Goal: Task Accomplishment & Management: Complete application form

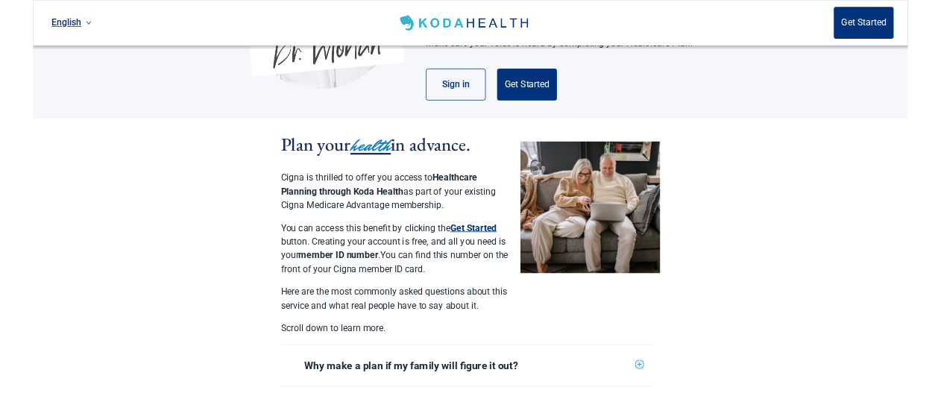
scroll to position [227, 0]
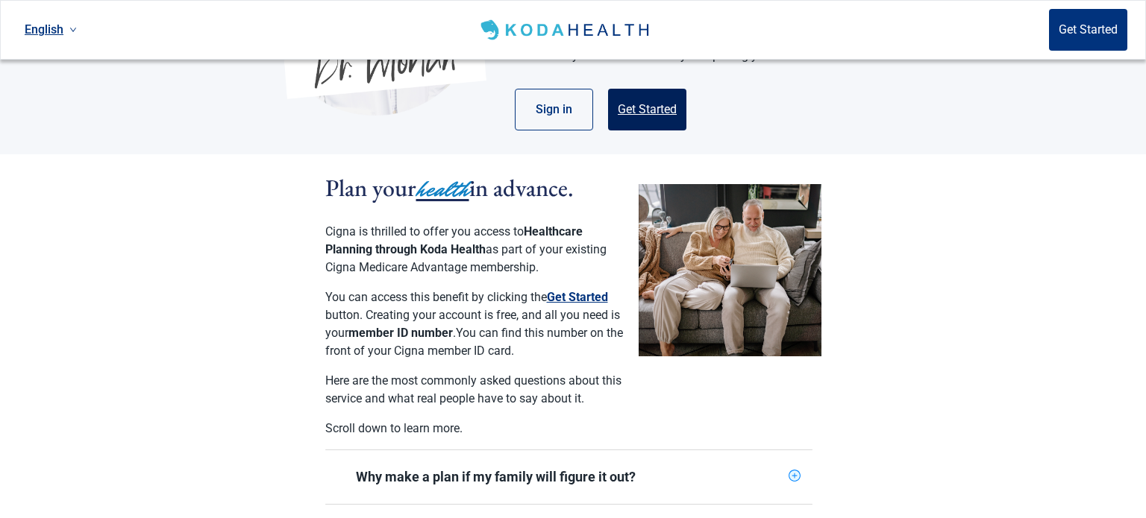
click at [656, 92] on button "Get Started" at bounding box center [647, 110] width 78 height 42
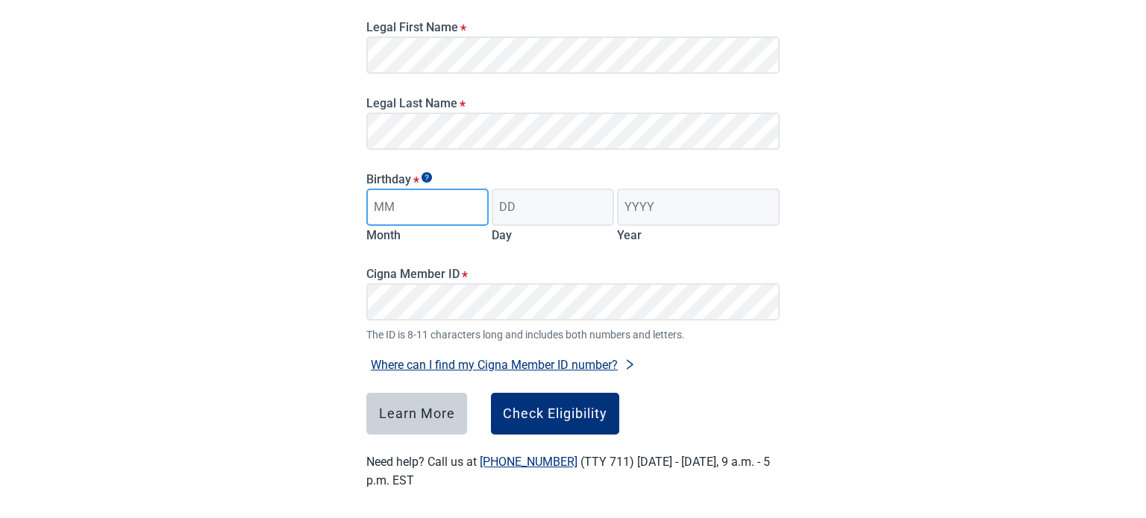
click at [445, 201] on input "Month" at bounding box center [427, 207] width 122 height 37
type input "12"
type input "25"
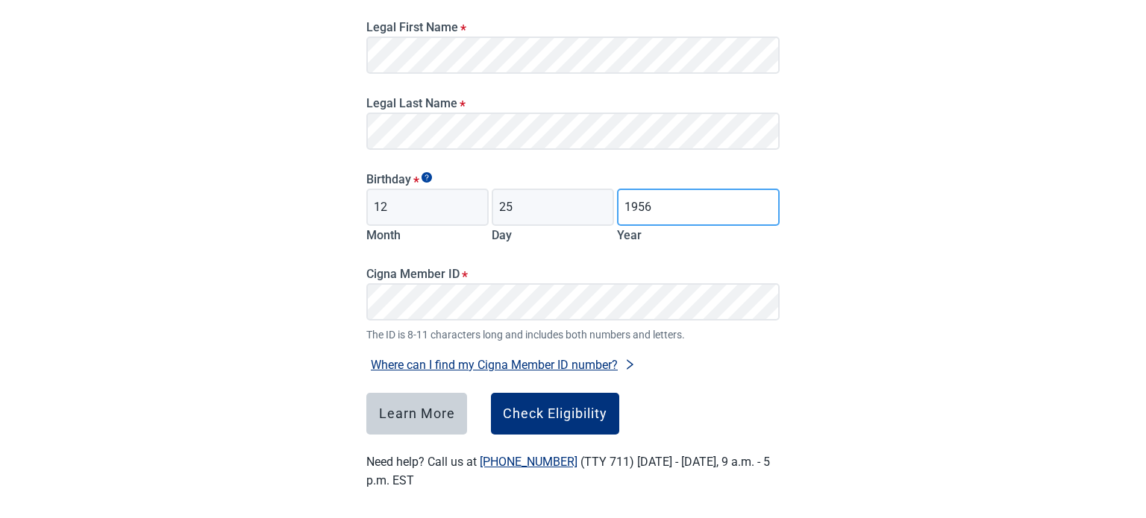
type input "1956"
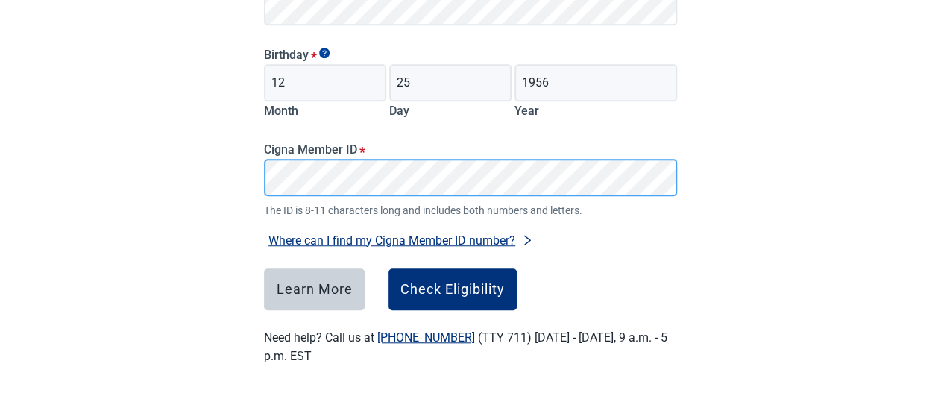
scroll to position [358, 0]
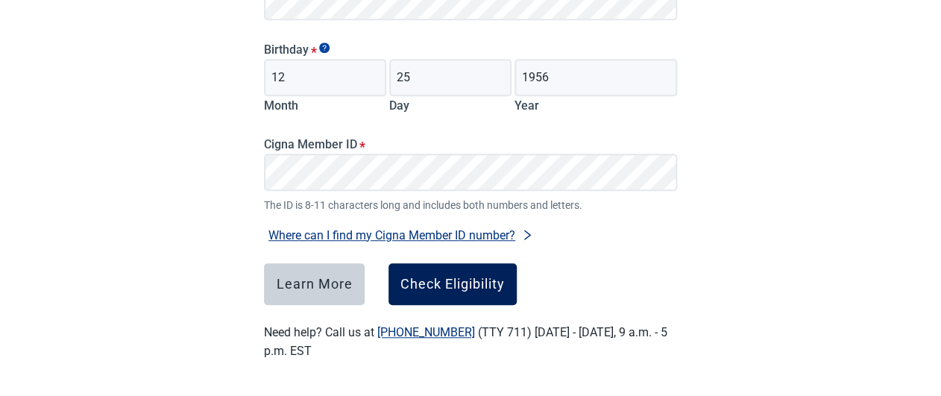
click at [455, 280] on div "Check Eligibility" at bounding box center [452, 284] width 104 height 15
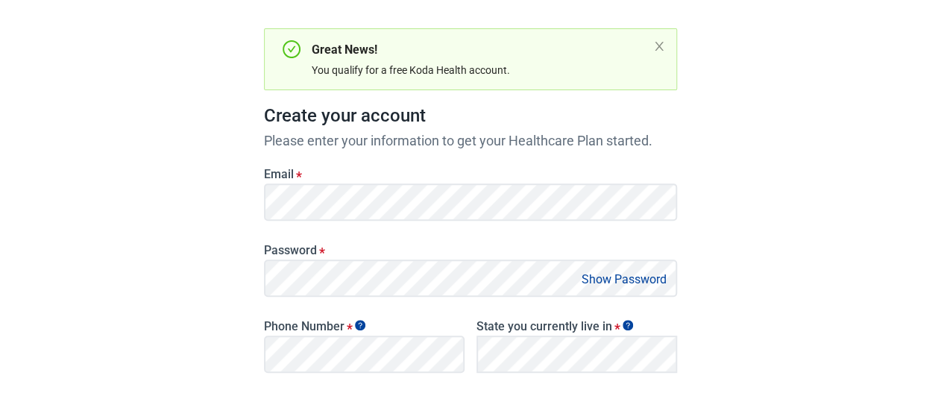
scroll to position [128, 0]
click at [632, 274] on button "Show Password" at bounding box center [624, 279] width 94 height 20
click at [632, 274] on button "Hide Password" at bounding box center [627, 279] width 88 height 20
click at [627, 276] on button "Show Password" at bounding box center [624, 279] width 94 height 20
click at [627, 276] on button "Hide Password" at bounding box center [627, 279] width 88 height 20
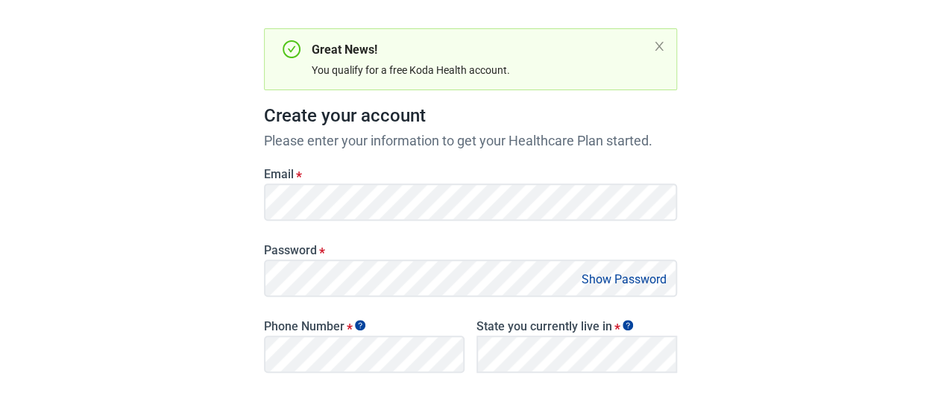
click at [125, 221] on div "Have Questions about Healthcare Planning? Learn More Here English Sign in Great…" at bounding box center [470, 256] width 941 height 769
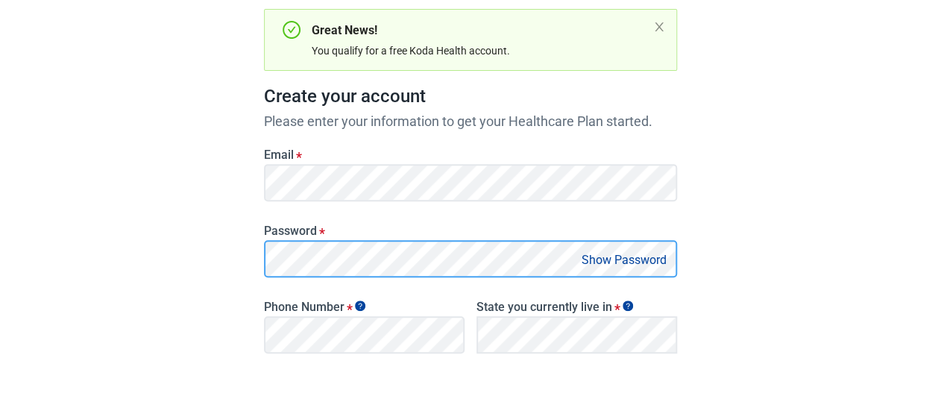
scroll to position [146, 0]
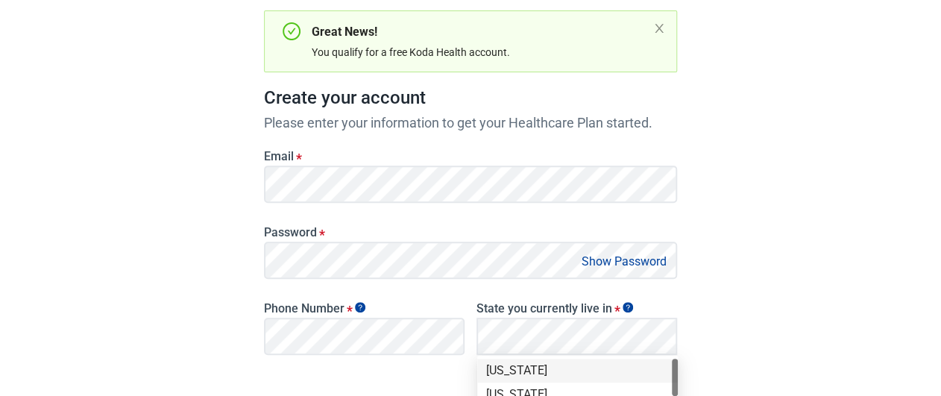
click at [782, 265] on div "Have Questions about Healthcare Planning? Learn More Here English Sign in Great…" at bounding box center [470, 238] width 941 height 769
click at [650, 268] on button "Show Password" at bounding box center [624, 261] width 94 height 20
click at [642, 259] on button "Hide Password" at bounding box center [627, 261] width 88 height 20
click at [620, 265] on button "Show Password" at bounding box center [624, 261] width 94 height 20
click at [620, 265] on button "Hide Password" at bounding box center [627, 261] width 88 height 20
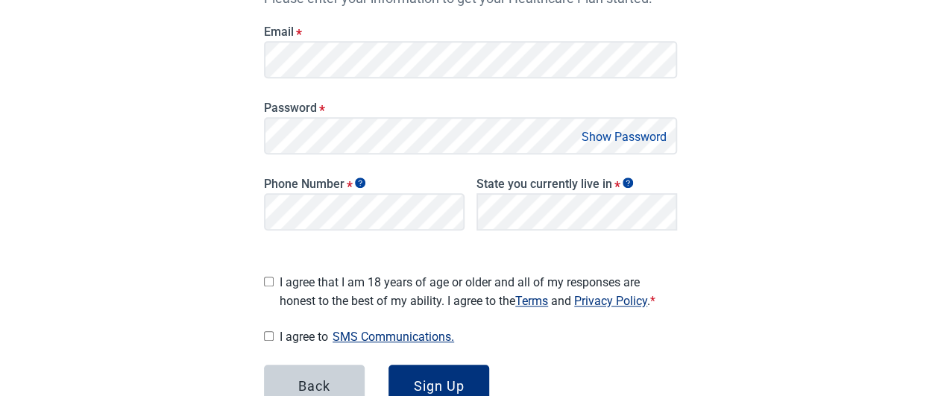
scroll to position [277, 0]
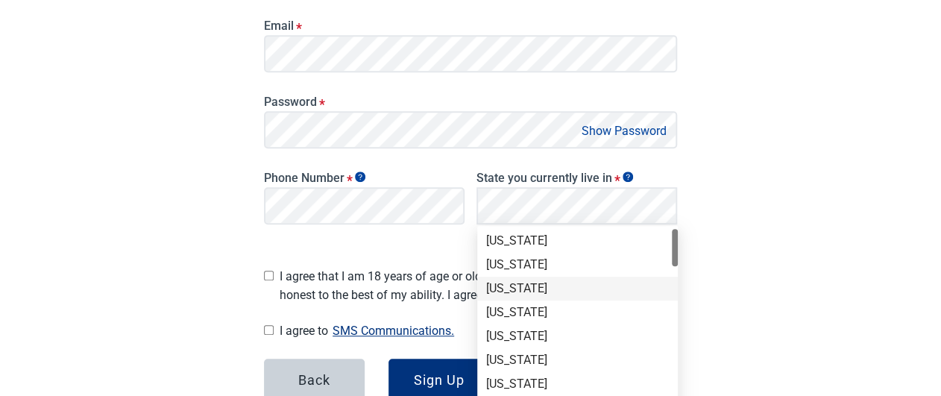
click at [534, 284] on div "[US_STATE]" at bounding box center [577, 288] width 183 height 16
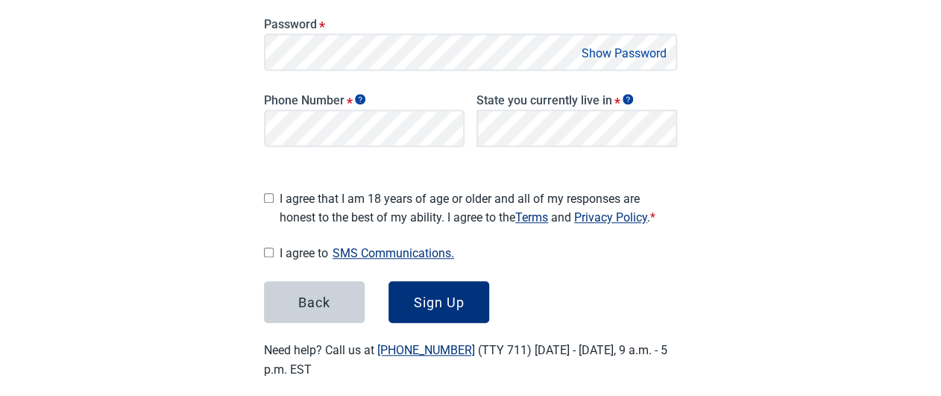
scroll to position [367, 0]
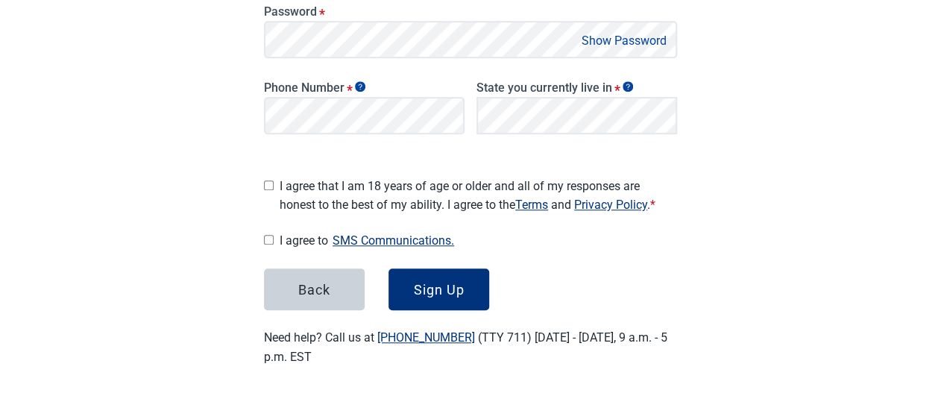
click at [272, 180] on input "I agree that I am 18 years of age or older and all of my responses are honest t…" at bounding box center [269, 185] width 10 height 10
checkbox input "true"
click at [268, 235] on input "I agree to SMS Communications." at bounding box center [269, 240] width 10 height 10
click at [420, 237] on button "SMS Communications." at bounding box center [393, 240] width 131 height 20
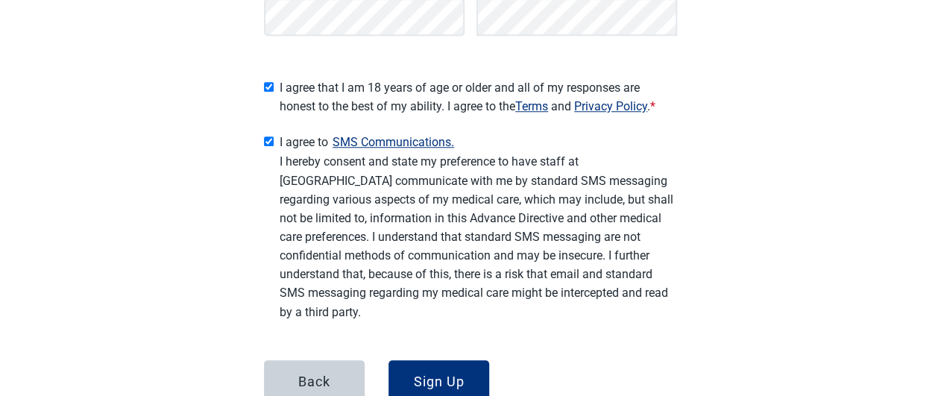
scroll to position [473, 0]
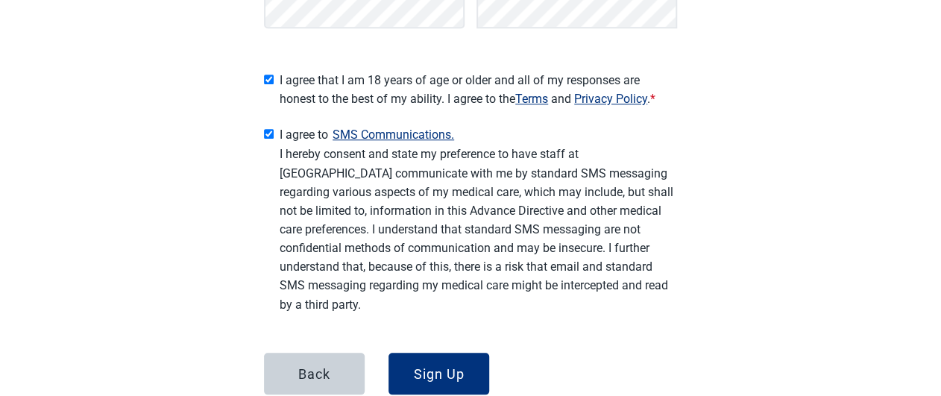
click at [265, 129] on input "I agree to SMS Communications." at bounding box center [269, 134] width 10 height 10
checkbox input "false"
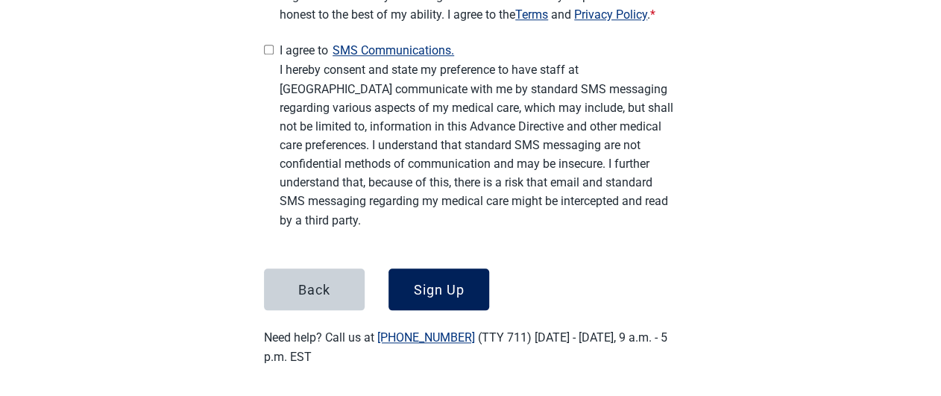
click at [469, 291] on button "Sign Up" at bounding box center [439, 289] width 101 height 42
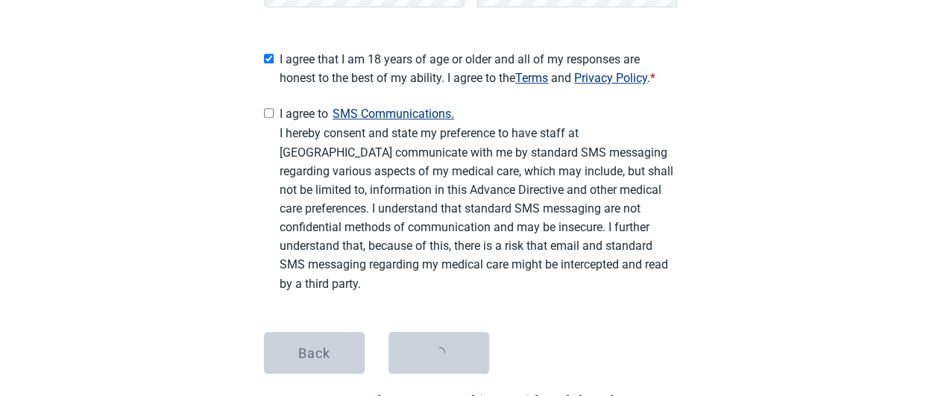
scroll to position [489, 0]
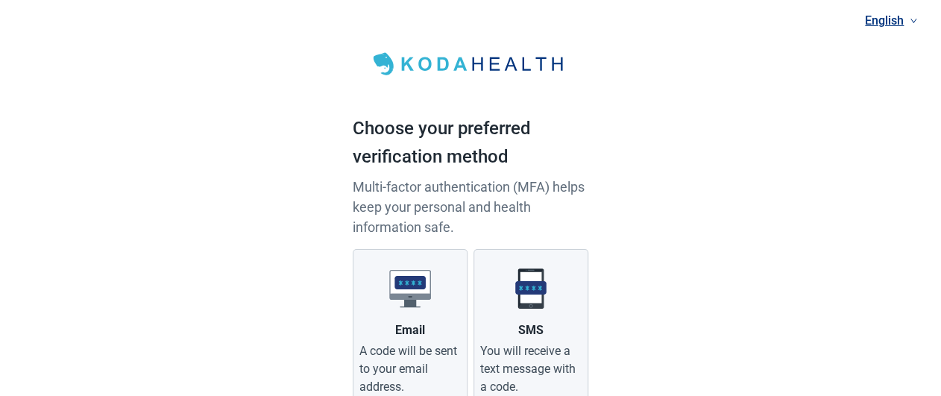
click at [846, 221] on div "English Choose your preferred verification method Multi-factor authentication (…" at bounding box center [470, 270] width 941 height 540
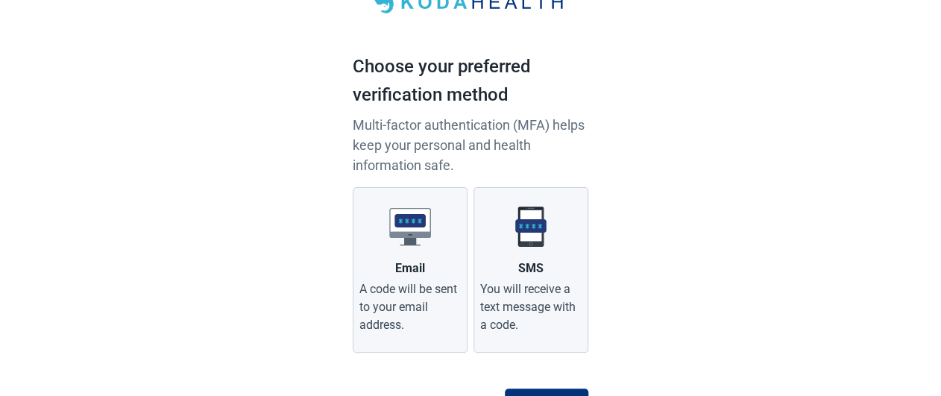
scroll to position [71, 0]
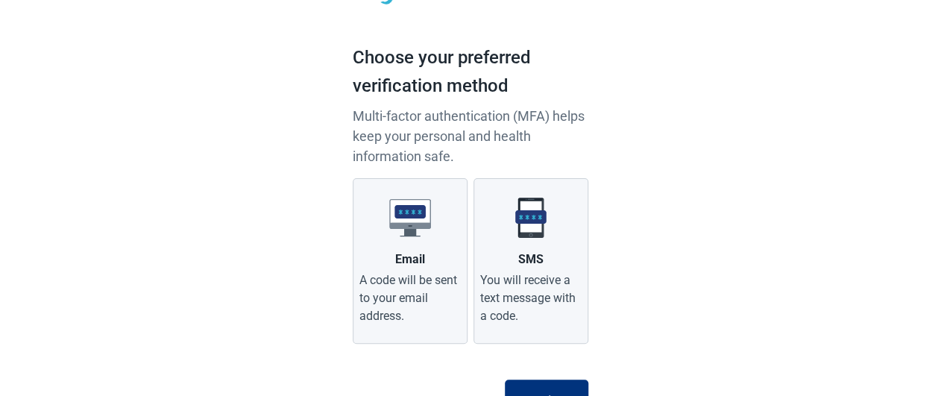
click at [819, 246] on div "English Choose your preferred verification method Multi-factor authentication (…" at bounding box center [470, 199] width 941 height 540
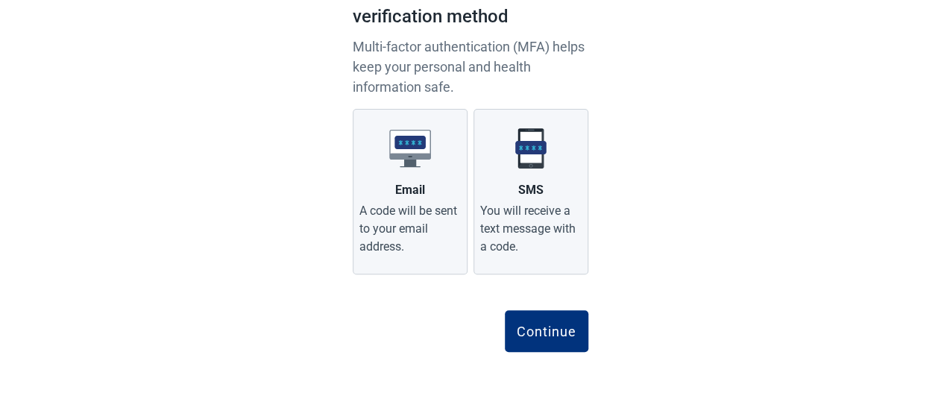
scroll to position [143, 0]
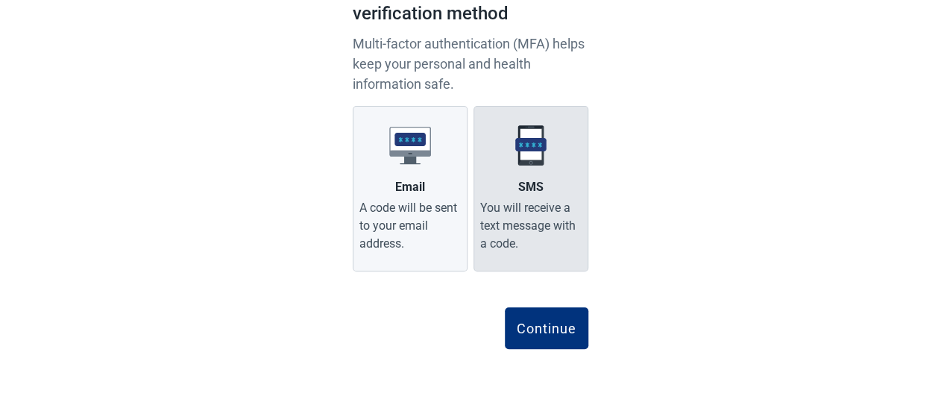
click at [541, 206] on div "You will receive a text message with a code." at bounding box center [530, 226] width 101 height 54
click at [0, 0] on input "SMS You will receive a text message with a code." at bounding box center [0, 0] width 0 height 0
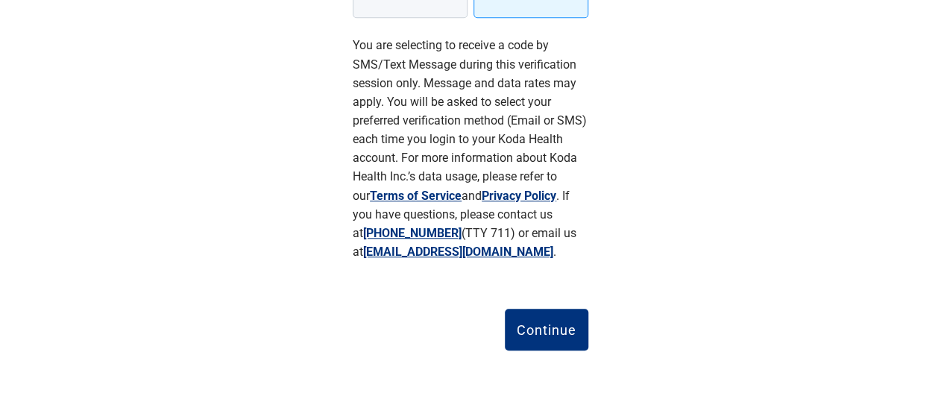
scroll to position [398, 0]
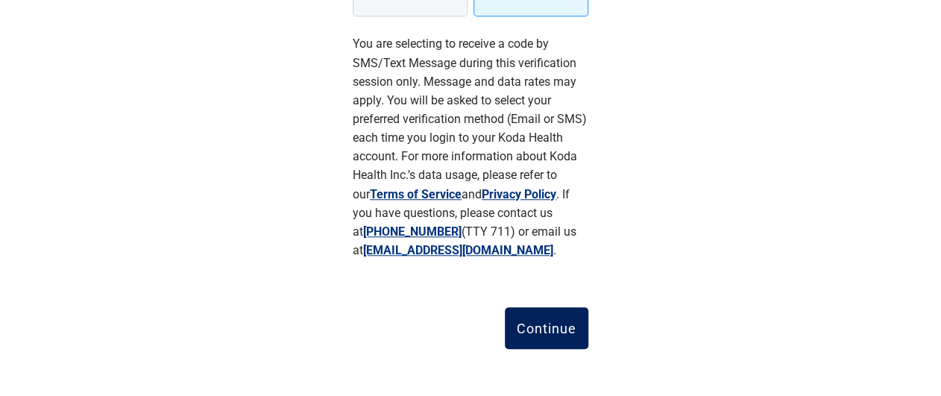
click at [563, 327] on div "Continue" at bounding box center [547, 328] width 60 height 15
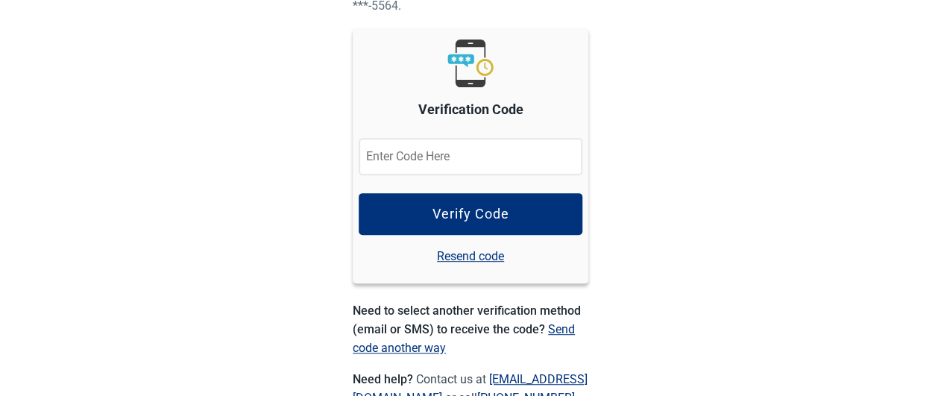
scroll to position [195, 0]
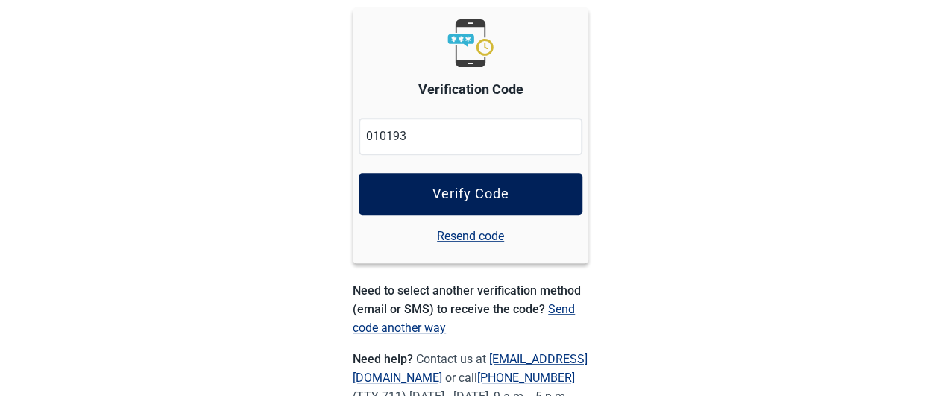
type input "010193"
click at [547, 201] on button "Verify Code" at bounding box center [471, 194] width 224 height 42
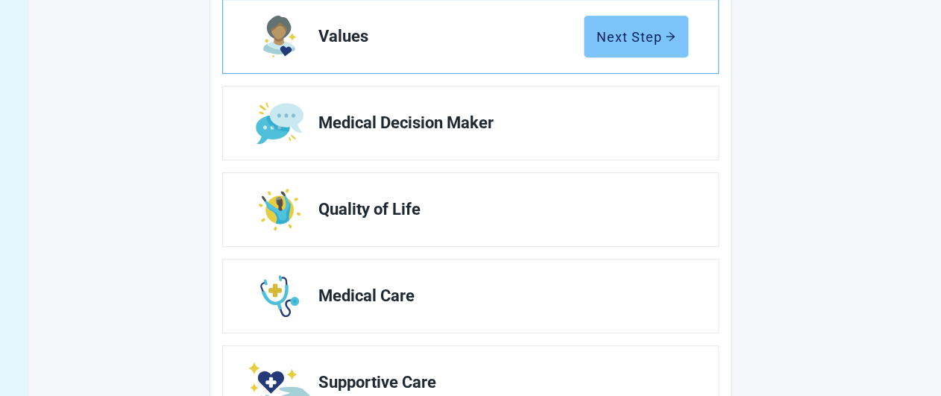
scroll to position [224, 0]
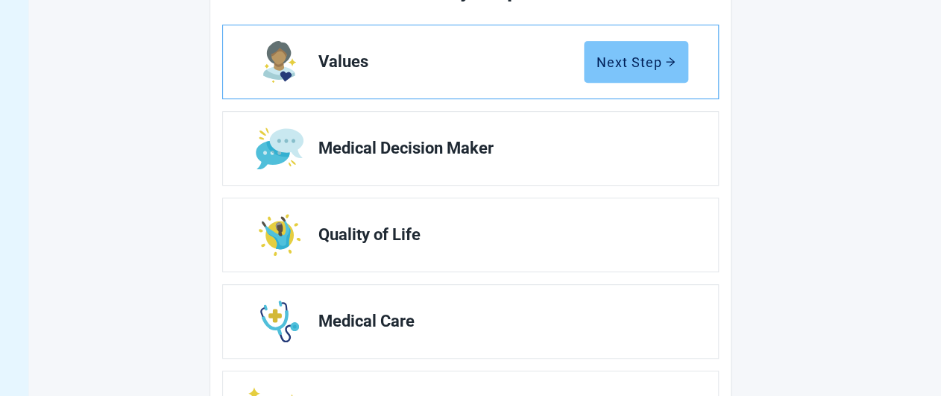
click at [615, 63] on div "Next Step" at bounding box center [636, 61] width 79 height 15
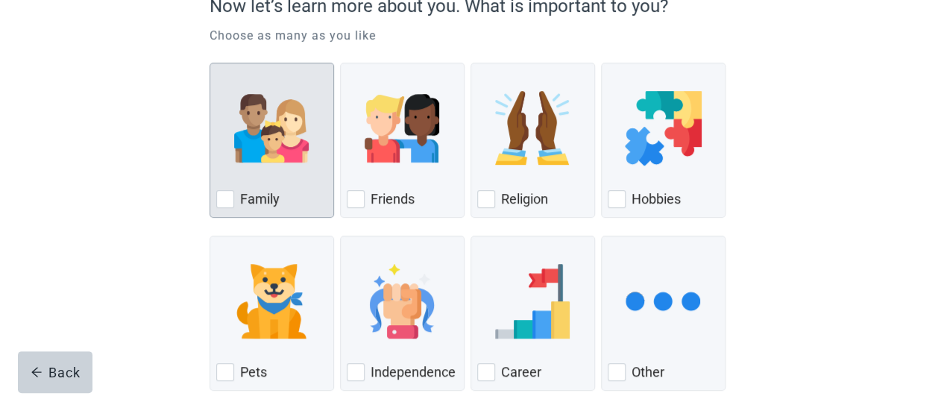
scroll to position [155, 0]
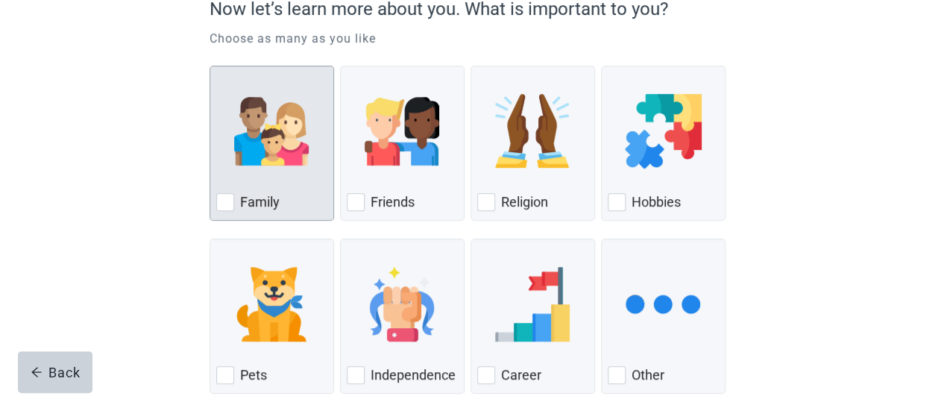
click at [229, 204] on div "Family, checkbox, not checked" at bounding box center [225, 202] width 18 height 18
click at [210, 66] on input "Family" at bounding box center [210, 66] width 1 height 1
checkbox input "true"
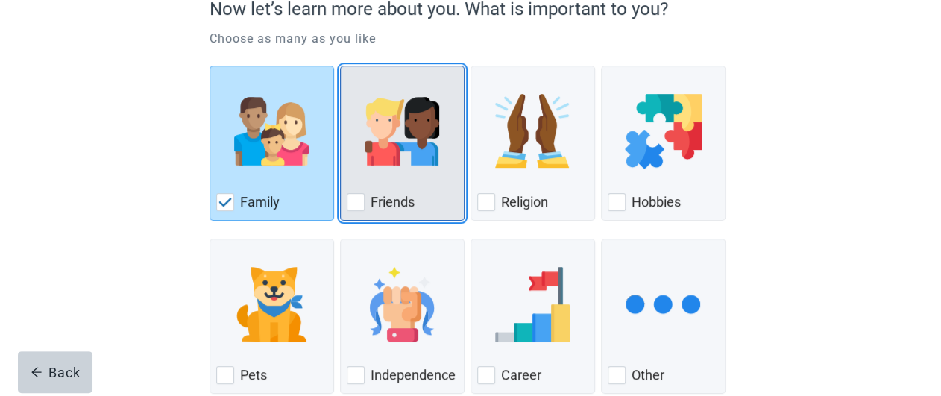
click at [355, 204] on div "Friends, checkbox, not checked" at bounding box center [356, 202] width 18 height 18
click at [341, 66] on input "Friends" at bounding box center [340, 66] width 1 height 1
checkbox input "true"
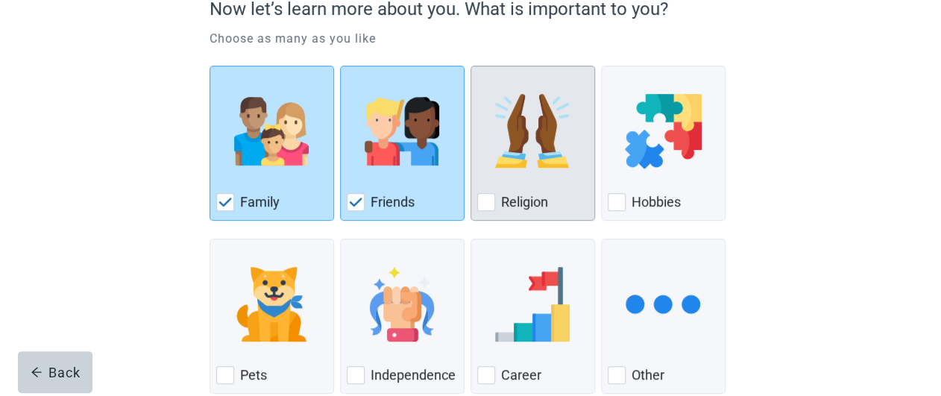
click at [488, 203] on div "Religion, checkbox, not checked" at bounding box center [486, 202] width 18 height 18
click at [471, 66] on input "Religion" at bounding box center [471, 66] width 1 height 1
checkbox input "true"
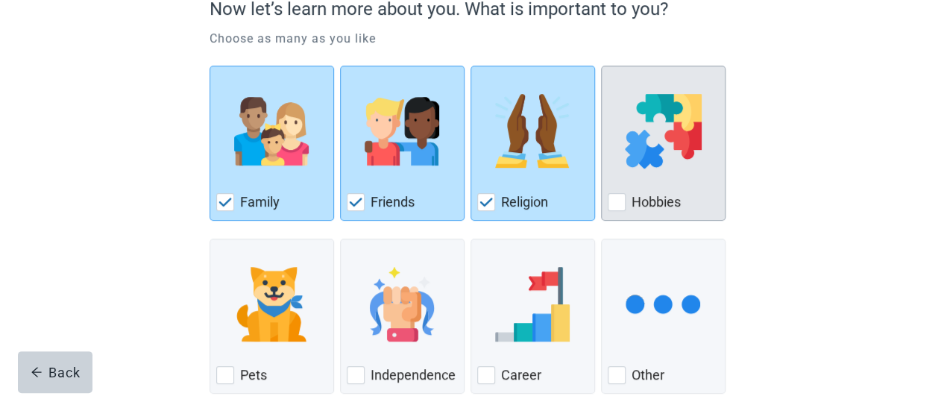
click at [619, 200] on div "Hobbies, checkbox, not checked" at bounding box center [617, 202] width 18 height 18
click at [602, 66] on input "Hobbies" at bounding box center [601, 66] width 1 height 1
checkbox input "true"
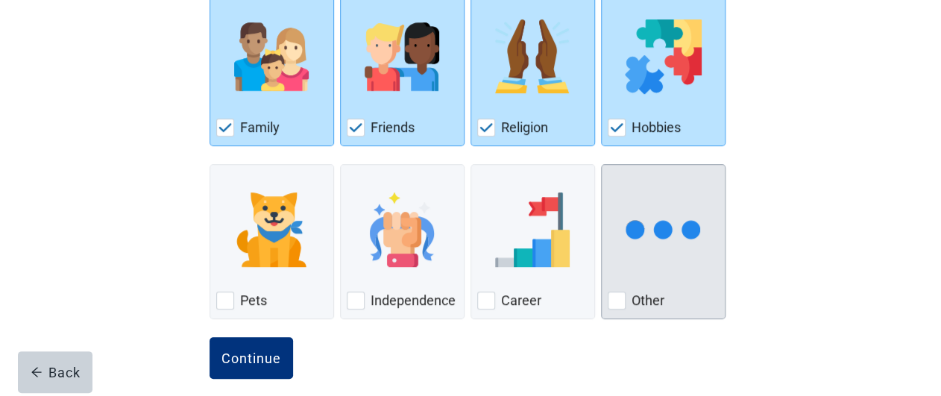
scroll to position [245, 0]
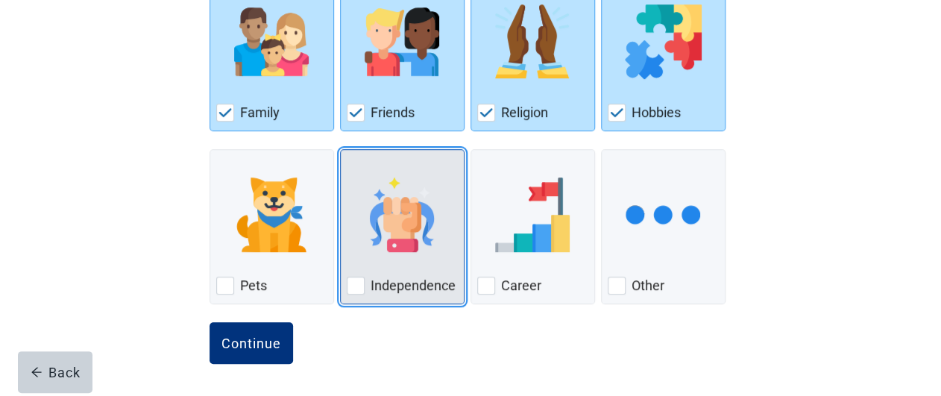
click at [351, 282] on div "Independence, checkbox, not checked" at bounding box center [356, 286] width 18 height 18
click at [341, 150] on input "Independence" at bounding box center [340, 149] width 1 height 1
checkbox input "true"
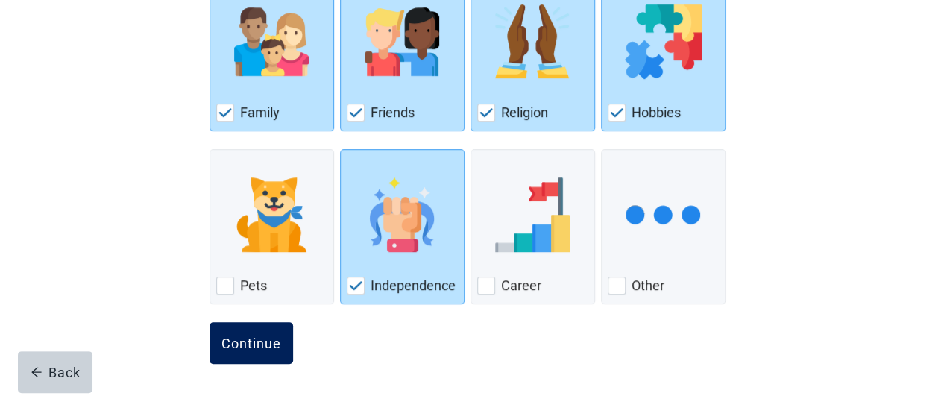
click at [245, 339] on div "Continue" at bounding box center [251, 343] width 60 height 15
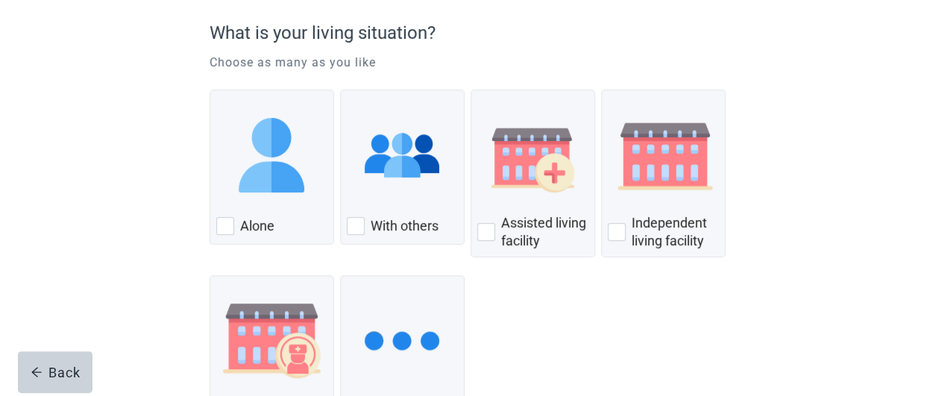
scroll to position [133, 0]
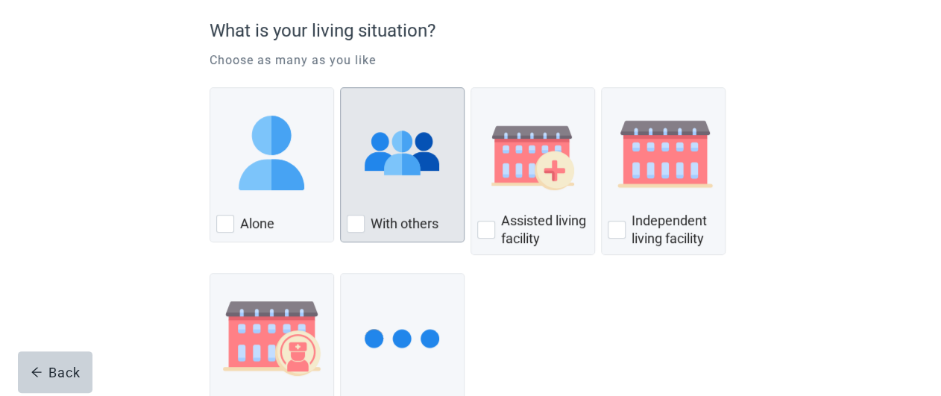
click at [358, 224] on div "With Others, checkbox, not checked" at bounding box center [356, 224] width 18 height 18
click at [341, 88] on input "With others" at bounding box center [340, 87] width 1 height 1
checkbox input "true"
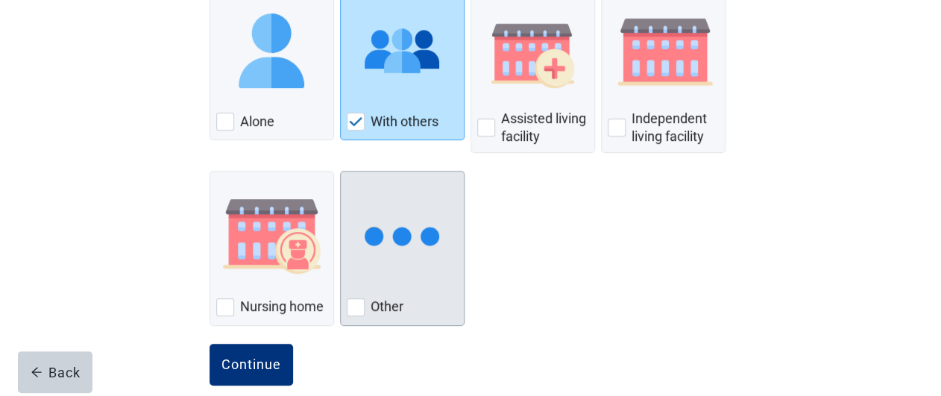
scroll to position [257, 0]
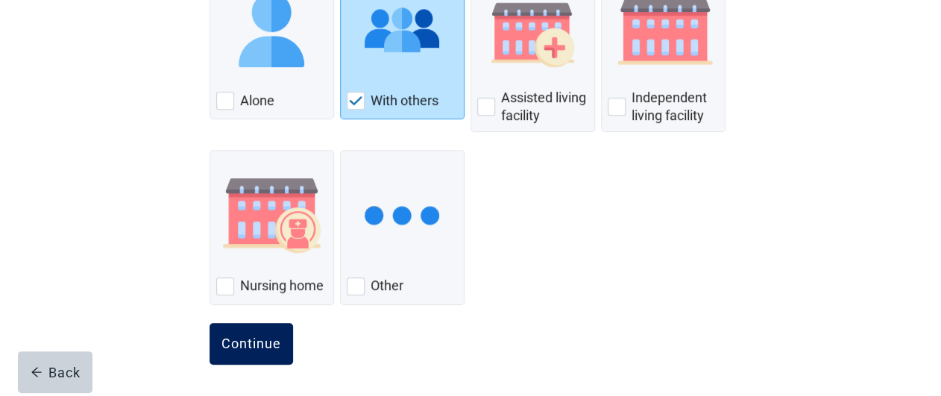
click at [236, 346] on div "Continue" at bounding box center [251, 343] width 60 height 15
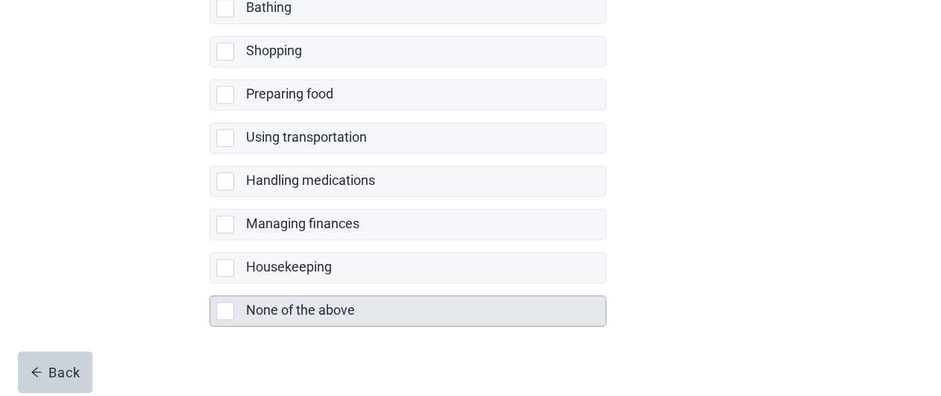
scroll to position [422, 0]
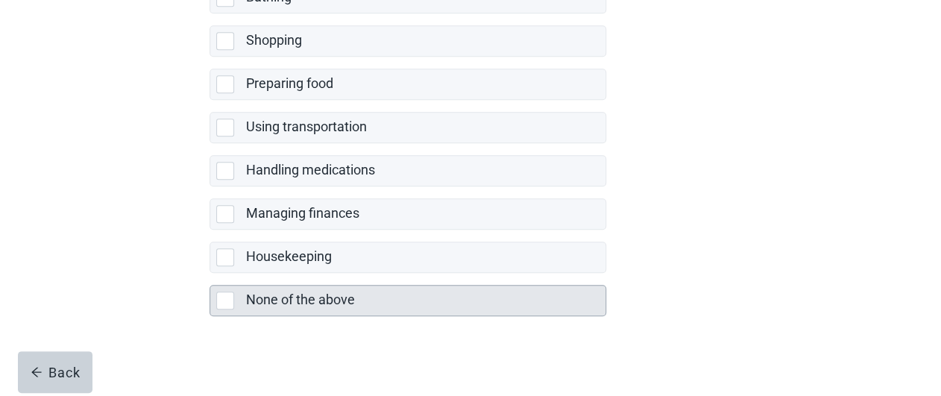
click at [228, 298] on div "None of the above, checkbox, not selected" at bounding box center [225, 301] width 18 height 18
click at [210, 274] on input "None of the above" at bounding box center [210, 273] width 1 height 1
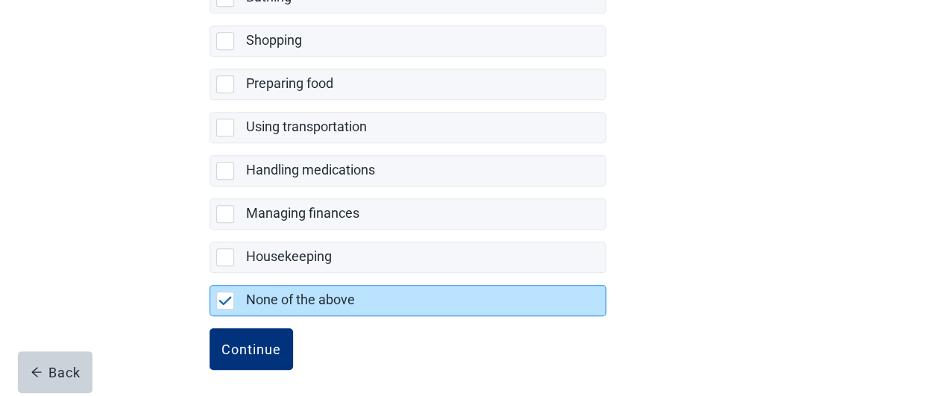
click at [227, 298] on img "None of the above, checkbox, selected" at bounding box center [225, 300] width 13 height 9
click at [210, 274] on input "None of the above" at bounding box center [210, 273] width 1 height 1
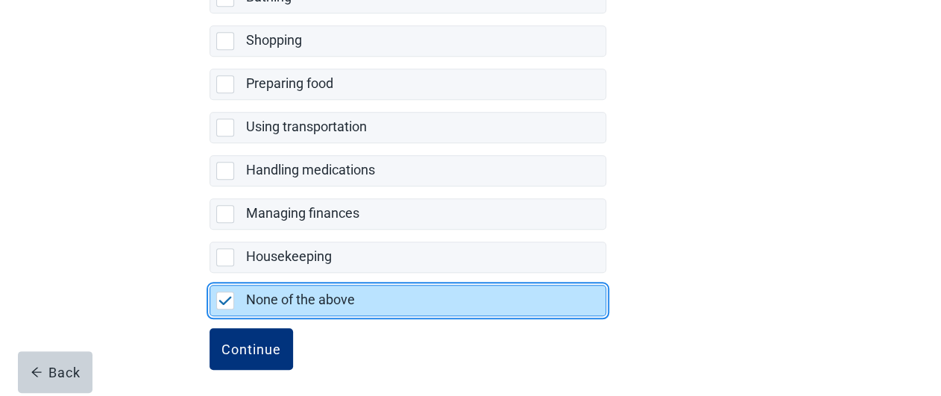
click at [227, 298] on img "None of the above, checkbox, selected" at bounding box center [225, 300] width 13 height 9
click at [210, 274] on input "None of the above" at bounding box center [210, 273] width 1 height 1
checkbox input "true"
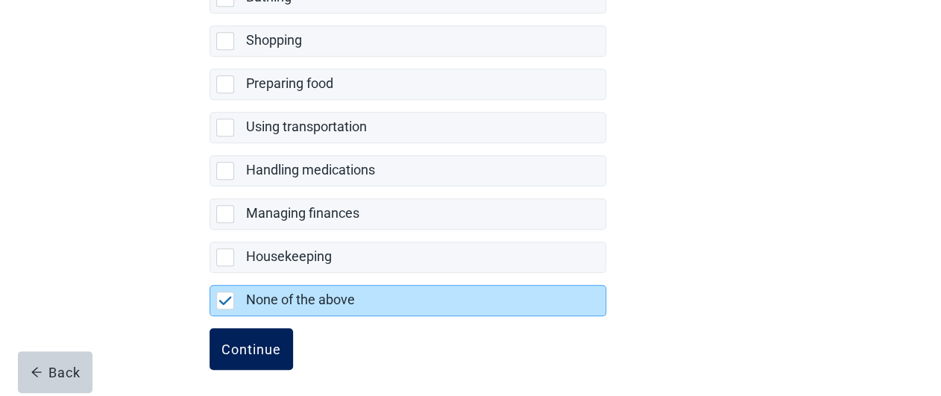
click at [268, 350] on div "Continue" at bounding box center [251, 349] width 60 height 15
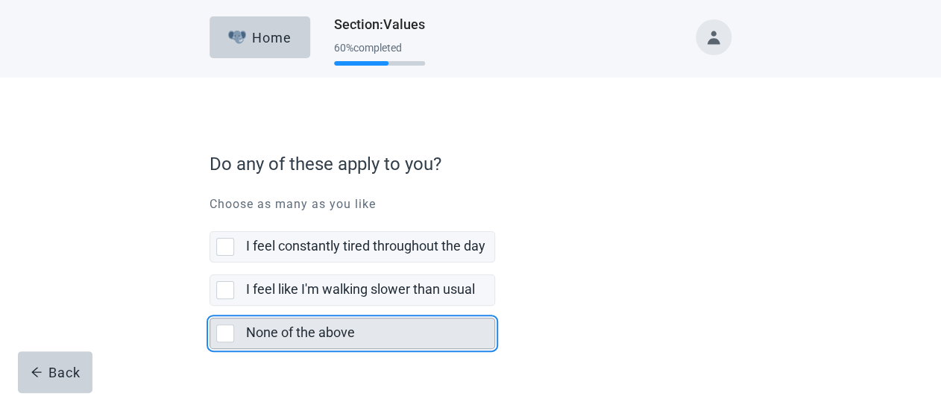
click at [220, 334] on div "None of the above, checkbox, not selected" at bounding box center [225, 333] width 18 height 18
click at [210, 307] on input "None of the above" at bounding box center [210, 306] width 1 height 1
checkbox input "true"
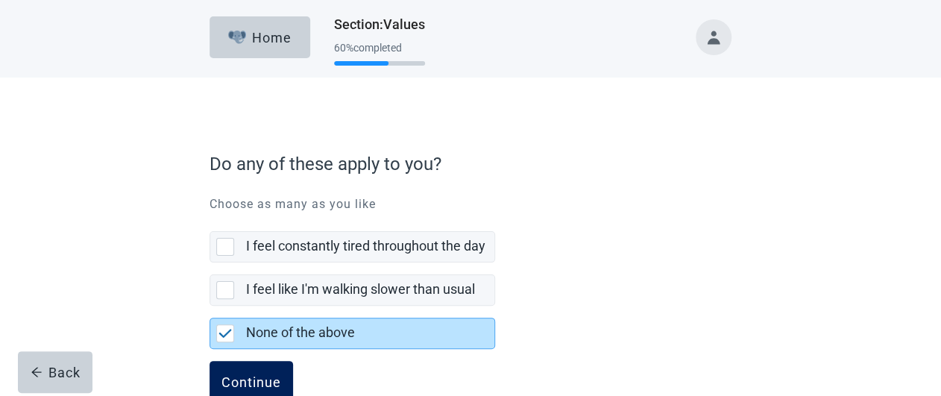
click at [277, 371] on button "Continue" at bounding box center [252, 382] width 84 height 42
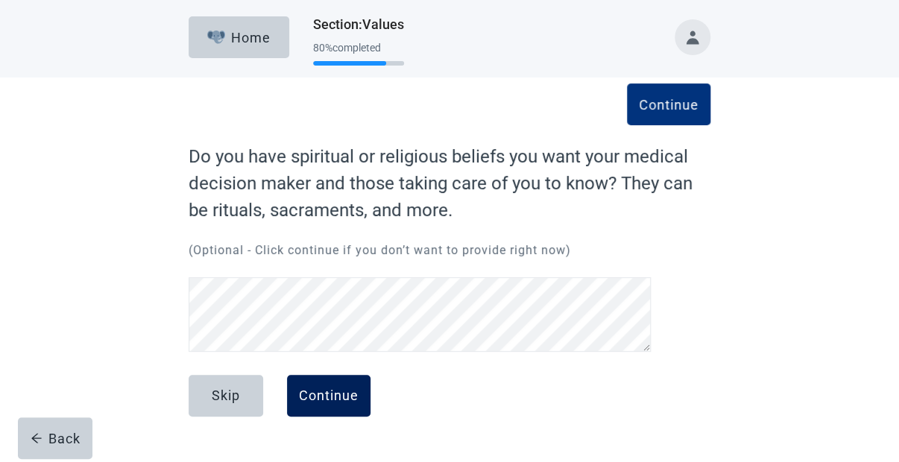
click at [310, 389] on div "Continue" at bounding box center [329, 396] width 60 height 15
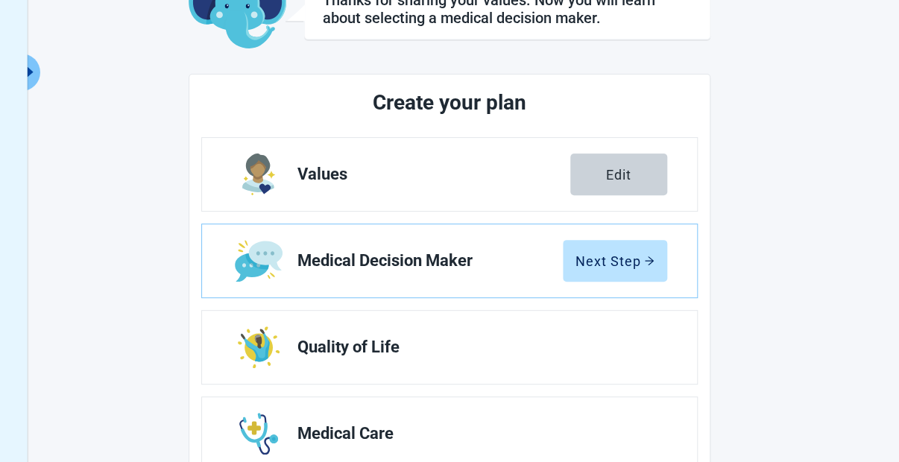
scroll to position [116, 0]
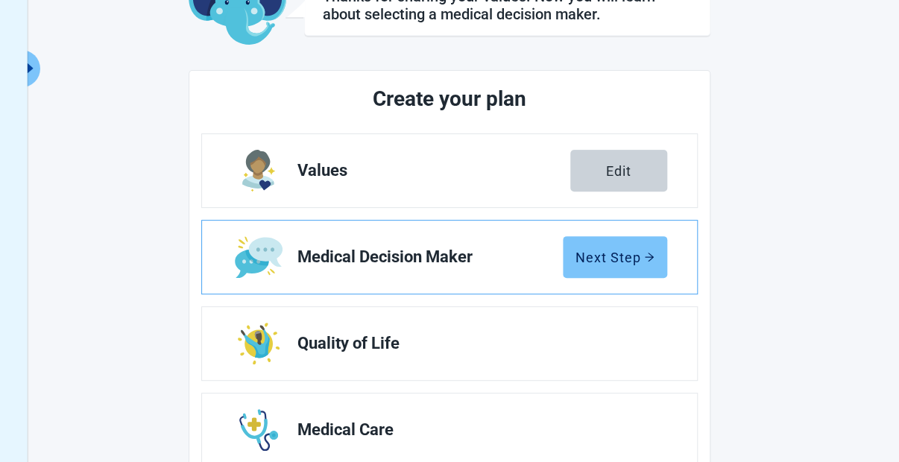
click at [638, 251] on div "Next Step" at bounding box center [615, 257] width 79 height 15
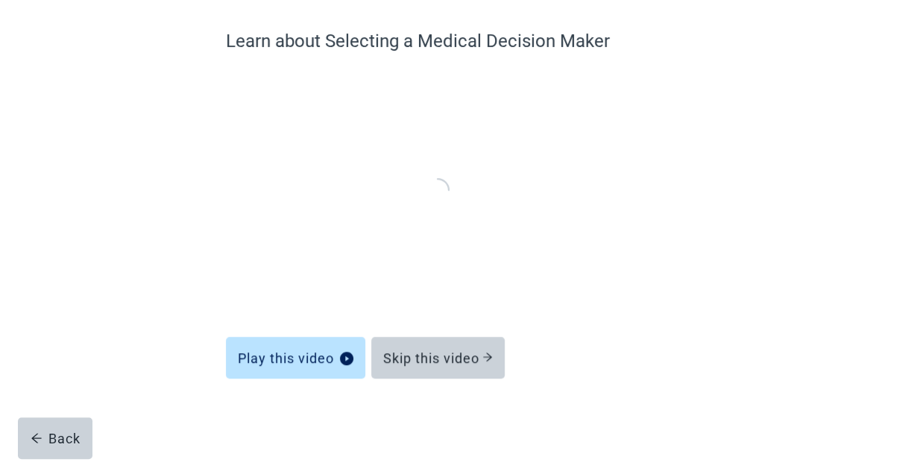
scroll to position [113, 0]
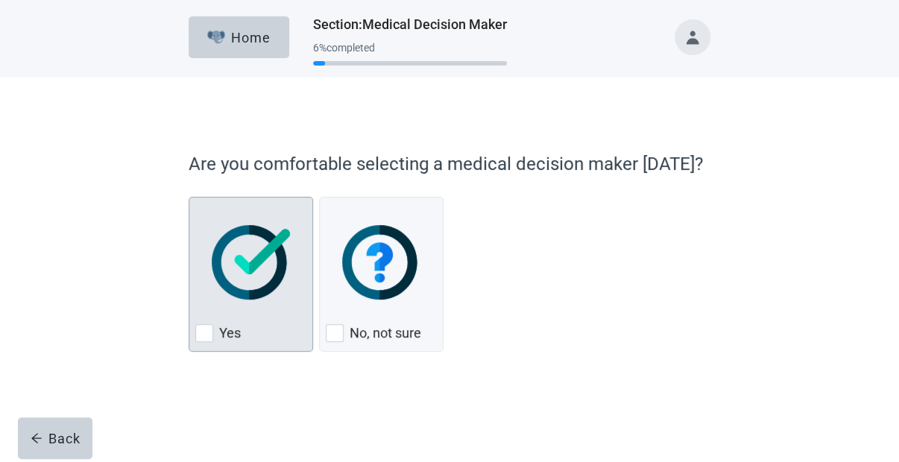
click at [209, 330] on div "Yes, checkbox, not checked" at bounding box center [204, 333] width 18 height 18
click at [189, 198] on input "Yes" at bounding box center [189, 197] width 1 height 1
checkbox input "true"
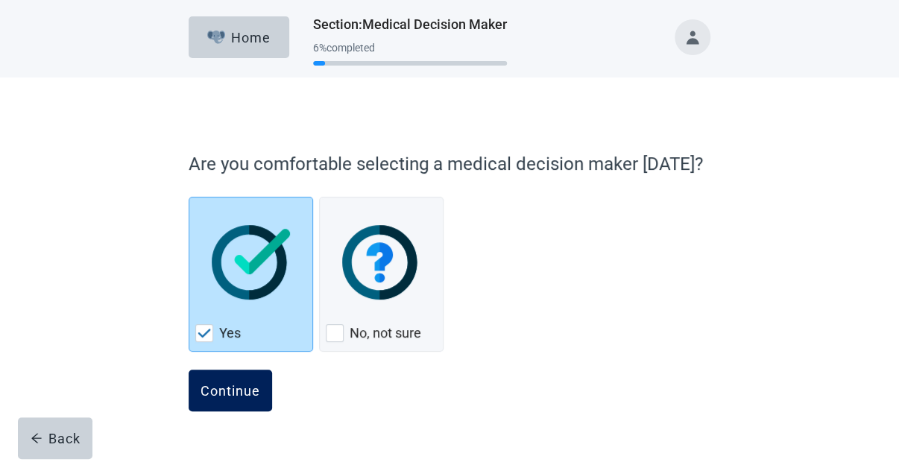
click at [238, 386] on div "Continue" at bounding box center [231, 390] width 60 height 15
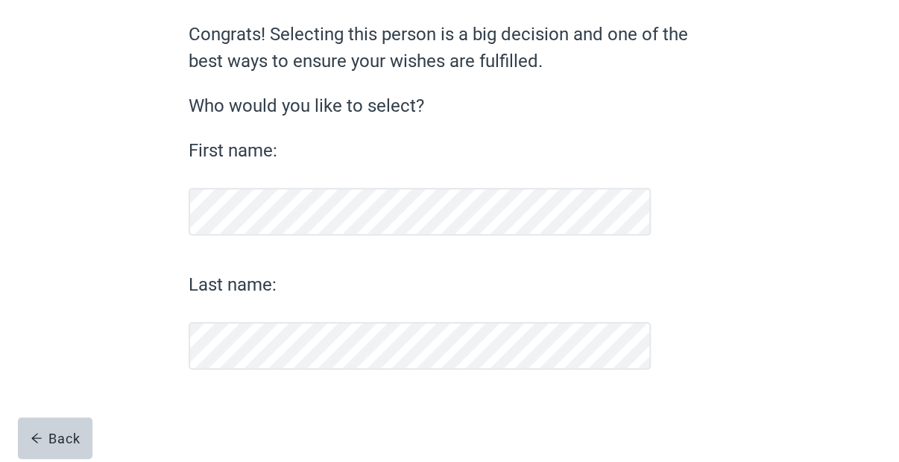
scroll to position [122, 0]
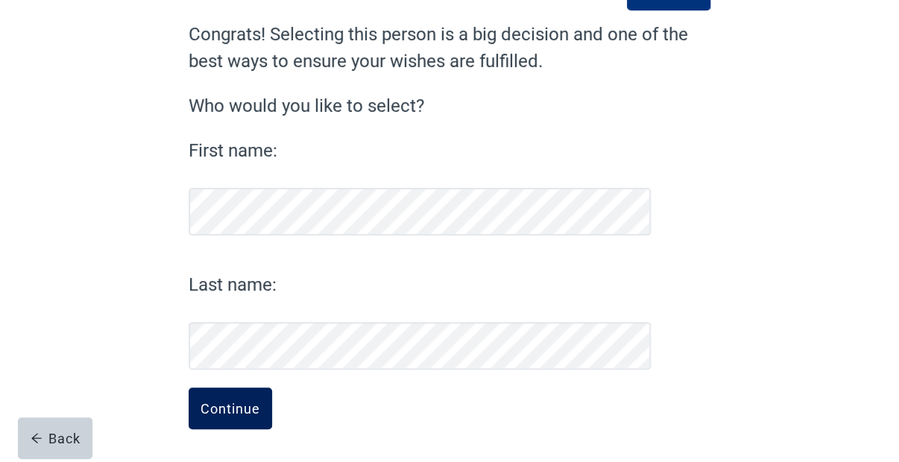
click at [231, 410] on div "Continue" at bounding box center [231, 408] width 60 height 15
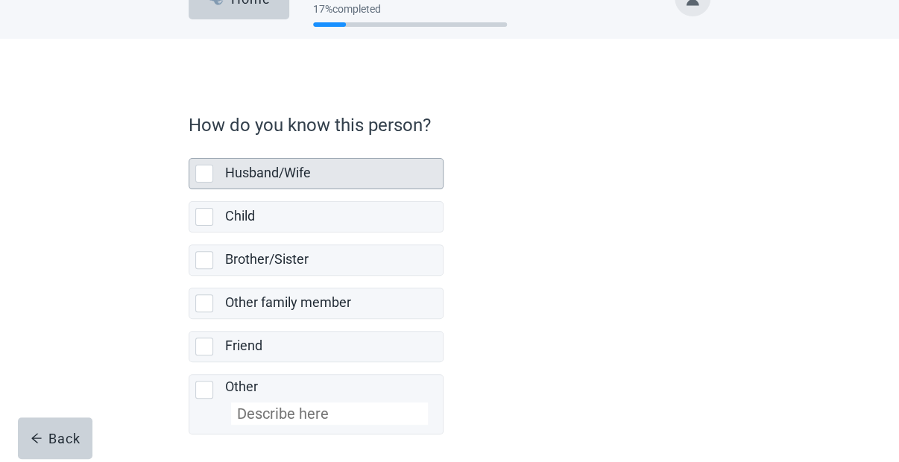
scroll to position [43, 0]
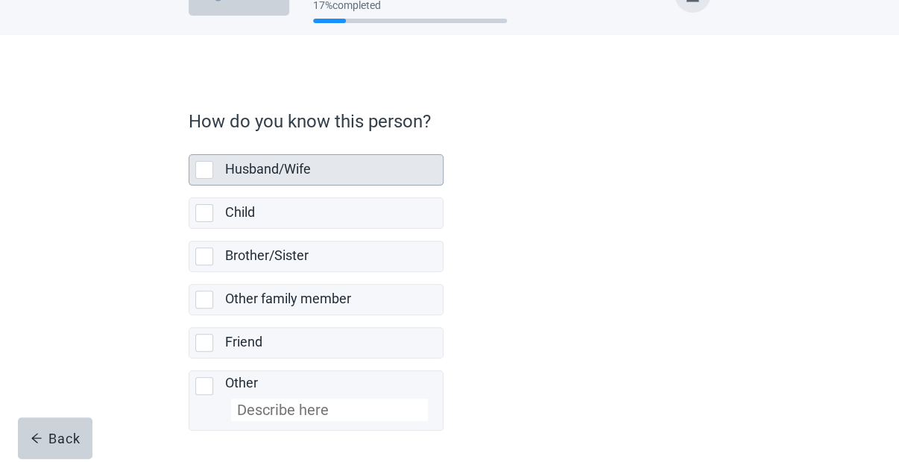
click at [204, 164] on div "Husband/Wife, checkbox, not selected" at bounding box center [204, 170] width 18 height 18
click at [189, 143] on input "Husband/Wife" at bounding box center [189, 142] width 1 height 1
checkbox input "true"
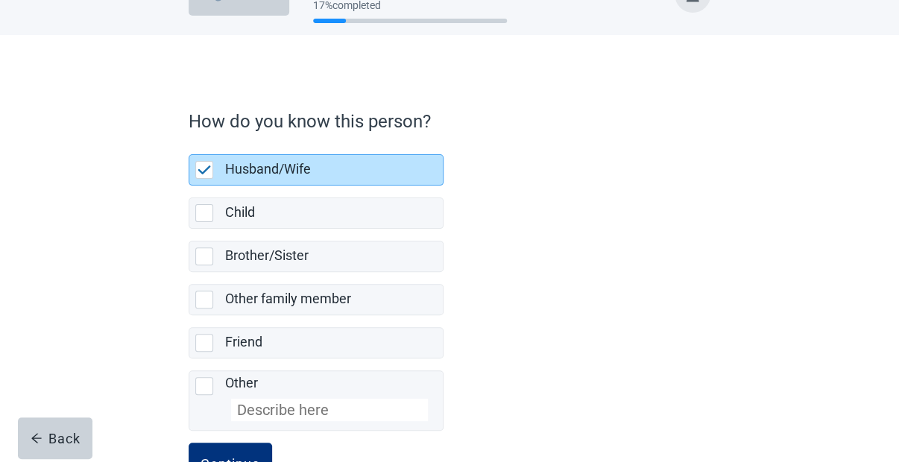
scroll to position [95, 0]
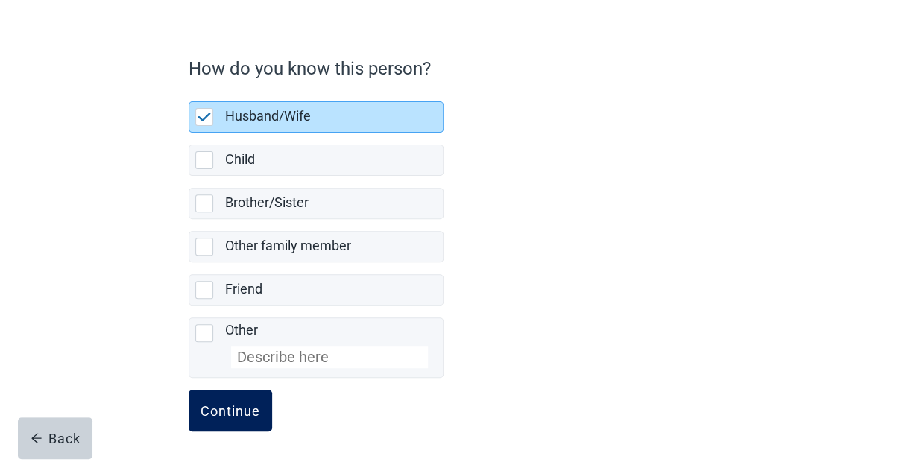
click at [246, 412] on div "Continue" at bounding box center [231, 410] width 60 height 15
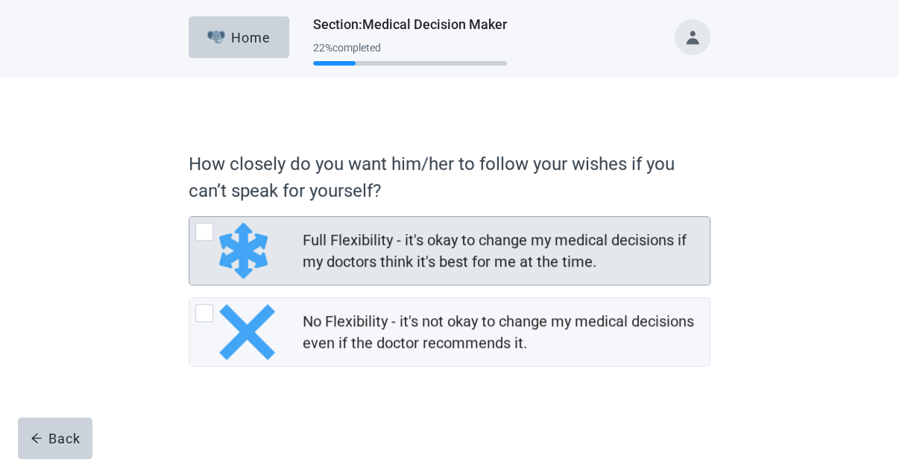
click at [200, 227] on div "Full Flexibility - it's okay to change my medical decisions if my doctors think…" at bounding box center [204, 232] width 18 height 18
click at [189, 217] on input "Full Flexibility - it's okay to change my medical decisions if my doctors think…" at bounding box center [189, 216] width 1 height 1
radio input "true"
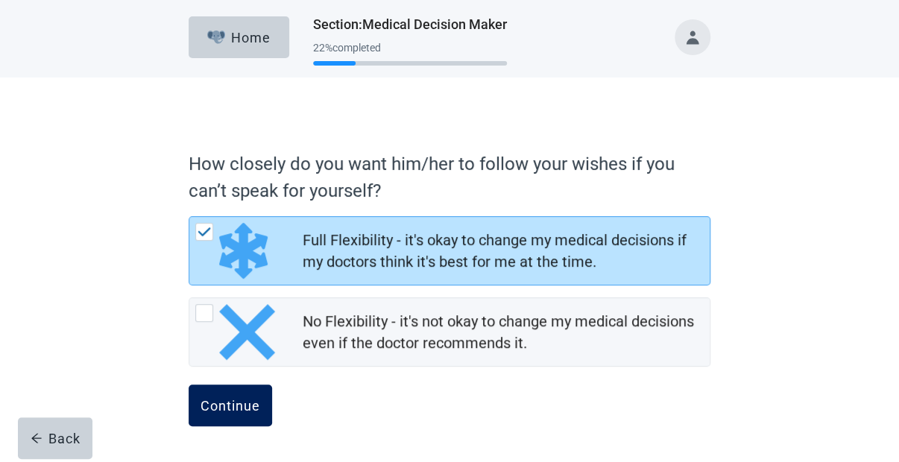
click at [235, 410] on div "Continue" at bounding box center [231, 405] width 60 height 15
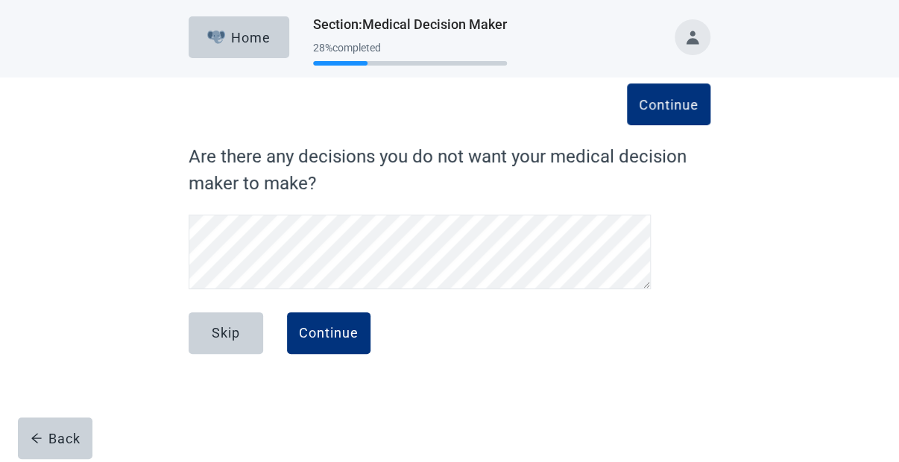
scroll to position [29, 0]
click at [318, 348] on button "Continue" at bounding box center [329, 333] width 84 height 42
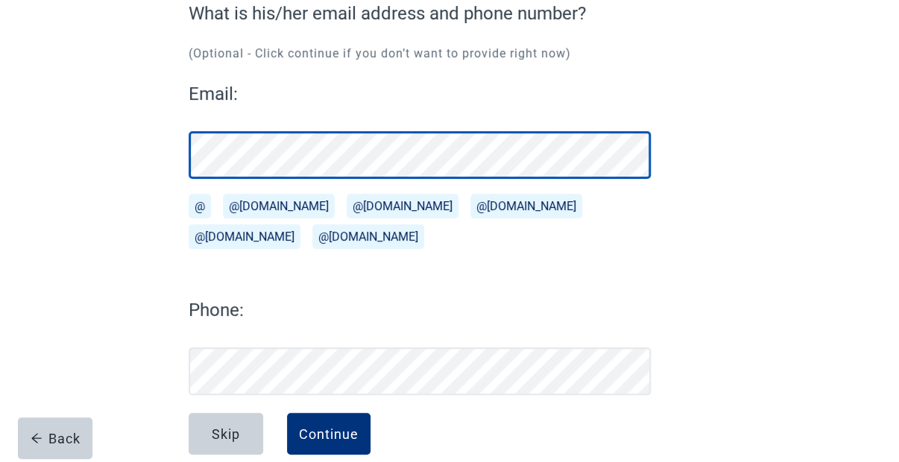
scroll to position [169, 0]
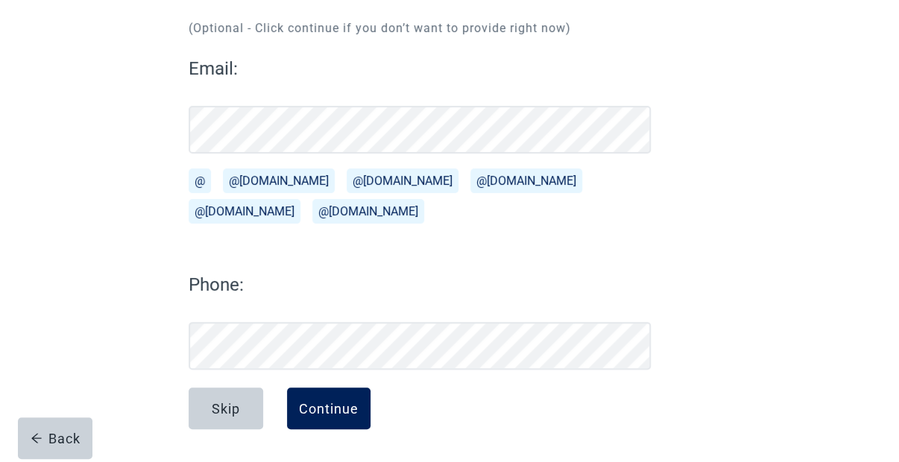
click at [318, 398] on button "Continue" at bounding box center [329, 409] width 84 height 42
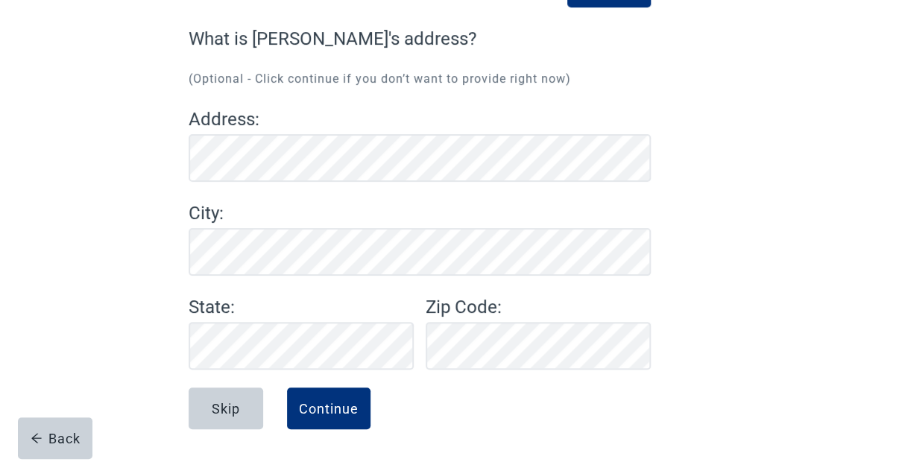
scroll to position [118, 0]
click at [307, 417] on button "Continue" at bounding box center [329, 409] width 84 height 42
click at [343, 421] on button "Continue" at bounding box center [329, 409] width 84 height 42
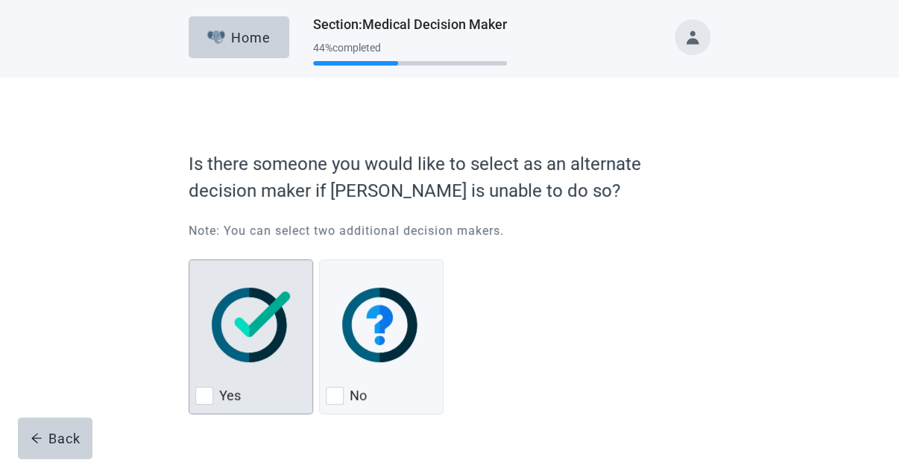
click at [203, 395] on div "Yes, checkbox, not checked" at bounding box center [204, 396] width 18 height 18
click at [189, 260] on input "Yes" at bounding box center [189, 260] width 1 height 1
checkbox input "true"
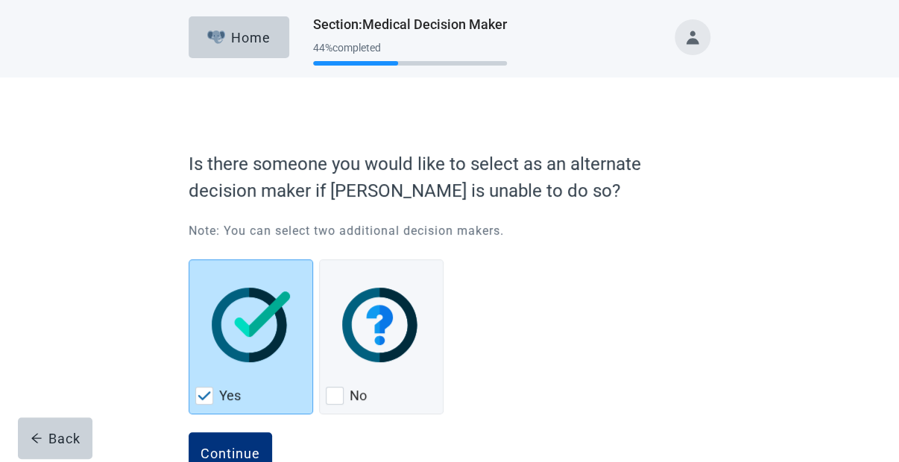
scroll to position [45, 0]
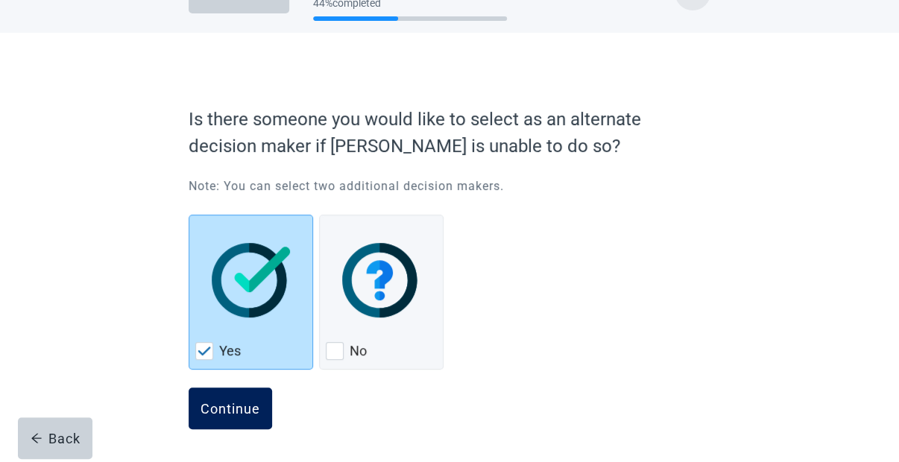
click at [233, 415] on div "Continue" at bounding box center [231, 408] width 60 height 15
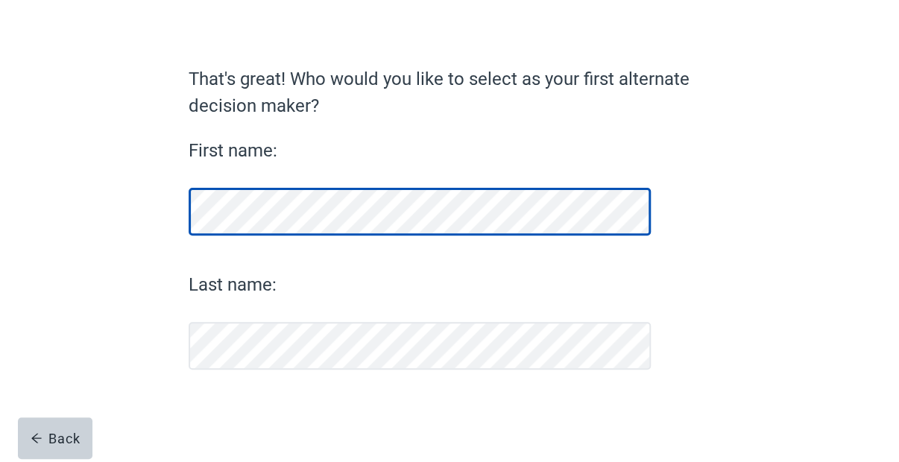
scroll to position [78, 0]
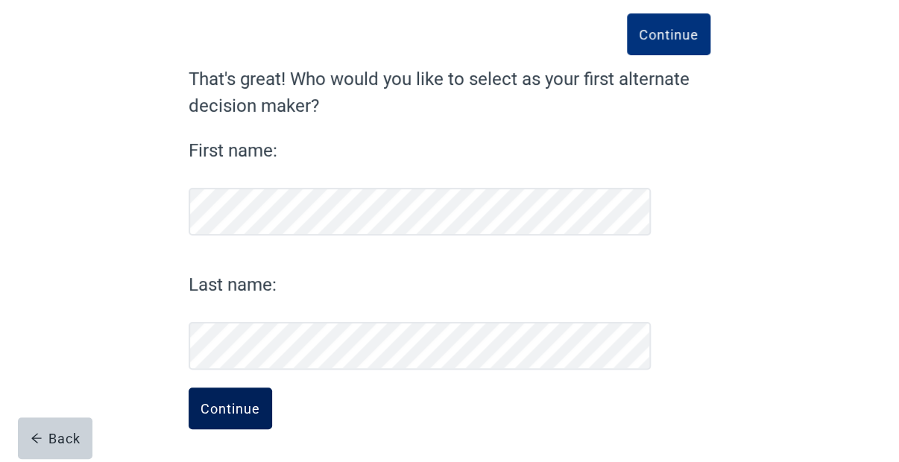
click at [232, 411] on div "Continue" at bounding box center [231, 408] width 60 height 15
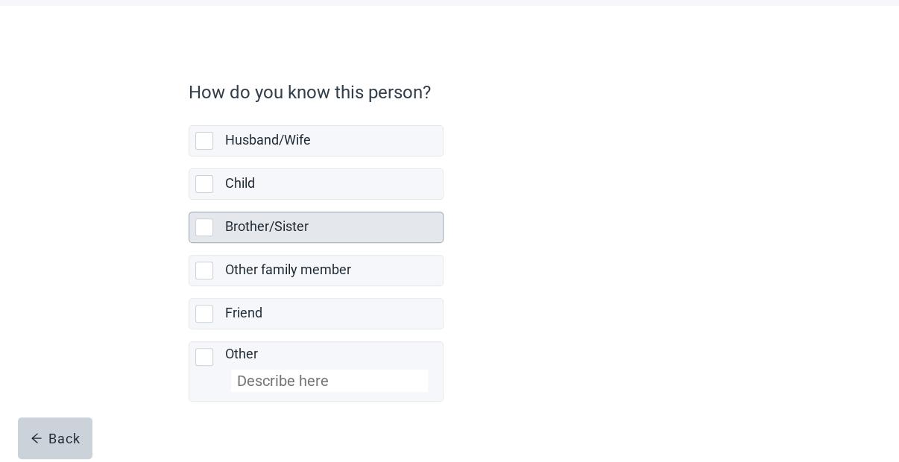
scroll to position [75, 0]
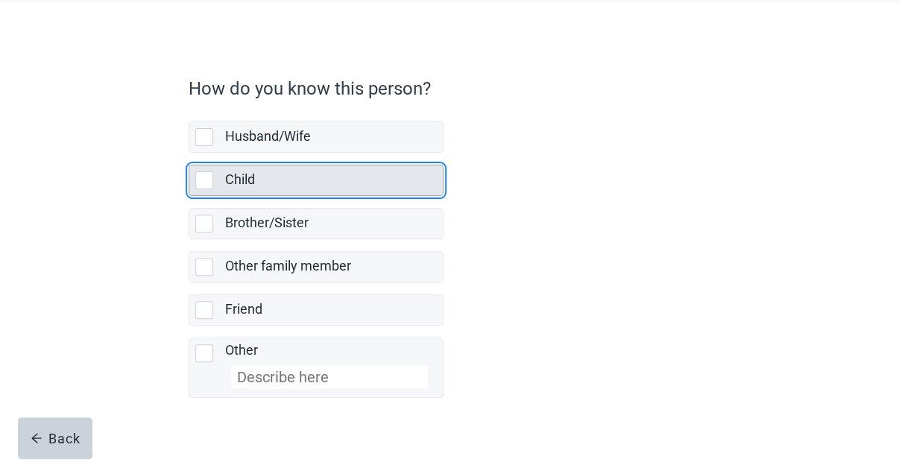
click at [203, 185] on div "Child, checkbox, not selected" at bounding box center [204, 181] width 18 height 18
click at [189, 154] on input "Child" at bounding box center [189, 153] width 1 height 1
checkbox input "true"
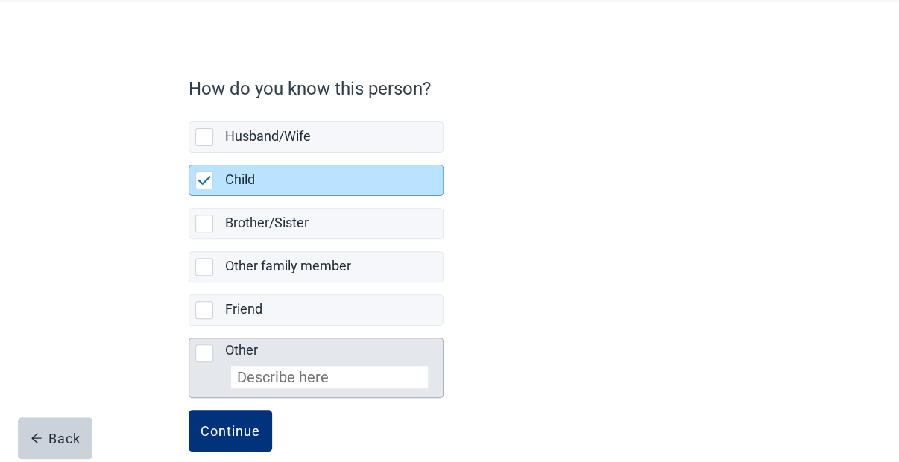
scroll to position [95, 0]
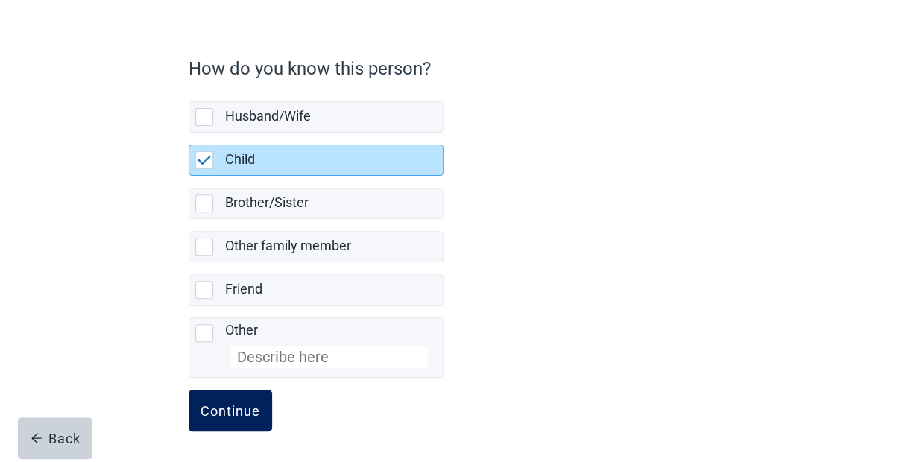
click at [242, 396] on button "Continue" at bounding box center [231, 411] width 84 height 42
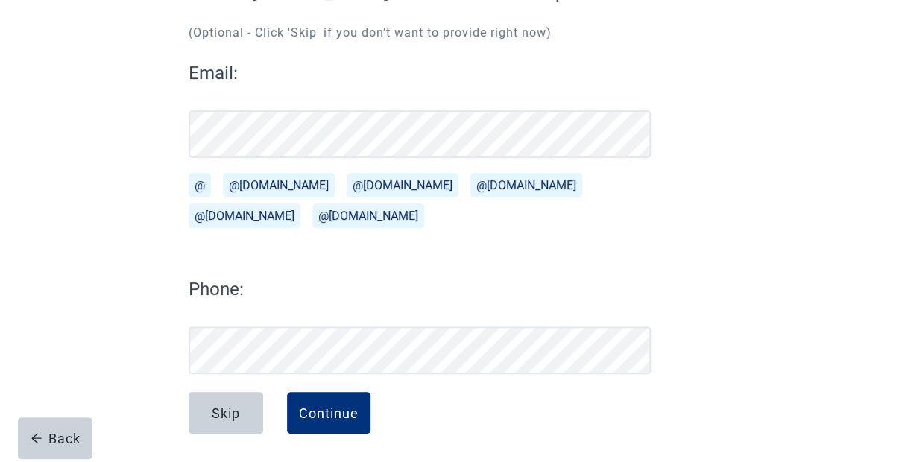
scroll to position [169, 0]
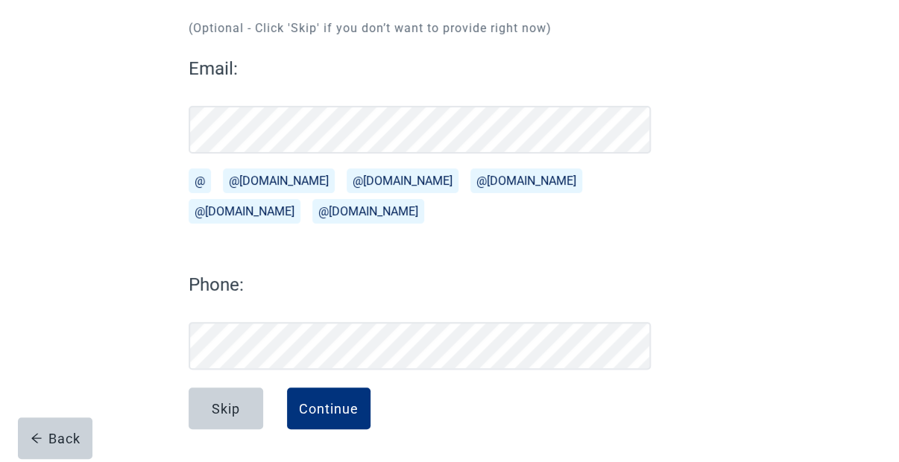
click at [263, 177] on button "@[DOMAIN_NAME]" at bounding box center [279, 181] width 112 height 25
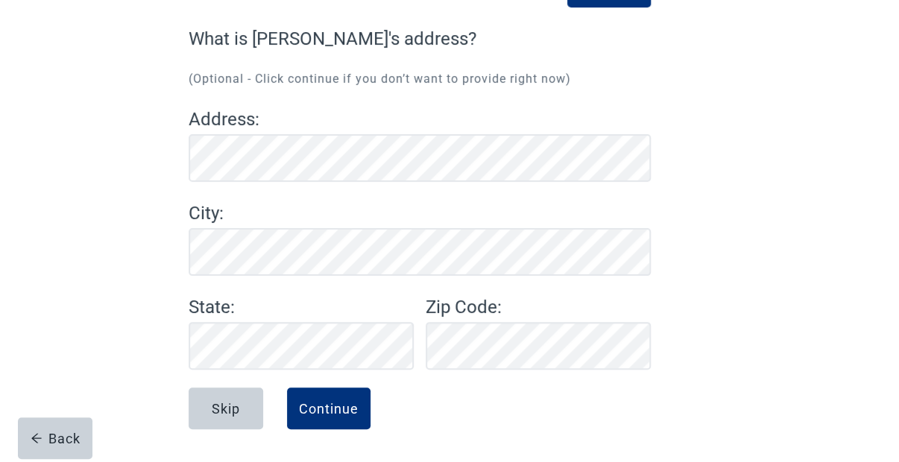
scroll to position [118, 0]
click at [334, 404] on div "Continue" at bounding box center [329, 408] width 60 height 15
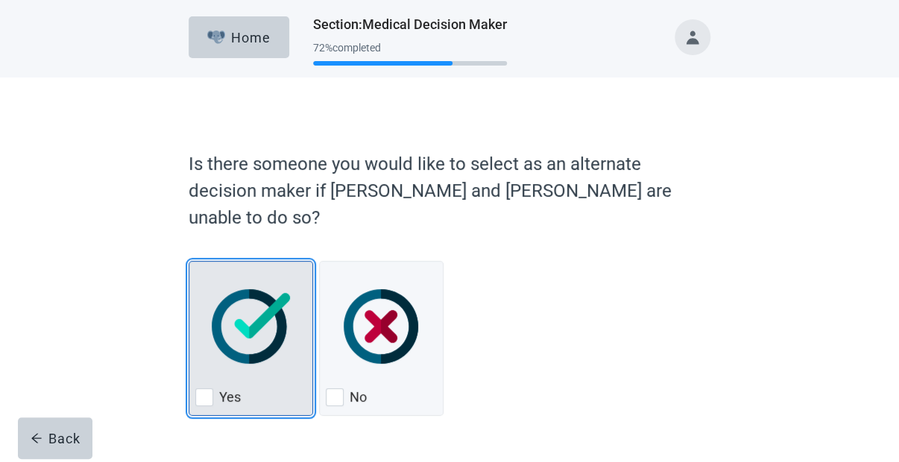
click at [204, 389] on div "Yes, checkbox, not checked" at bounding box center [204, 398] width 18 height 18
click at [189, 262] on input "Yes" at bounding box center [189, 261] width 1 height 1
checkbox input "true"
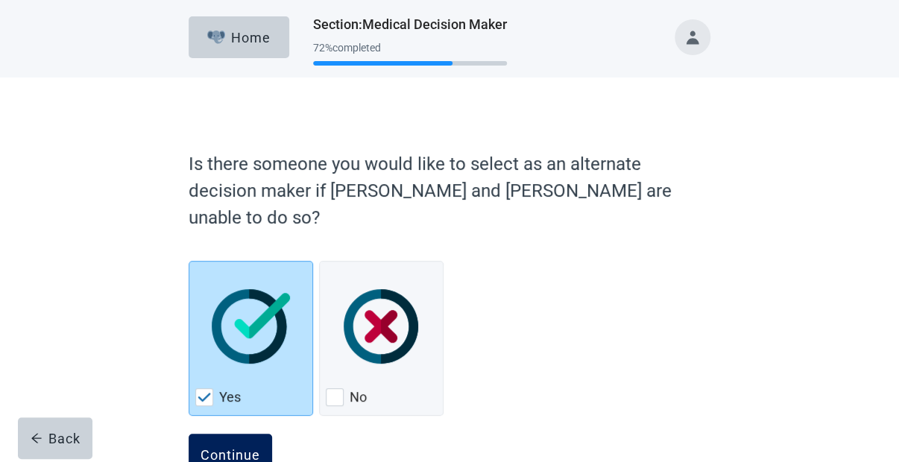
click at [238, 439] on button "Continue" at bounding box center [231, 455] width 84 height 42
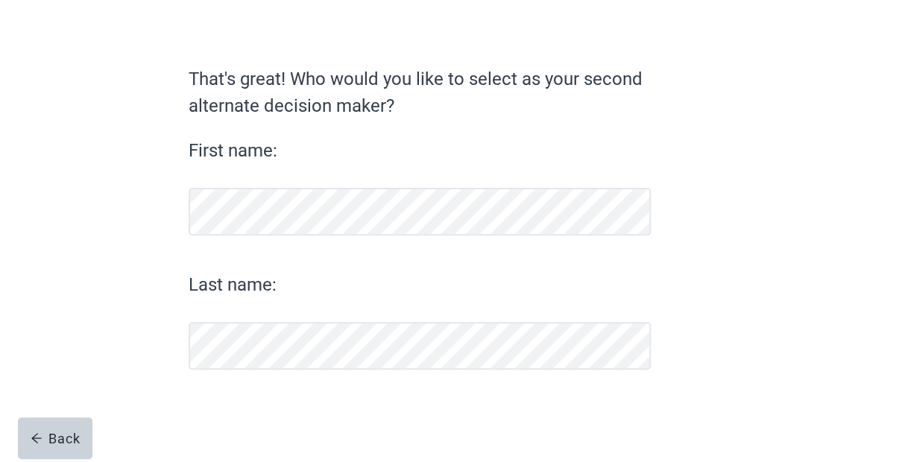
scroll to position [78, 0]
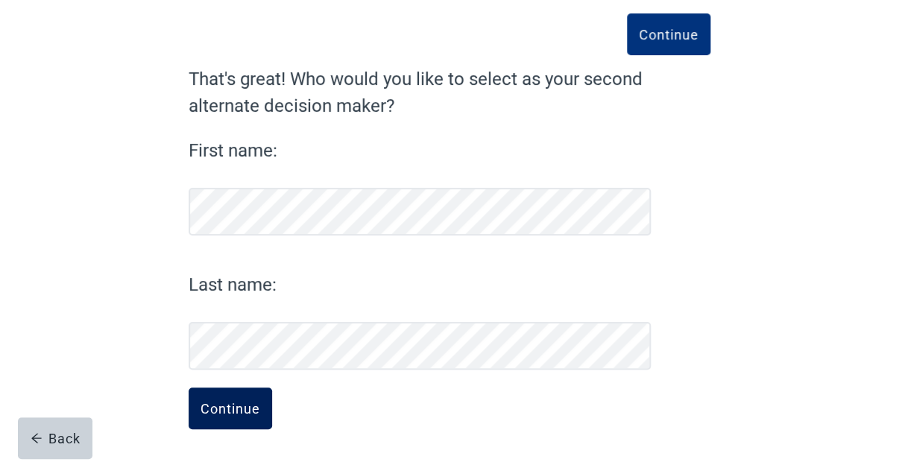
click at [255, 409] on div "Continue" at bounding box center [231, 408] width 60 height 15
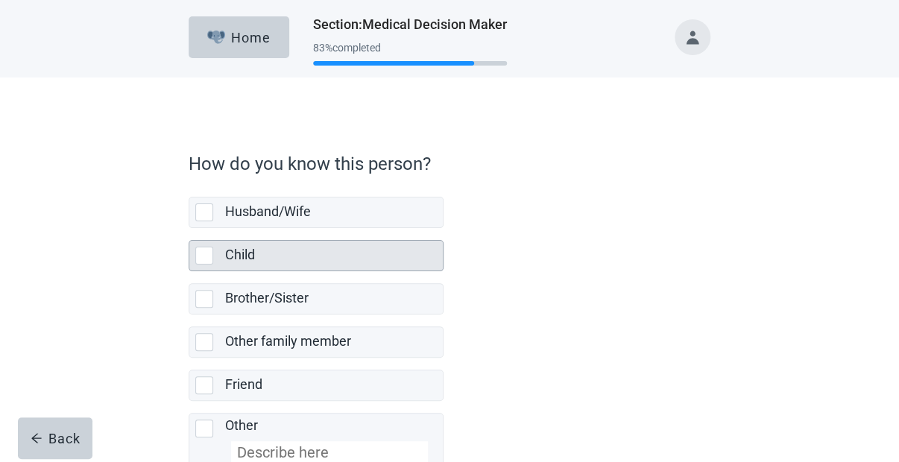
click at [204, 255] on div "Child, checkbox, not selected" at bounding box center [204, 256] width 18 height 18
click at [189, 229] on input "Child" at bounding box center [189, 228] width 1 height 1
checkbox input "true"
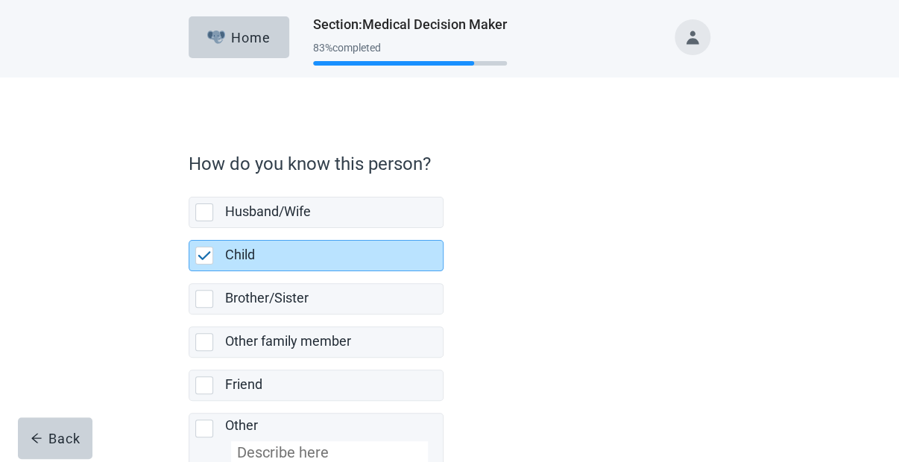
scroll to position [95, 0]
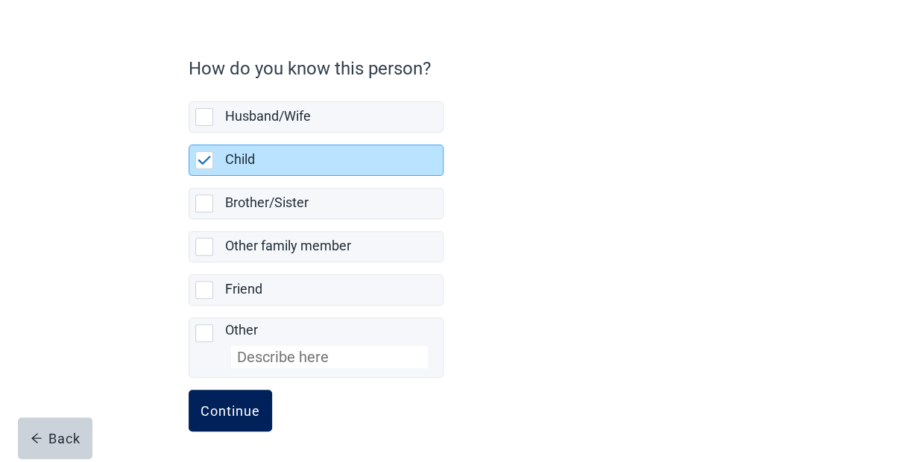
click at [254, 404] on div "Continue" at bounding box center [231, 410] width 60 height 15
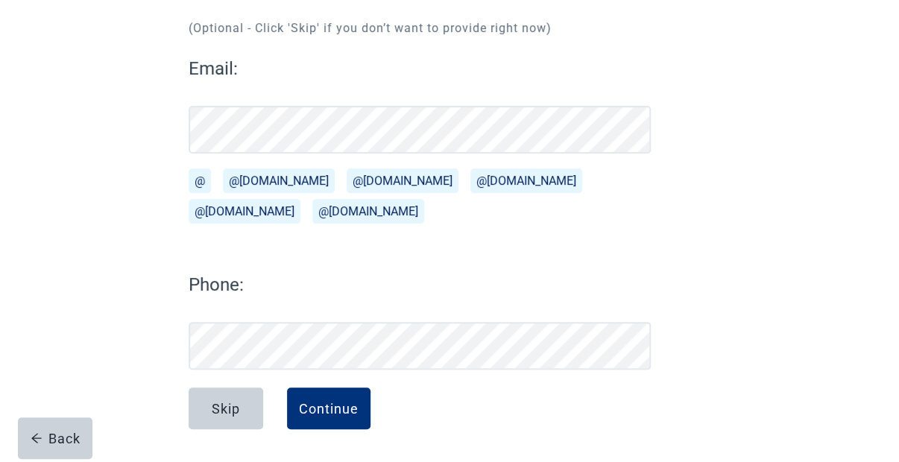
scroll to position [169, 0]
click at [334, 404] on div "Continue" at bounding box center [329, 408] width 60 height 15
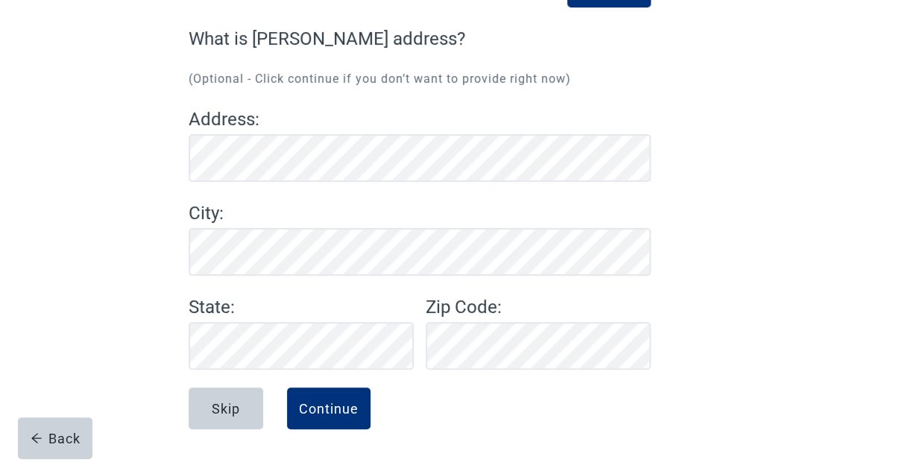
scroll to position [118, 0]
click at [307, 411] on div "Continue" at bounding box center [329, 408] width 60 height 15
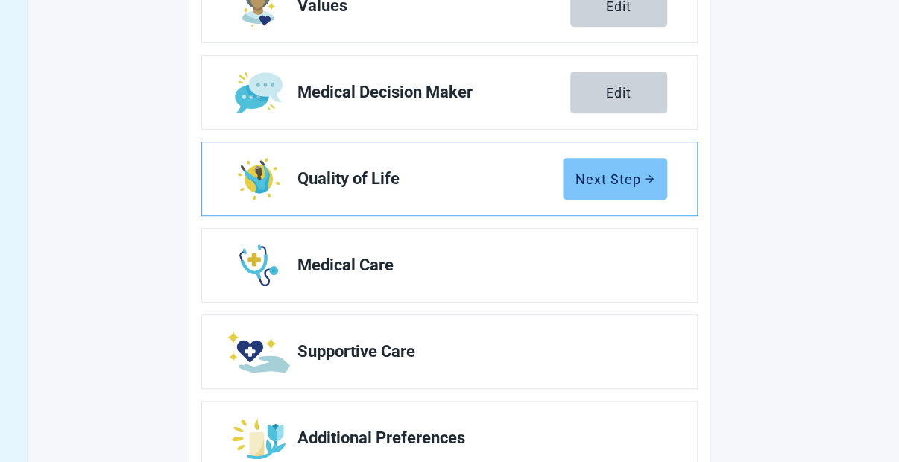
scroll to position [286, 0]
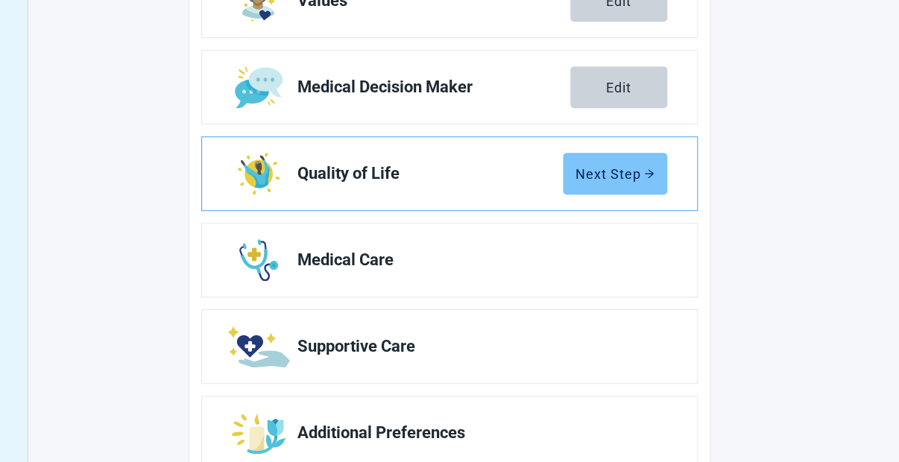
click at [650, 183] on button "Next Step" at bounding box center [615, 174] width 104 height 42
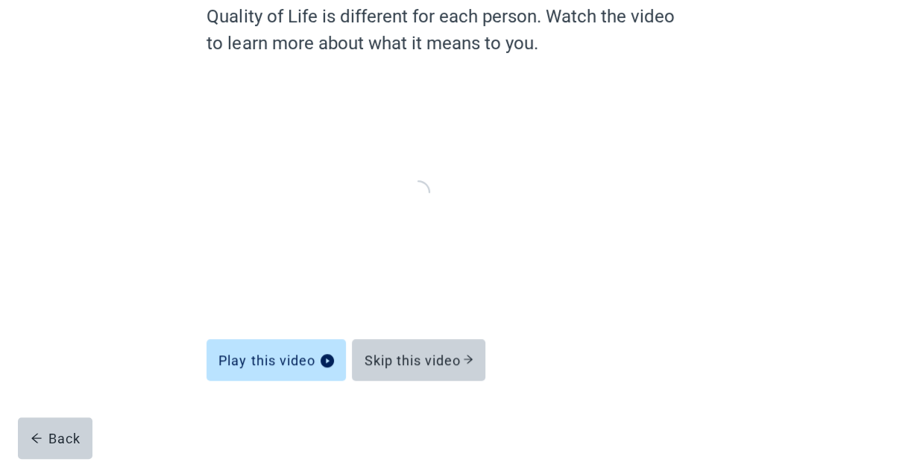
scroll to position [139, 0]
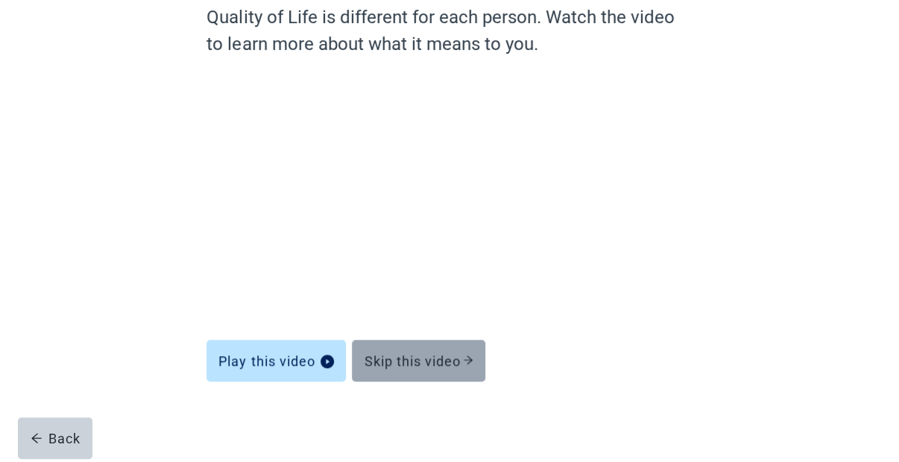
click at [415, 352] on button "Skip this video" at bounding box center [418, 361] width 133 height 42
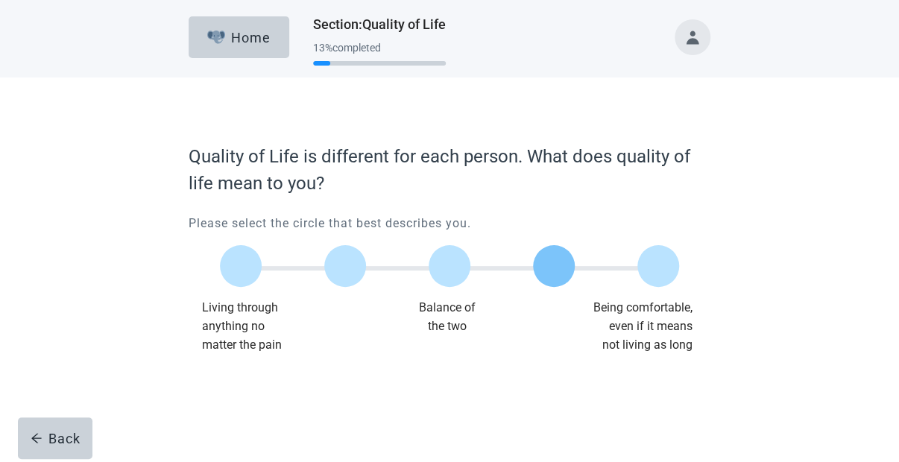
click at [556, 267] on label "Main content" at bounding box center [554, 266] width 42 height 42
click at [554, 266] on input "Quality of life scale: 75 out of 100. 75% between extremes" at bounding box center [554, 266] width 0 height 0
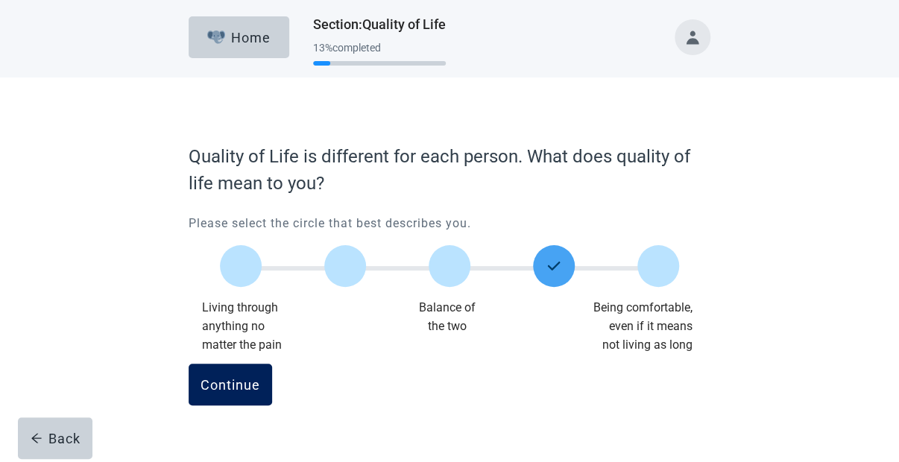
click at [222, 383] on div "Continue" at bounding box center [231, 384] width 60 height 15
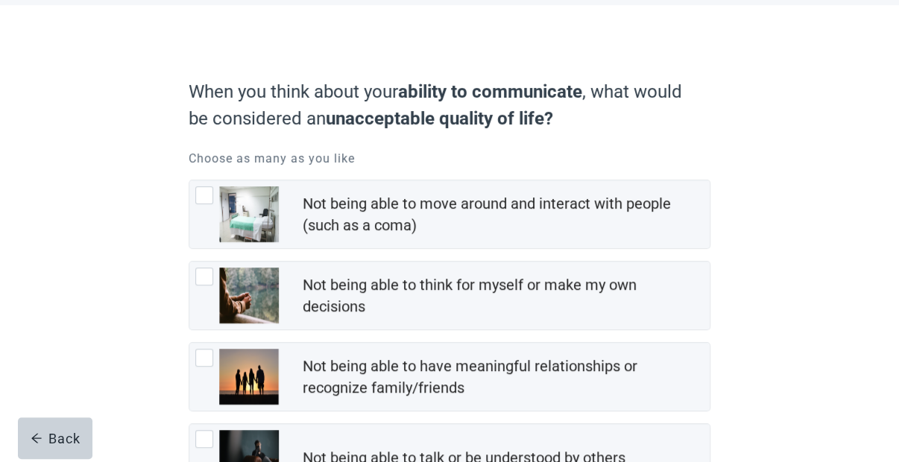
scroll to position [73, 0]
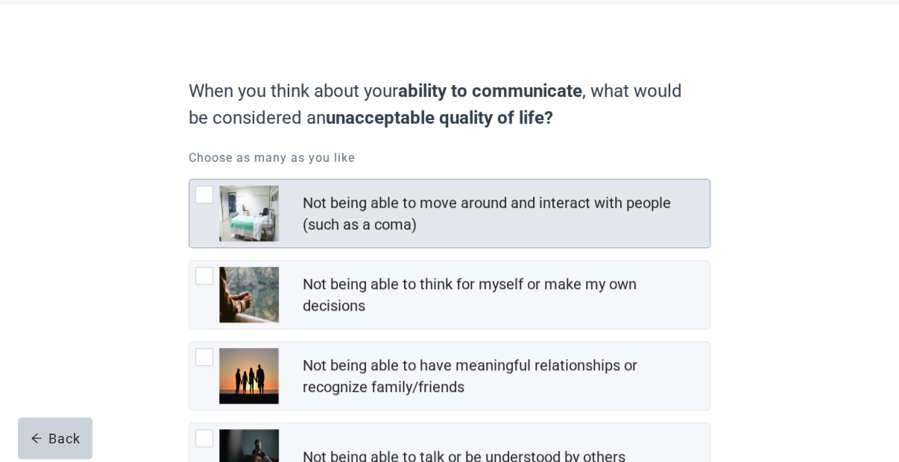
click at [201, 195] on div "Not being able to move around and interact with people (such as a coma), checkb…" at bounding box center [204, 195] width 18 height 18
click at [189, 180] on input "Not being able to move around and interact with people (such as a coma)" at bounding box center [189, 179] width 1 height 1
checkbox input "true"
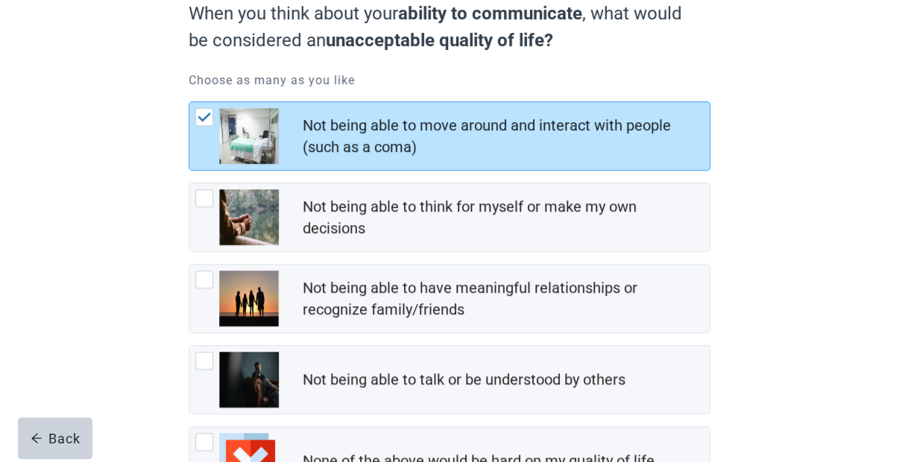
scroll to position [151, 0]
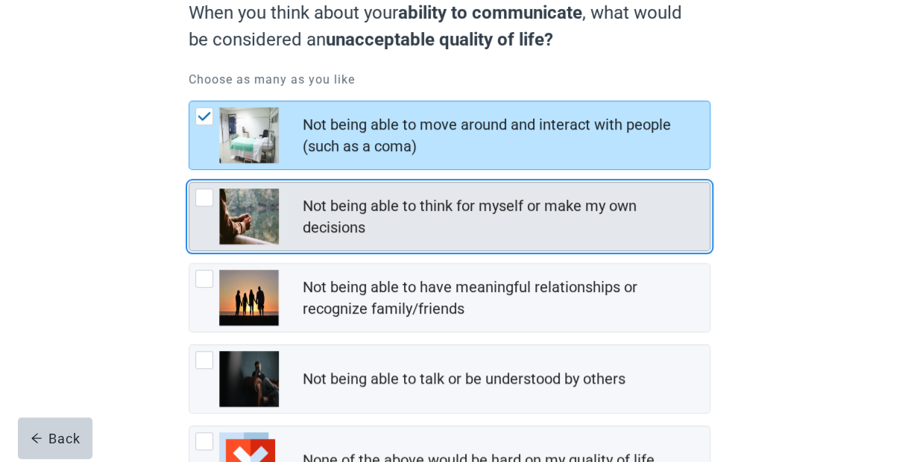
click at [204, 198] on div "Not being able to think for myself or make my own decisions, checkbox, not chec…" at bounding box center [204, 198] width 18 height 18
click at [189, 183] on input "Not being able to think for myself or make my own decisions" at bounding box center [189, 182] width 1 height 1
checkbox input "true"
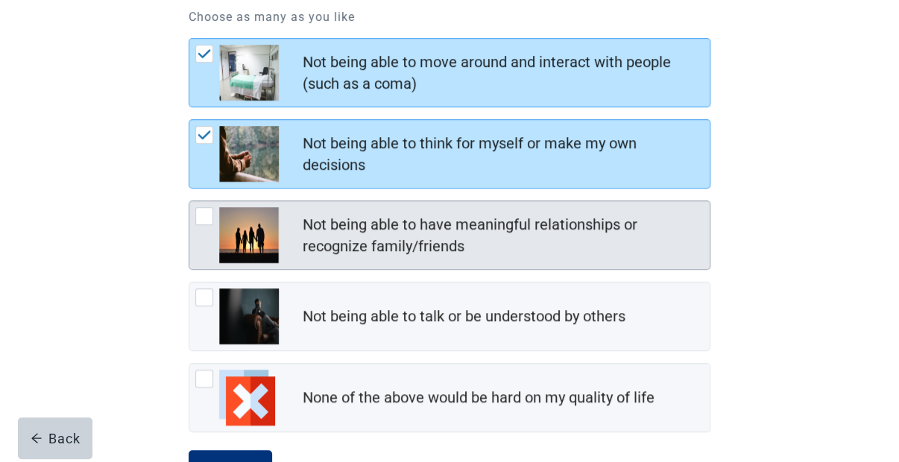
scroll to position [221, 0]
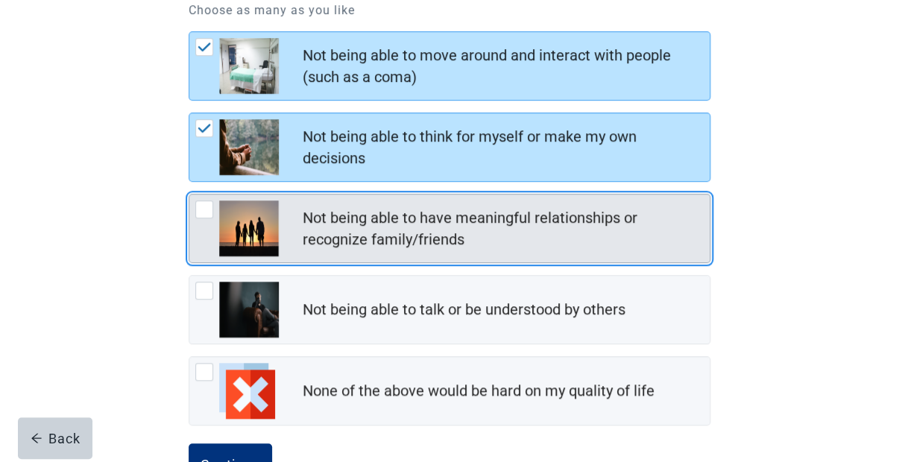
click at [206, 212] on div "Not being able to have meaningful relationships or recognize family/friends, ch…" at bounding box center [204, 210] width 18 height 18
click at [189, 195] on input "Not being able to have meaningful relationships or recognize family/friends" at bounding box center [189, 194] width 1 height 1
checkbox input "true"
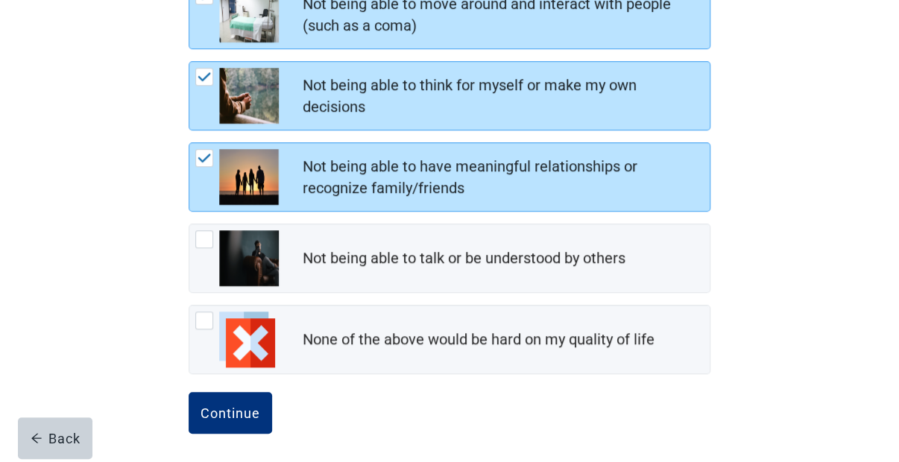
scroll to position [274, 0]
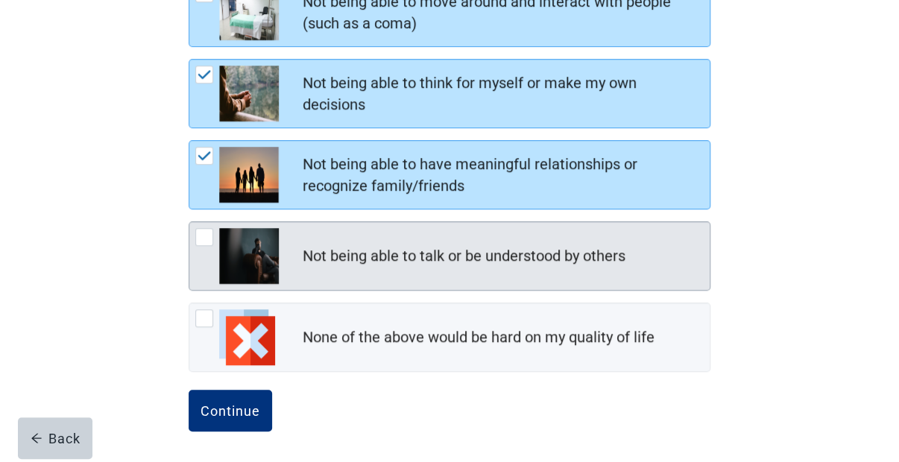
click at [205, 233] on div "Not being able to talk or be understood by others, checkbox, not checked" at bounding box center [204, 237] width 18 height 18
click at [189, 222] on input "Not being able to talk or be understood by others" at bounding box center [189, 221] width 1 height 1
checkbox input "true"
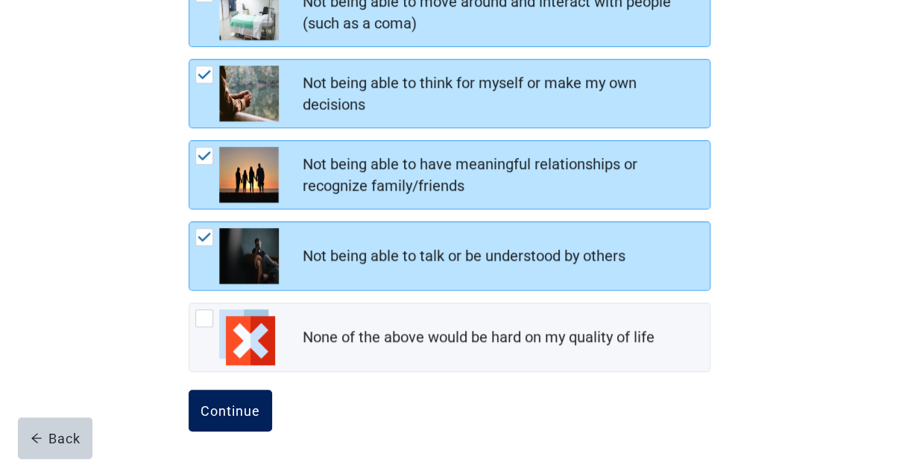
click at [229, 403] on div "Continue" at bounding box center [231, 410] width 60 height 15
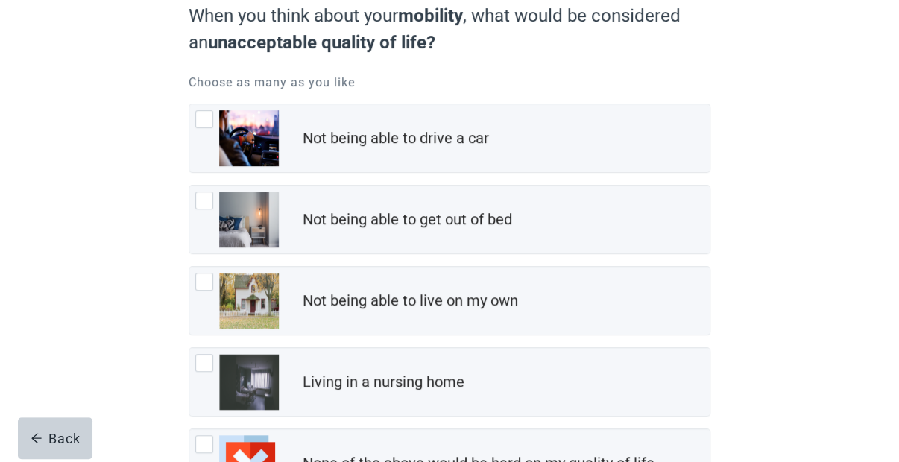
scroll to position [148, 0]
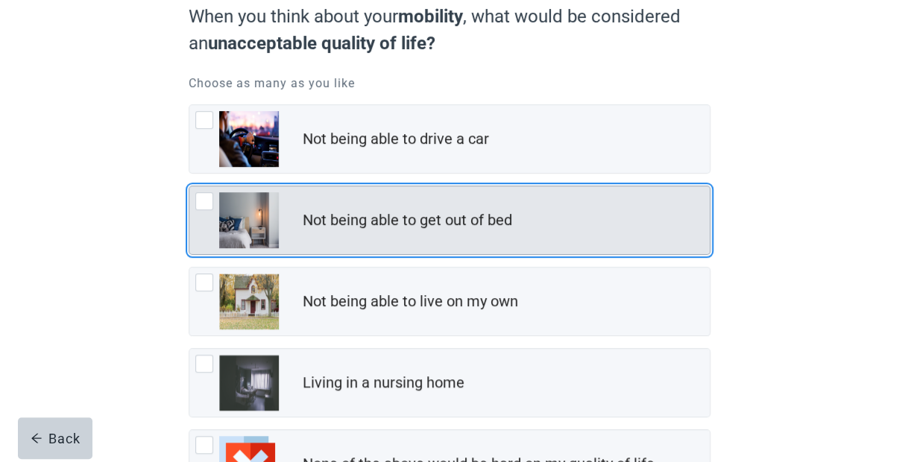
click at [205, 200] on div "Not being able to get out of bed, checkbox, not checked" at bounding box center [204, 201] width 18 height 18
click at [189, 186] on input "Not being able to get out of bed" at bounding box center [189, 186] width 1 height 1
checkbox input "true"
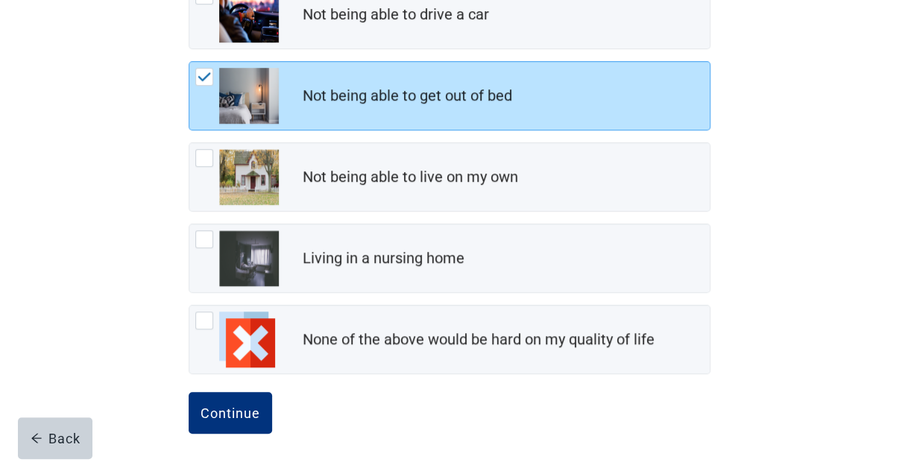
scroll to position [274, 0]
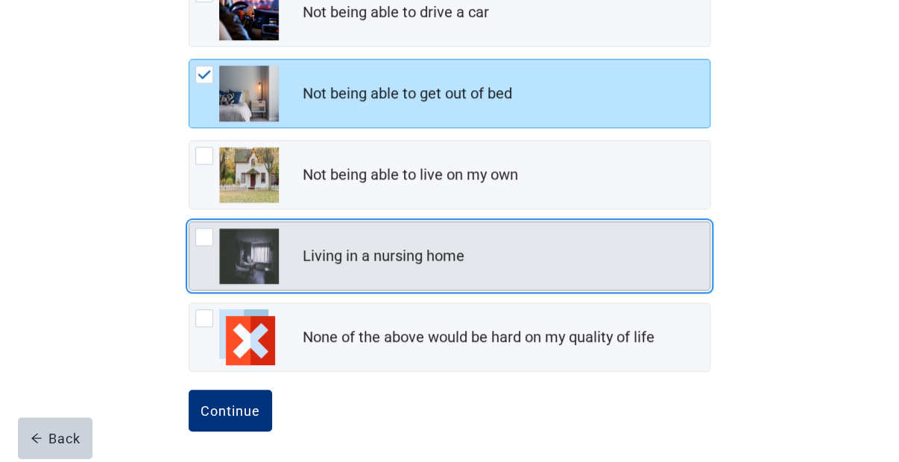
click at [198, 237] on div "Living in a nursing home, checkbox, not checked" at bounding box center [204, 237] width 18 height 18
click at [189, 222] on input "Living in a nursing home" at bounding box center [189, 221] width 1 height 1
checkbox input "true"
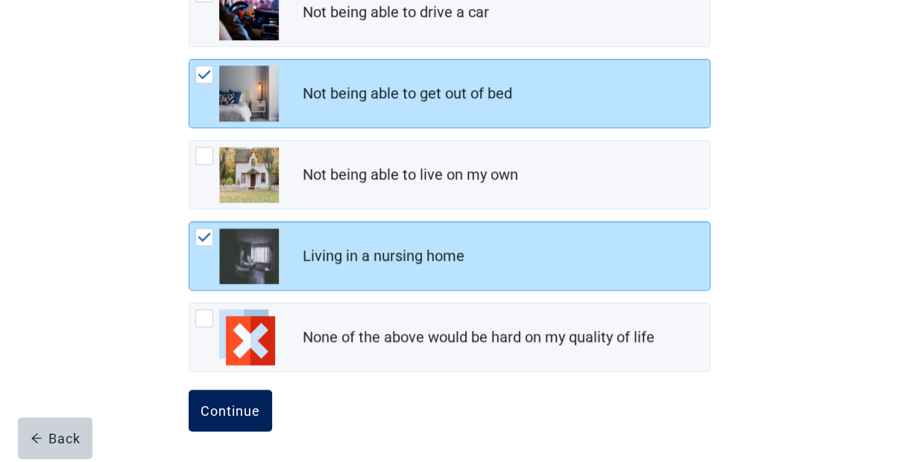
click at [245, 409] on div "Continue" at bounding box center [231, 410] width 60 height 15
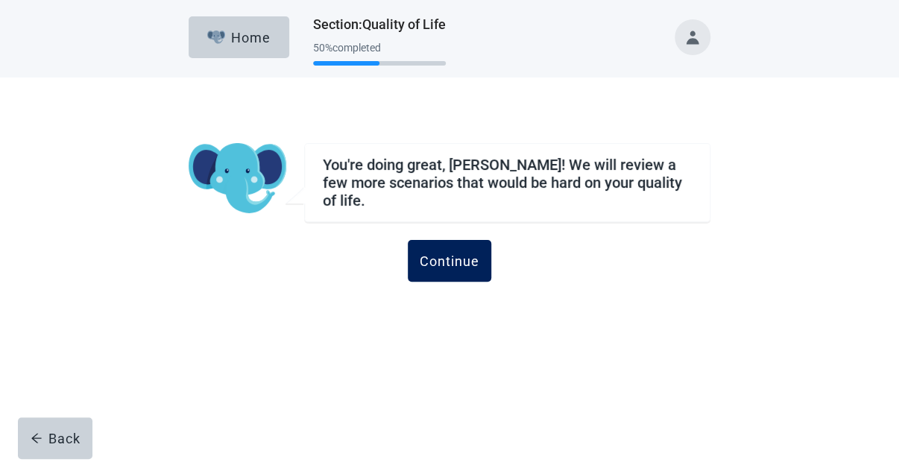
click at [460, 254] on div "Continue" at bounding box center [450, 261] width 60 height 15
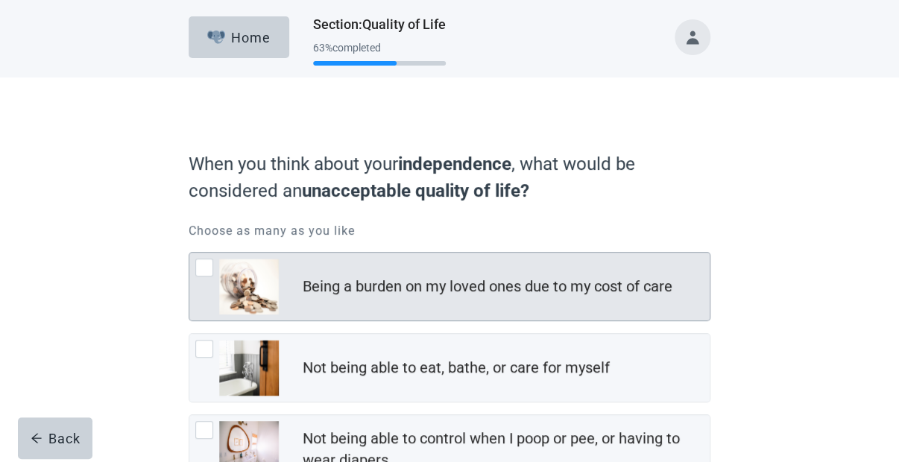
click at [200, 275] on div "Being a burden on my loved ones due to my cost of care, checkbox, not checked" at bounding box center [204, 268] width 18 height 18
click at [189, 253] on input "Being a burden on my loved ones due to my cost of care" at bounding box center [189, 252] width 1 height 1
checkbox input "true"
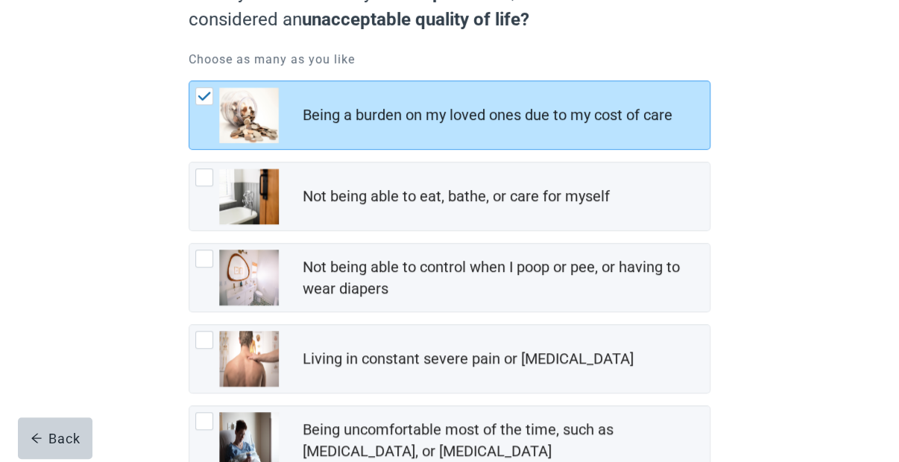
scroll to position [172, 0]
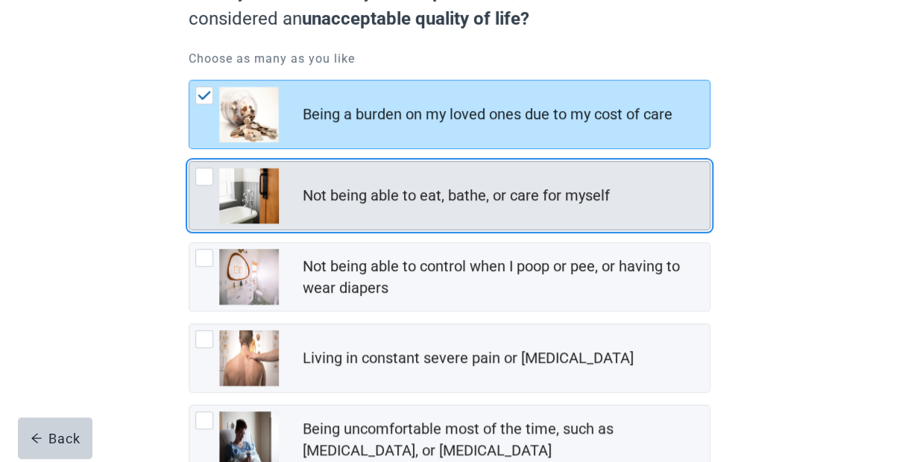
click at [207, 175] on div "Not being able to eat, bathe, or care for myself, checkbox, not checked" at bounding box center [204, 177] width 18 height 18
click at [189, 162] on input "Not being able to eat, bathe, or care for myself" at bounding box center [189, 161] width 1 height 1
checkbox input "true"
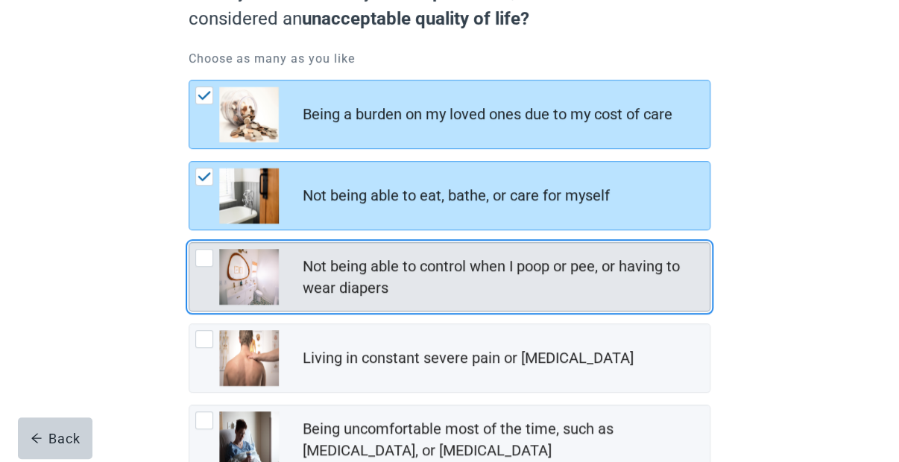
click at [205, 264] on div "Not being able to control when I poop or pee, or having to wear diapers, checkb…" at bounding box center [204, 258] width 18 height 18
click at [189, 243] on input "Not being able to control when I poop or pee, or having to wear diapers" at bounding box center [189, 242] width 1 height 1
checkbox input "true"
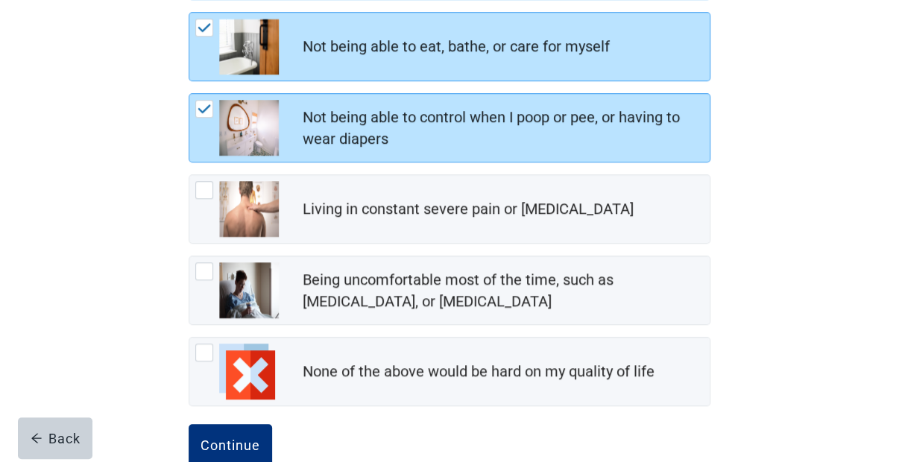
scroll to position [325, 0]
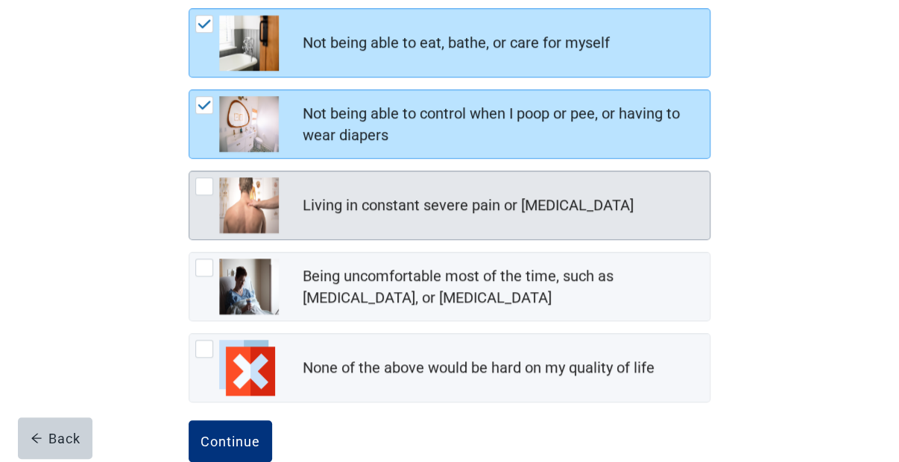
click at [203, 191] on div "Living in constant severe pain or shortness of breath, checkbox, not checked" at bounding box center [204, 186] width 18 height 18
click at [189, 172] on input "Living in constant severe pain or [MEDICAL_DATA]" at bounding box center [189, 171] width 1 height 1
checkbox input "true"
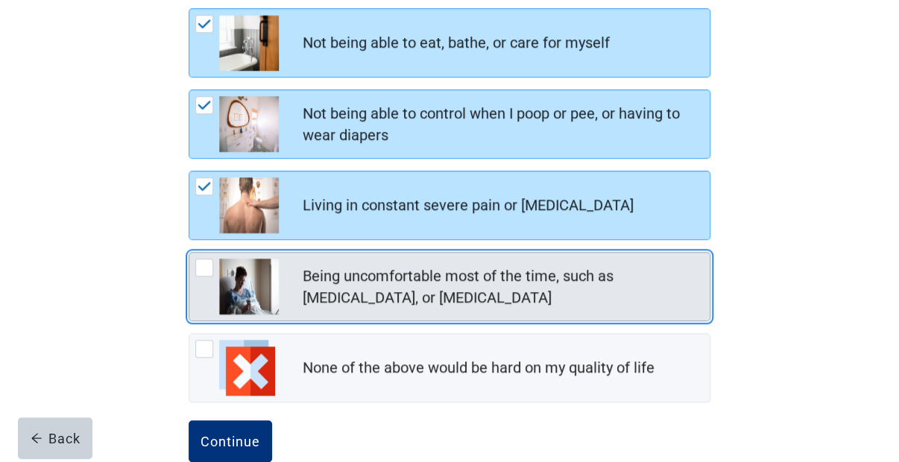
click at [202, 259] on div "Being uncomfortable most of the time, such as nausea, vomiting, or diarrhea, ch…" at bounding box center [204, 268] width 18 height 18
click at [189, 253] on input "Being uncomfortable most of the time, such as [MEDICAL_DATA], or [MEDICAL_DATA]" at bounding box center [189, 252] width 1 height 1
checkbox input "true"
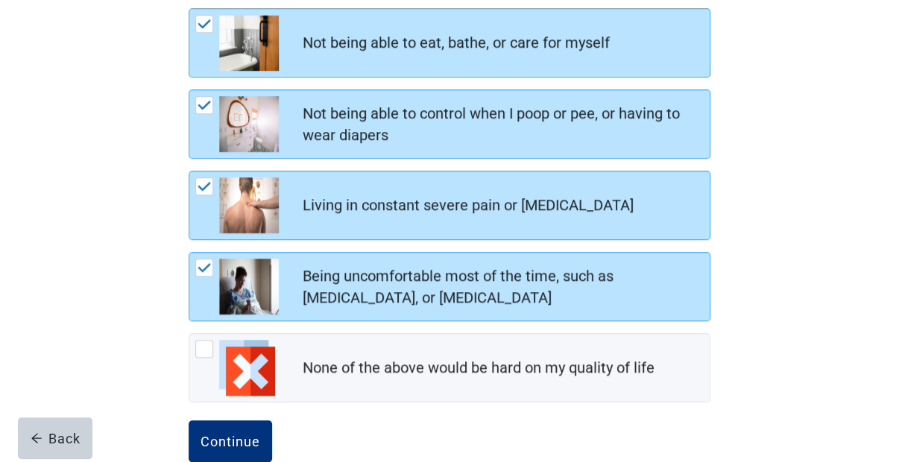
scroll to position [356, 0]
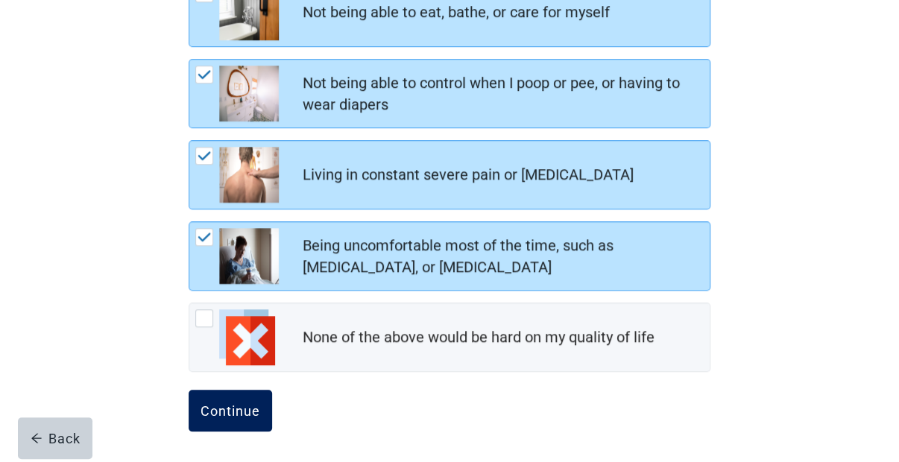
click at [239, 408] on div "Continue" at bounding box center [231, 410] width 60 height 15
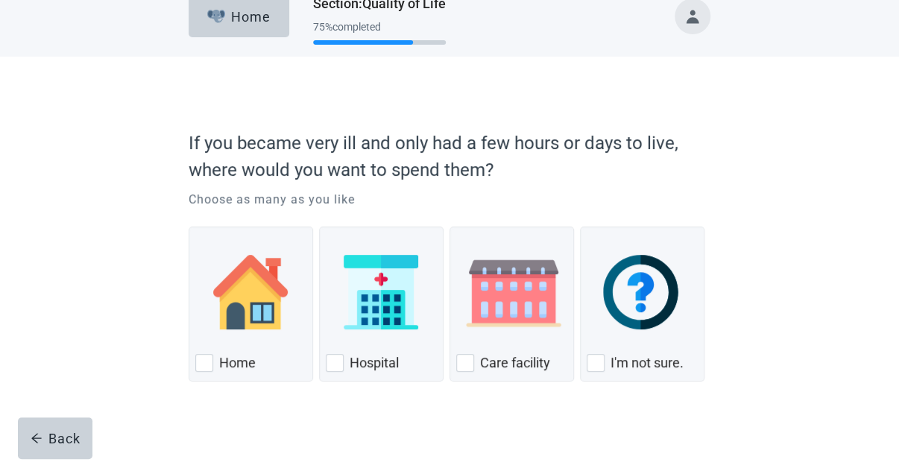
scroll to position [33, 0]
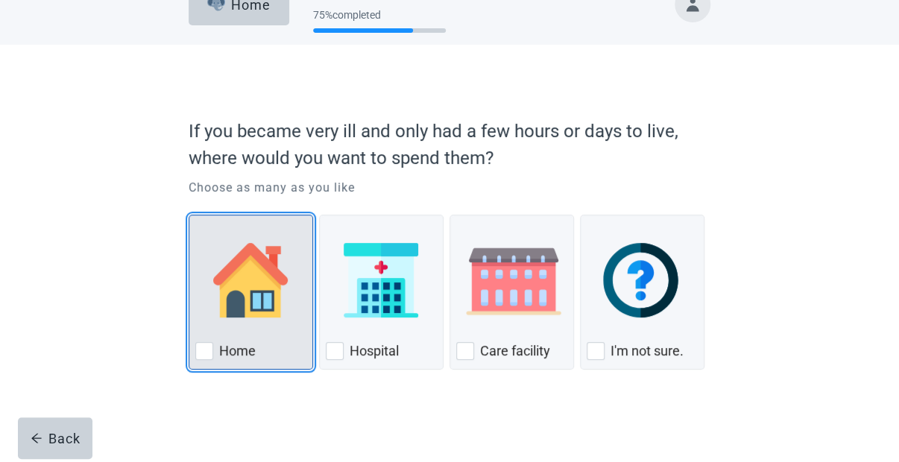
click at [201, 351] on div "Home, checkbox, not checked" at bounding box center [204, 351] width 18 height 18
click at [189, 216] on input "Home" at bounding box center [189, 215] width 1 height 1
checkbox input "true"
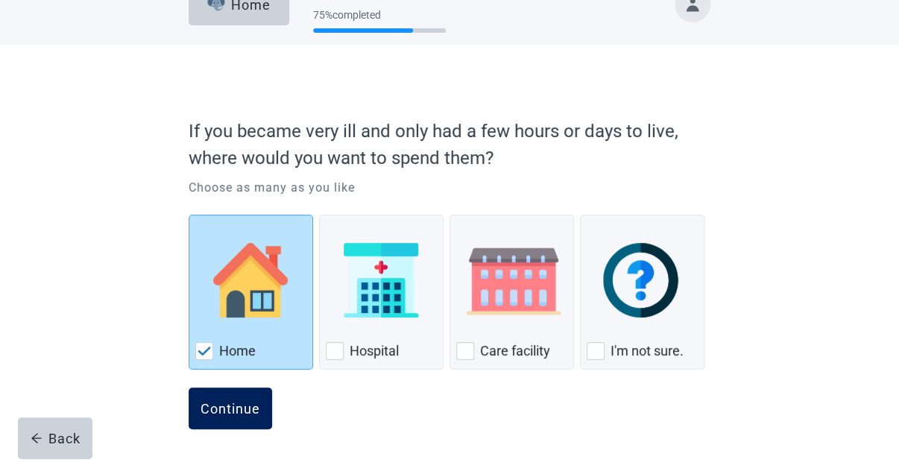
click at [236, 411] on div "Continue" at bounding box center [231, 408] width 60 height 15
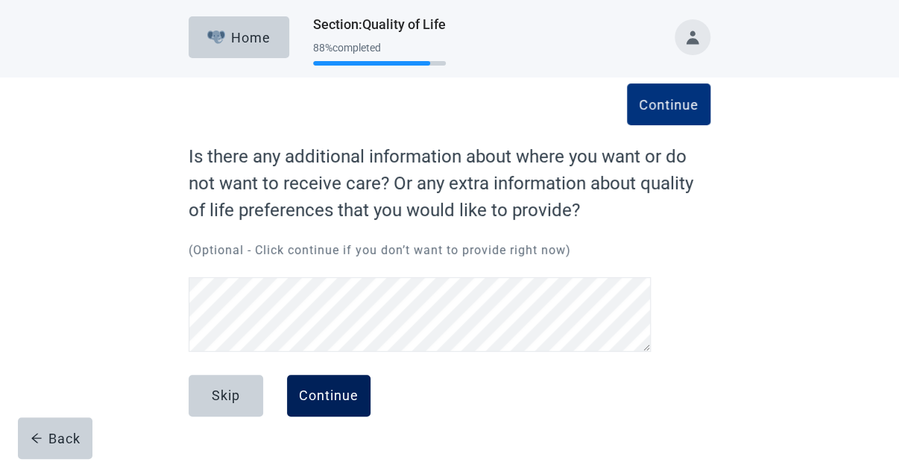
click at [349, 394] on div "Continue" at bounding box center [329, 396] width 60 height 15
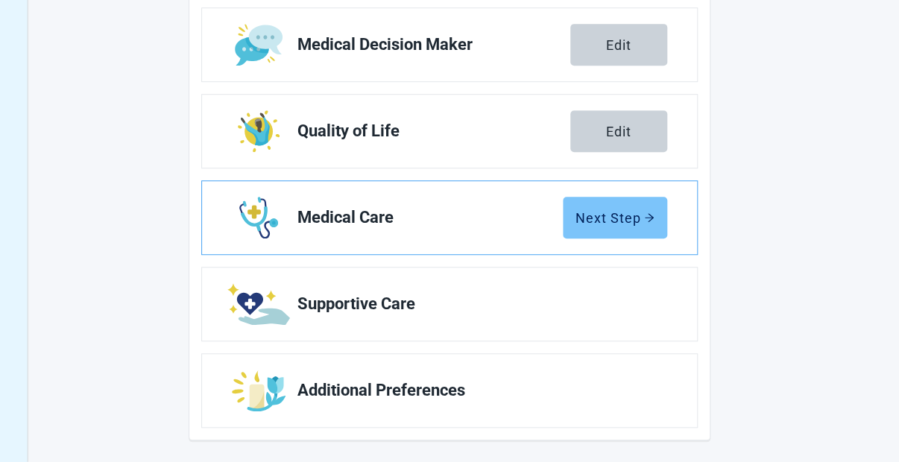
scroll to position [337, 0]
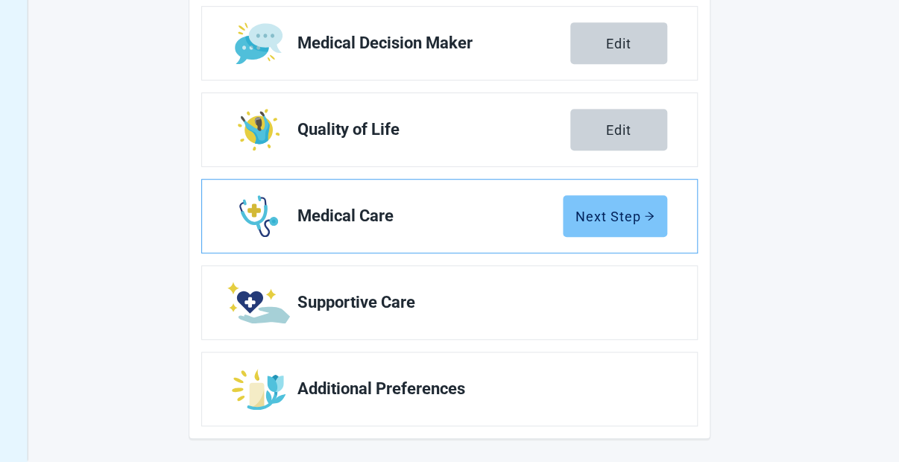
click at [607, 223] on div "Next Step" at bounding box center [615, 216] width 79 height 15
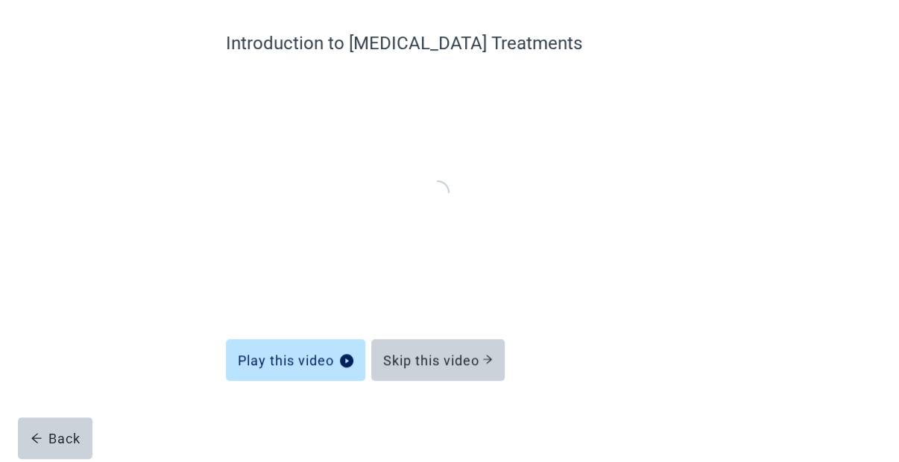
scroll to position [113, 0]
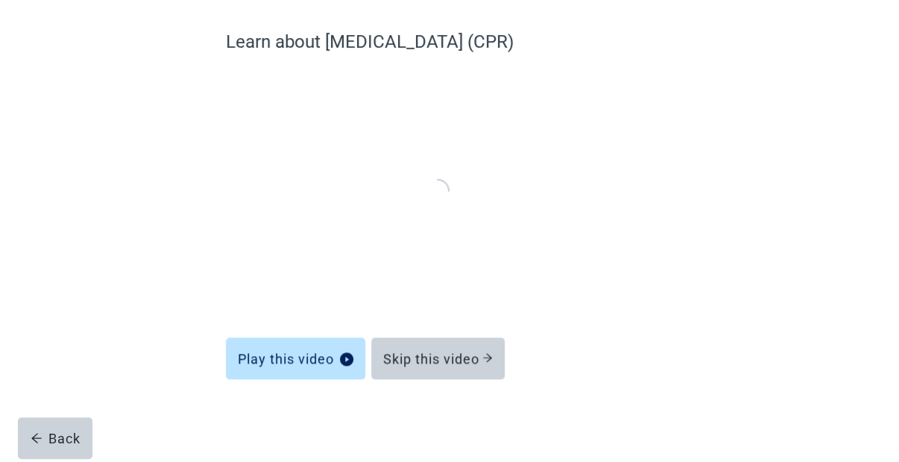
scroll to position [113, 0]
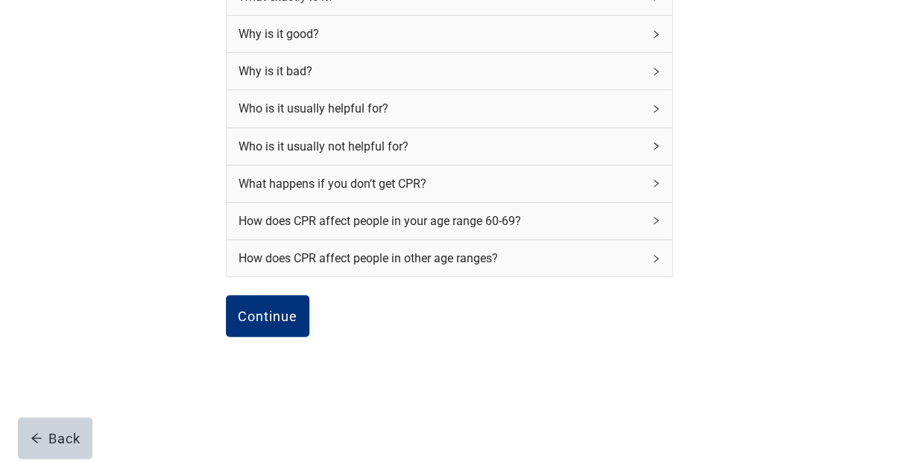
scroll to position [239, 0]
click at [658, 148] on icon "right" at bounding box center [656, 144] width 9 height 9
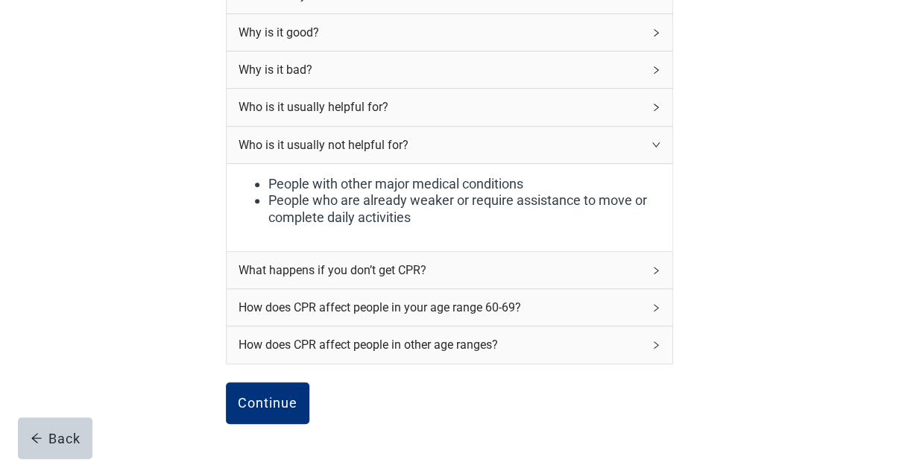
scroll to position [245, 0]
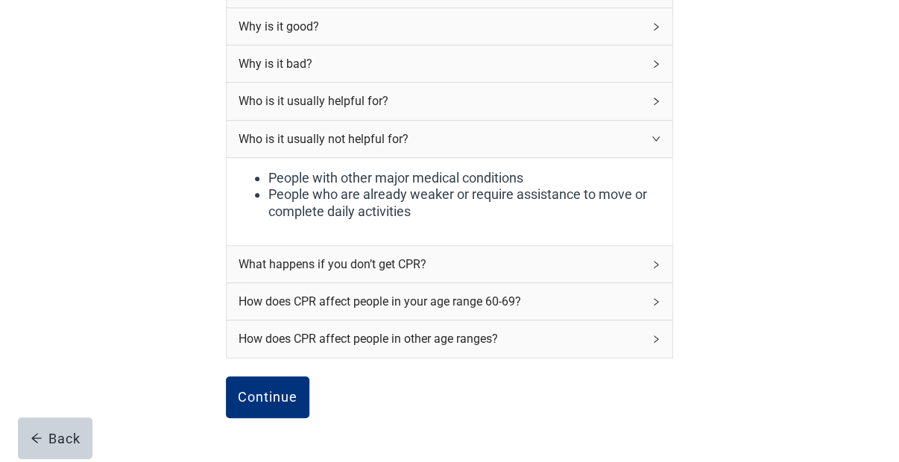
click at [656, 269] on icon "right" at bounding box center [656, 264] width 9 height 9
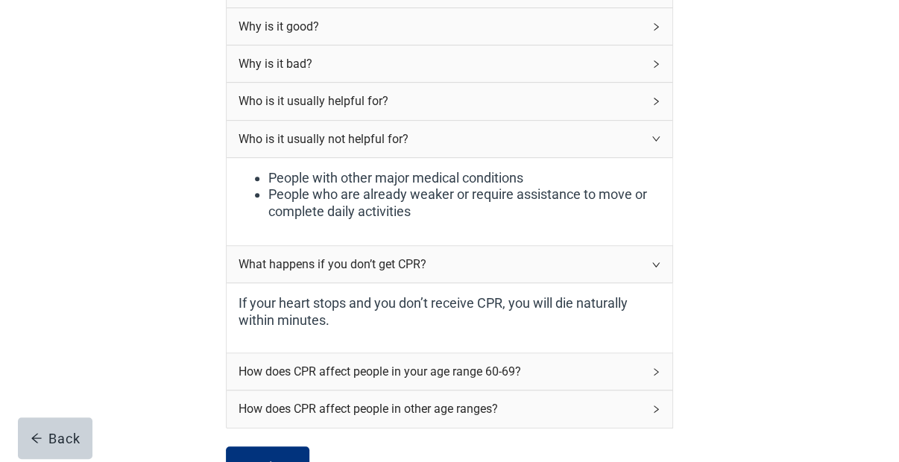
click at [661, 376] on div "How does CPR affect people in your age range 60-69?" at bounding box center [450, 372] width 446 height 37
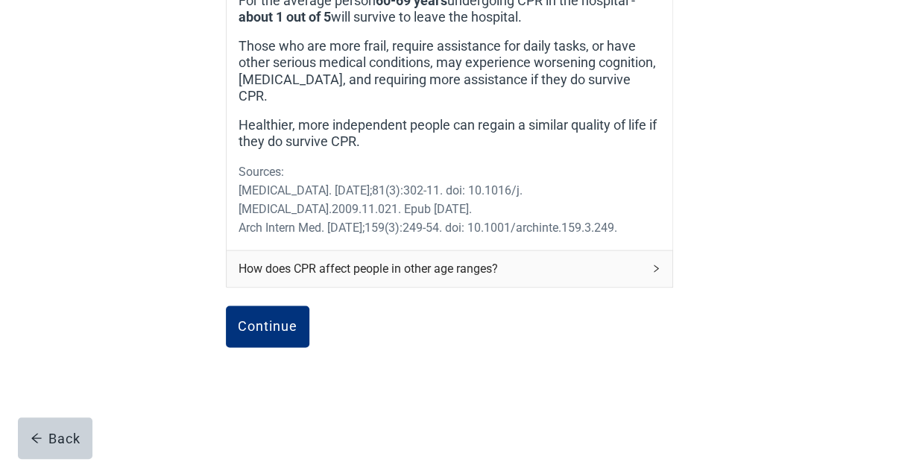
scroll to position [776, 0]
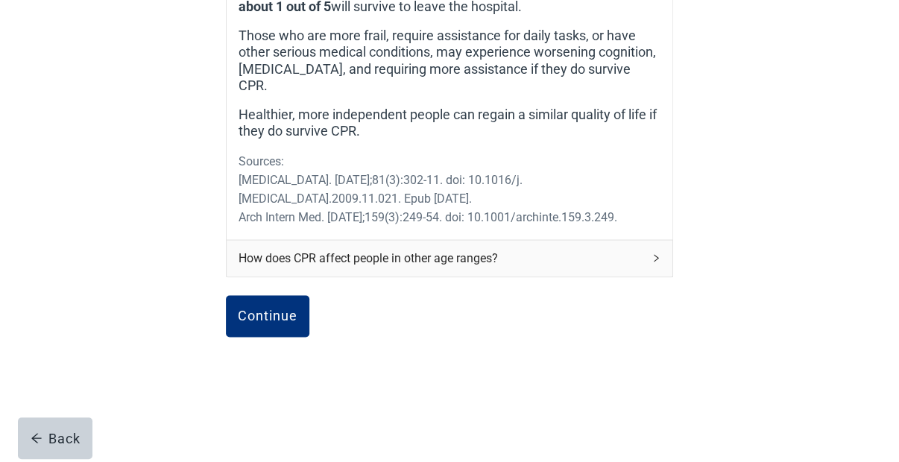
click at [656, 254] on icon "right" at bounding box center [656, 258] width 9 height 9
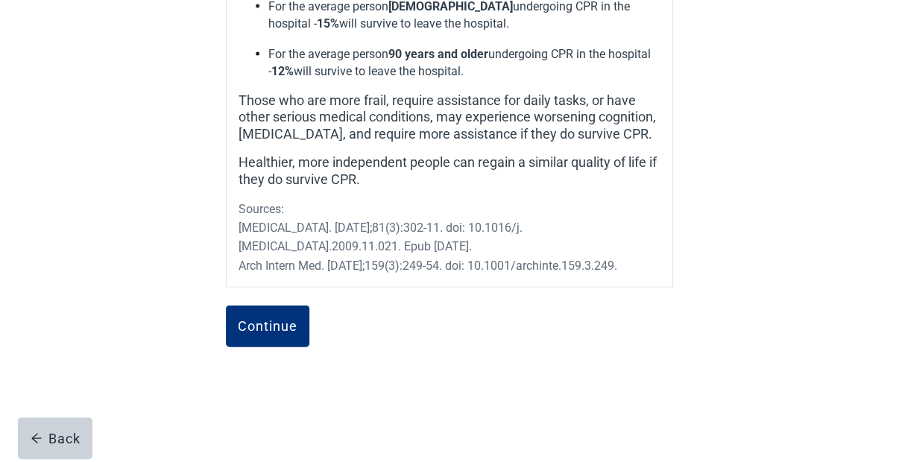
scroll to position [1168, 0]
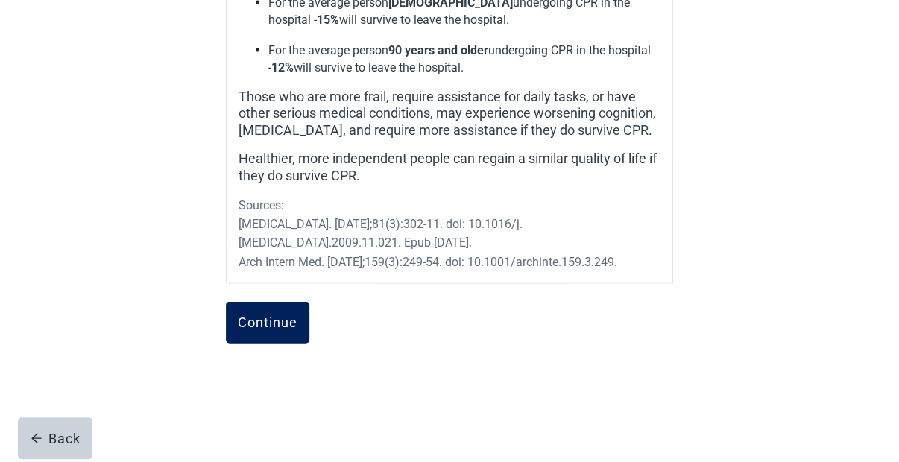
click at [270, 315] on div "Continue" at bounding box center [268, 322] width 60 height 15
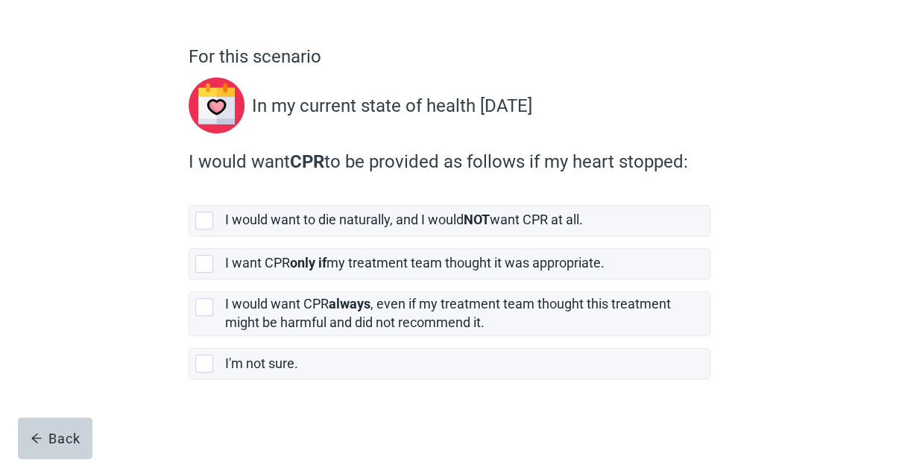
scroll to position [102, 0]
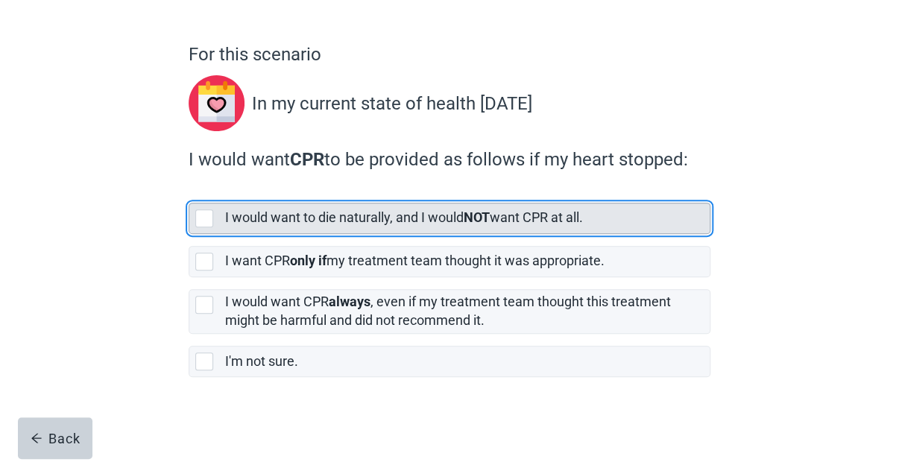
click at [207, 220] on div "[object Object], checkbox, not selected" at bounding box center [204, 219] width 18 height 18
click at [189, 192] on input "I would want to die naturally, and I would NOT want CPR at all." at bounding box center [189, 191] width 1 height 1
checkbox input "true"
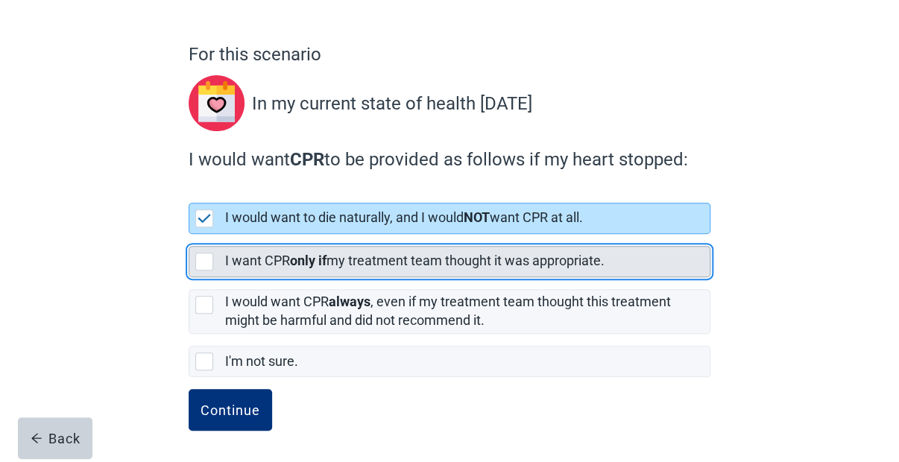
click at [207, 263] on div "[object Object], checkbox, not selected" at bounding box center [204, 262] width 18 height 18
click at [189, 235] on input "I want CPR only if my treatment team thought it was appropriate." at bounding box center [189, 234] width 1 height 1
checkbox input "true"
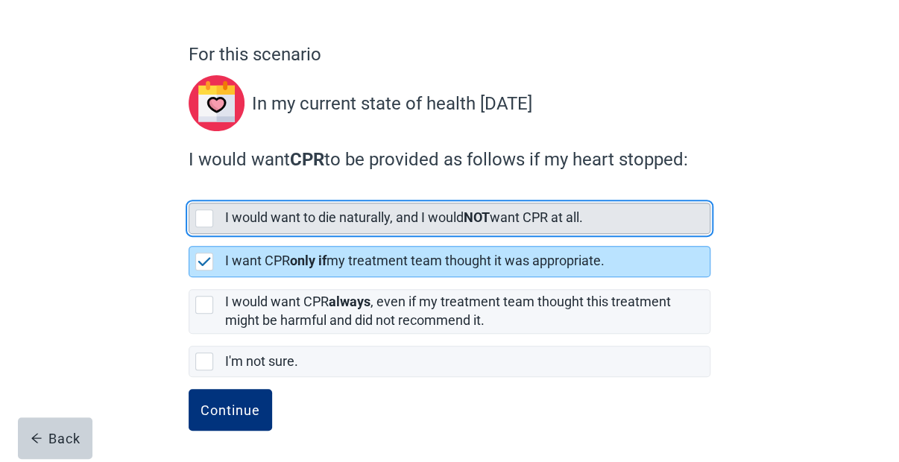
click at [200, 214] on div "[object Object], checkbox, not selected" at bounding box center [204, 219] width 18 height 18
click at [189, 192] on input "I would want to die naturally, and I would NOT want CPR at all." at bounding box center [189, 191] width 1 height 1
checkbox input "true"
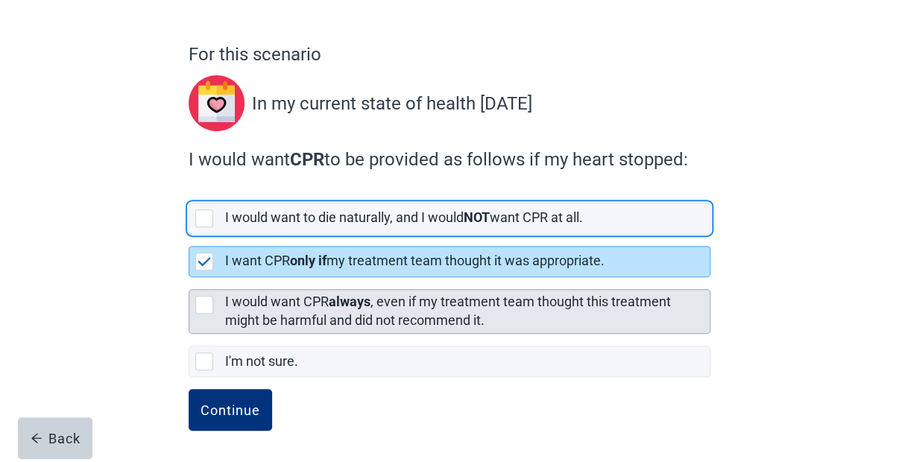
checkbox input "false"
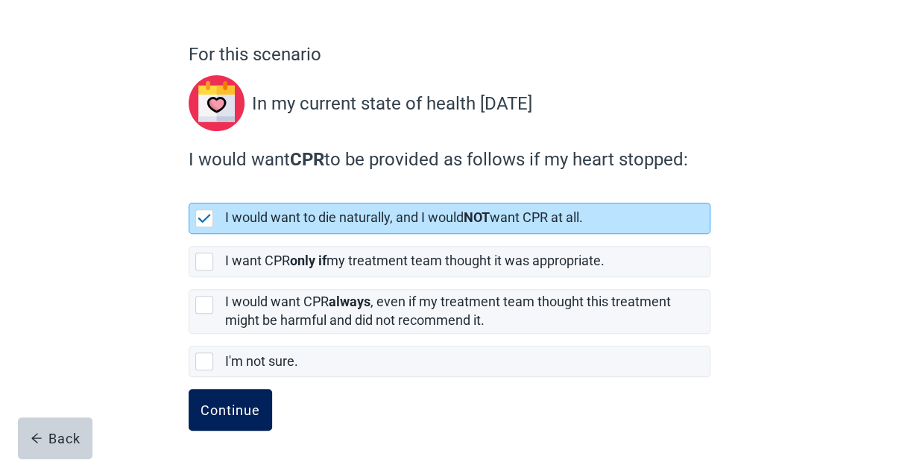
click at [229, 399] on button "Continue" at bounding box center [231, 410] width 84 height 42
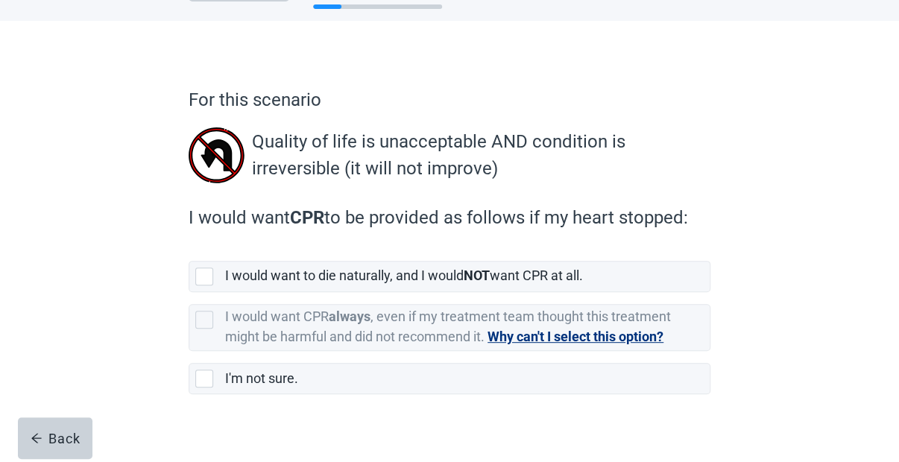
scroll to position [75, 0]
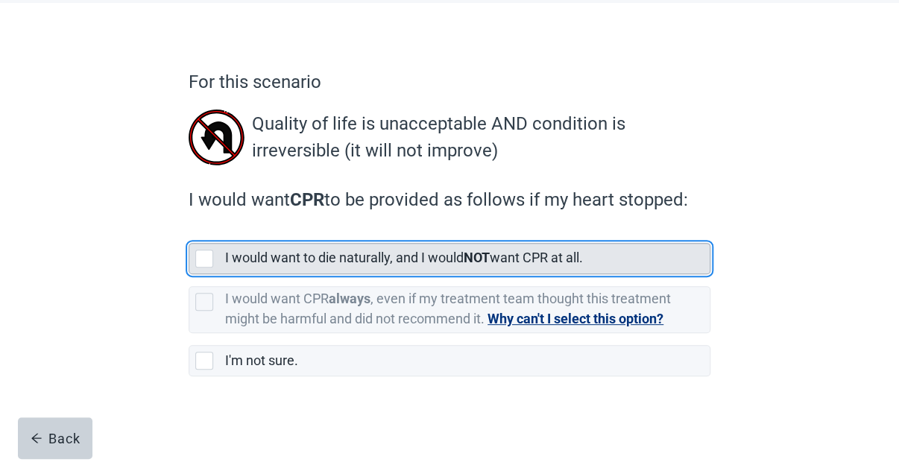
click at [206, 260] on div "[object Object], checkbox, not selected" at bounding box center [204, 259] width 18 height 18
click at [189, 232] on input "I would want to die naturally, and I would NOT want CPR at all." at bounding box center [189, 231] width 1 height 1
checkbox input "true"
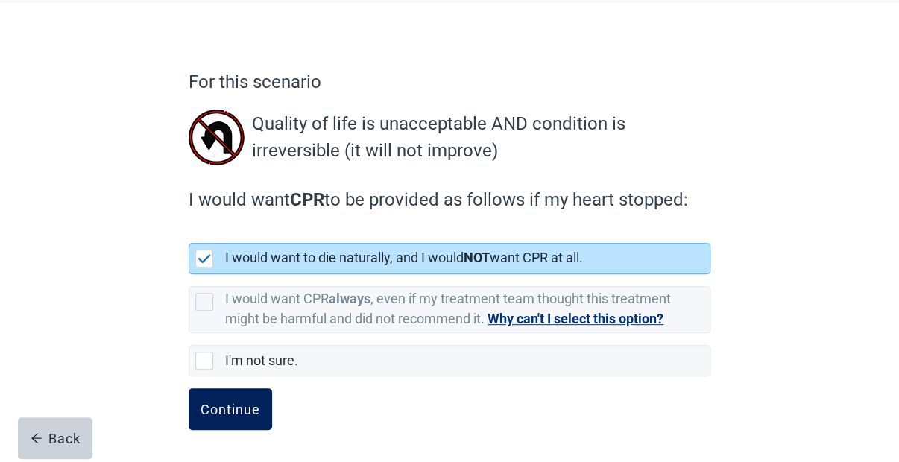
click at [245, 416] on div "Continue" at bounding box center [231, 409] width 60 height 15
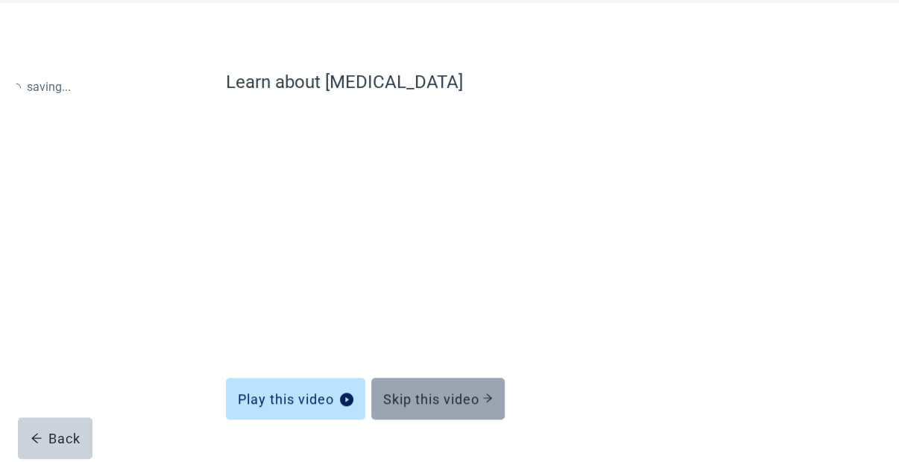
click at [444, 405] on div "Skip this video" at bounding box center [438, 399] width 110 height 15
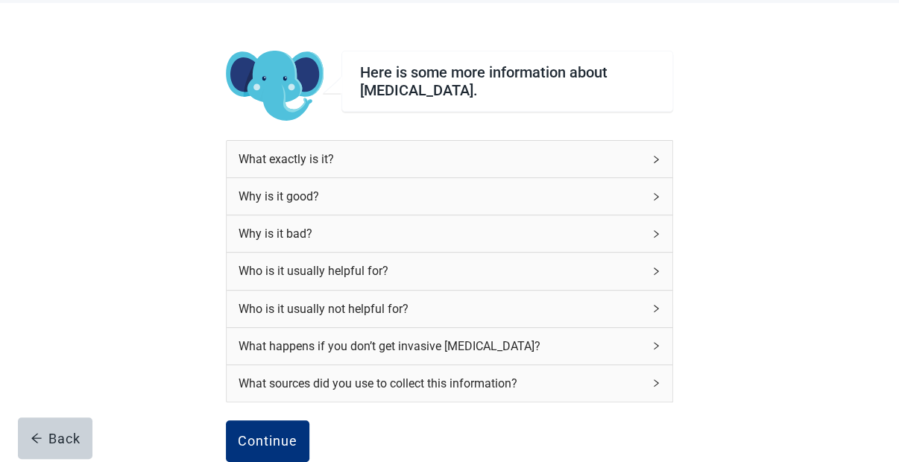
click at [661, 233] on div "Why is it bad?" at bounding box center [450, 234] width 446 height 37
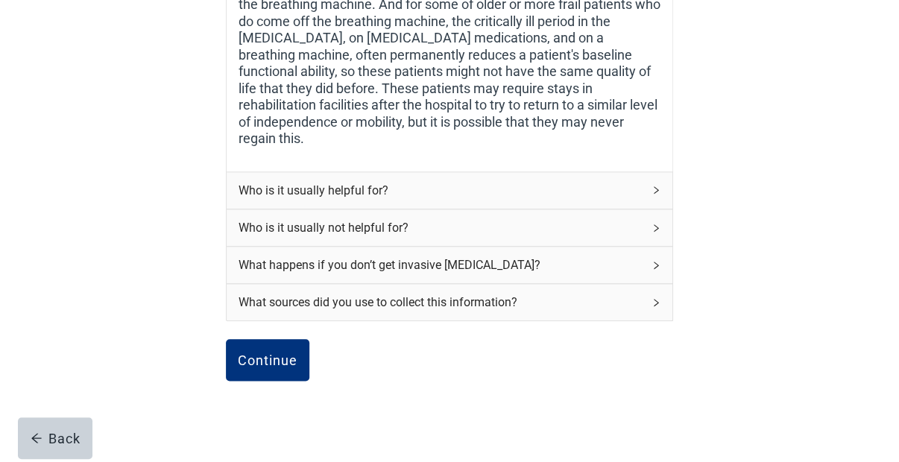
scroll to position [492, 0]
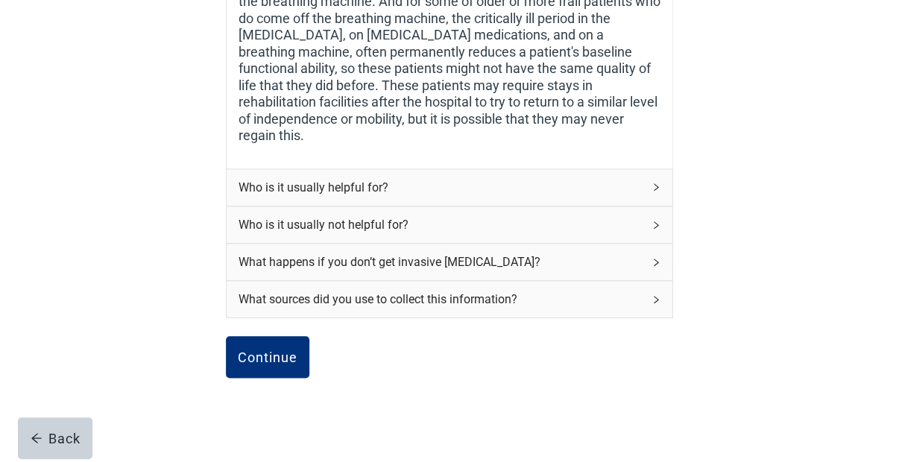
click at [656, 183] on icon "right" at bounding box center [656, 187] width 9 height 9
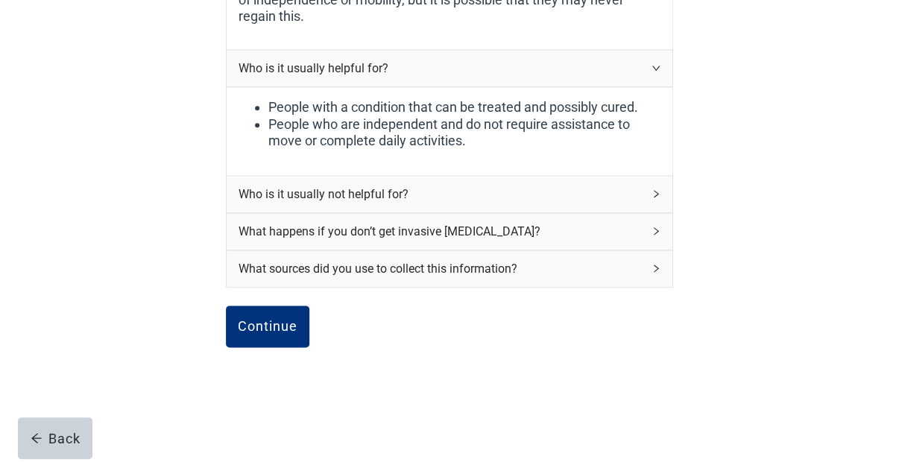
scroll to position [615, 0]
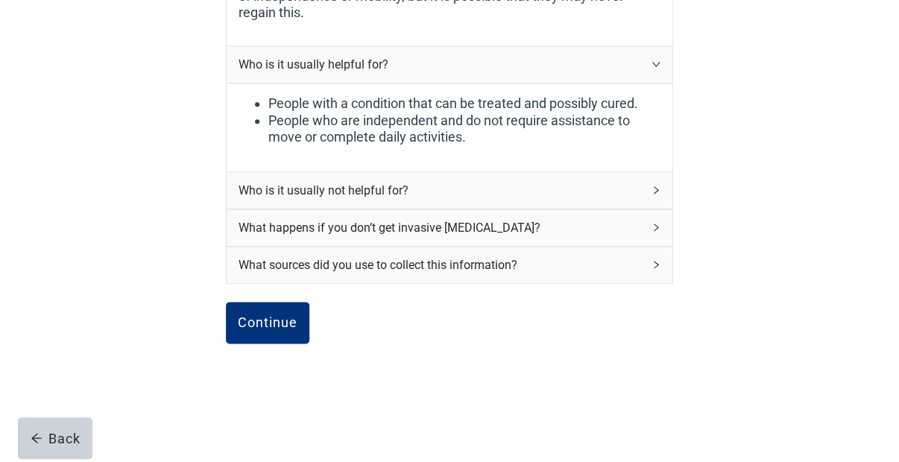
click at [659, 210] on div "What happens if you don’t get invasive [MEDICAL_DATA]?" at bounding box center [450, 228] width 446 height 37
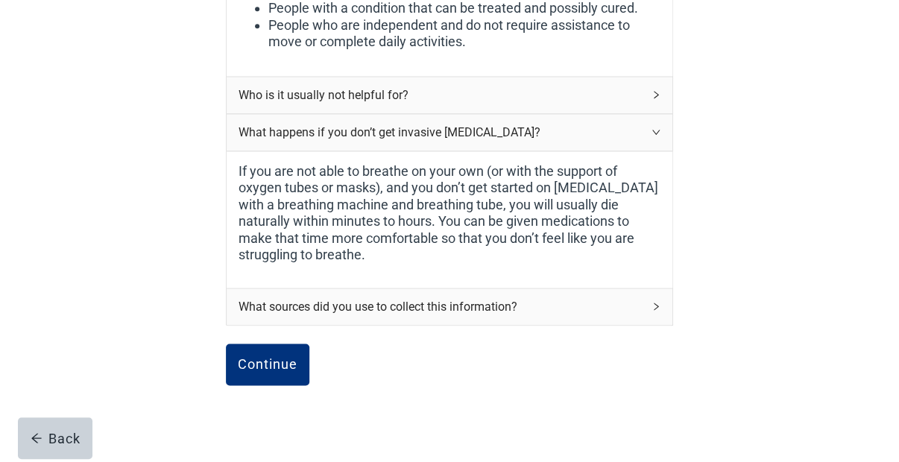
scroll to position [724, 0]
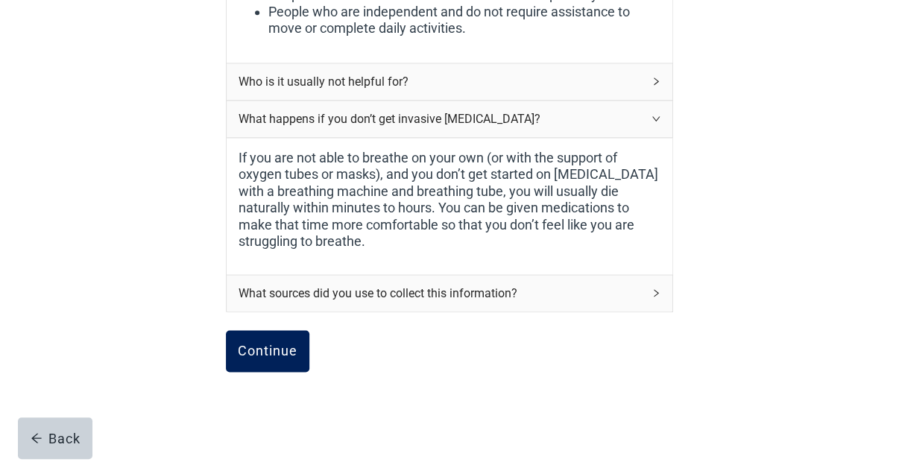
click at [246, 348] on button "Continue" at bounding box center [268, 351] width 84 height 42
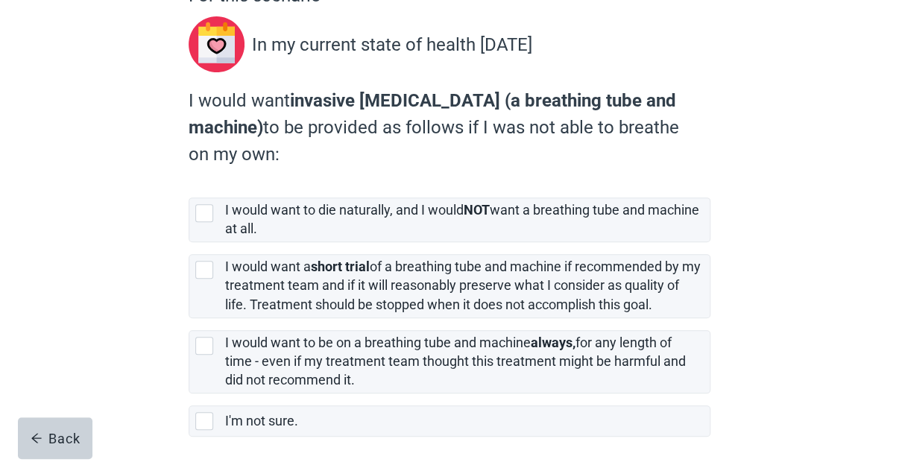
scroll to position [166, 0]
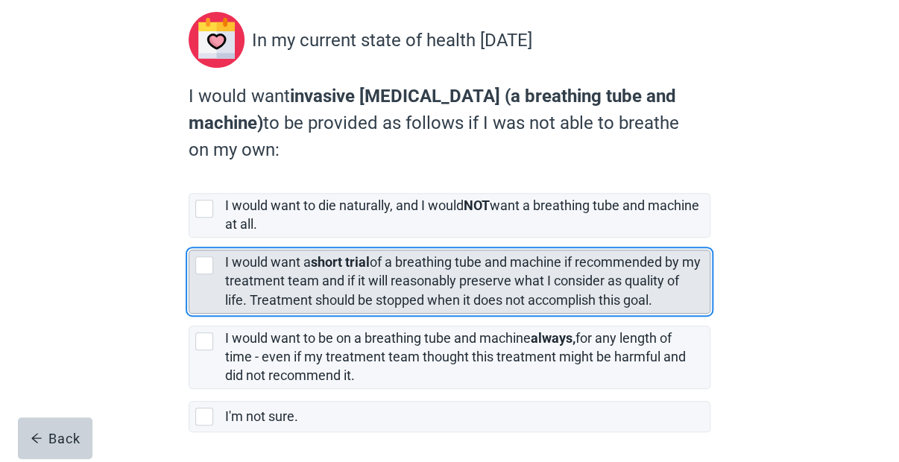
click at [203, 263] on div "[object Object], checkbox, not selected" at bounding box center [204, 266] width 18 height 18
click at [189, 239] on input "I would want a short trial of a breathing tube and machine if recommended by my…" at bounding box center [189, 238] width 1 height 1
checkbox input "true"
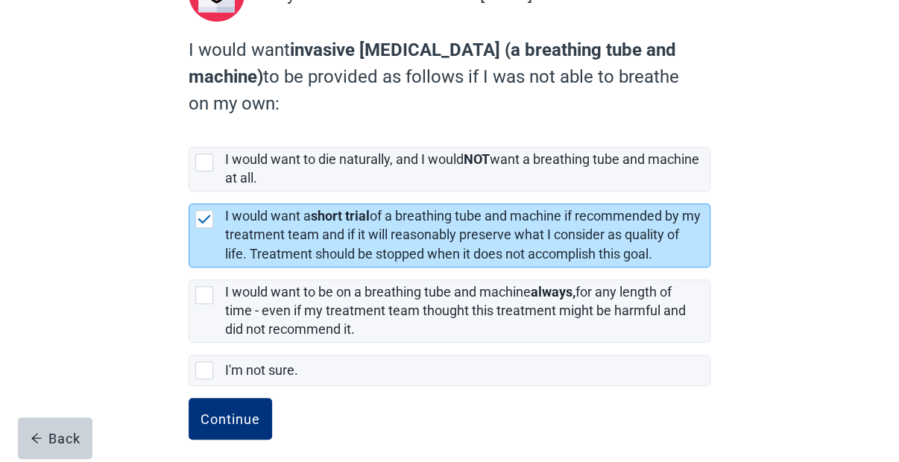
scroll to position [221, 0]
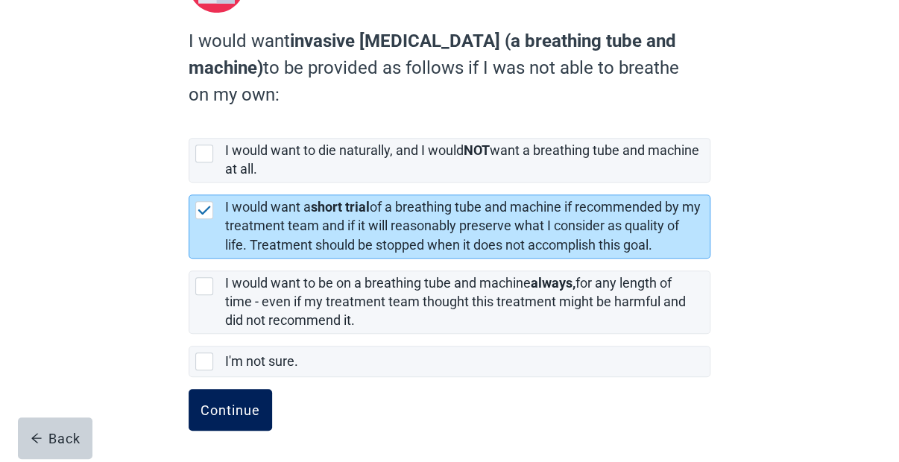
click at [234, 406] on div "Continue" at bounding box center [231, 410] width 60 height 15
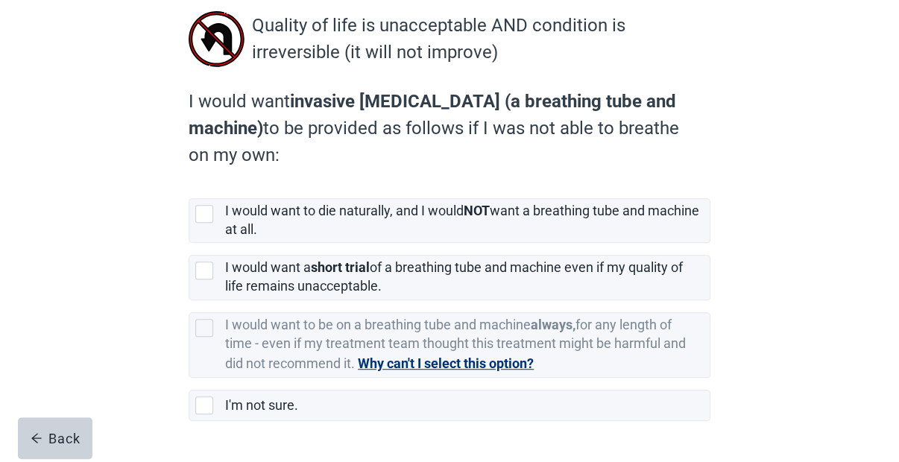
scroll to position [194, 0]
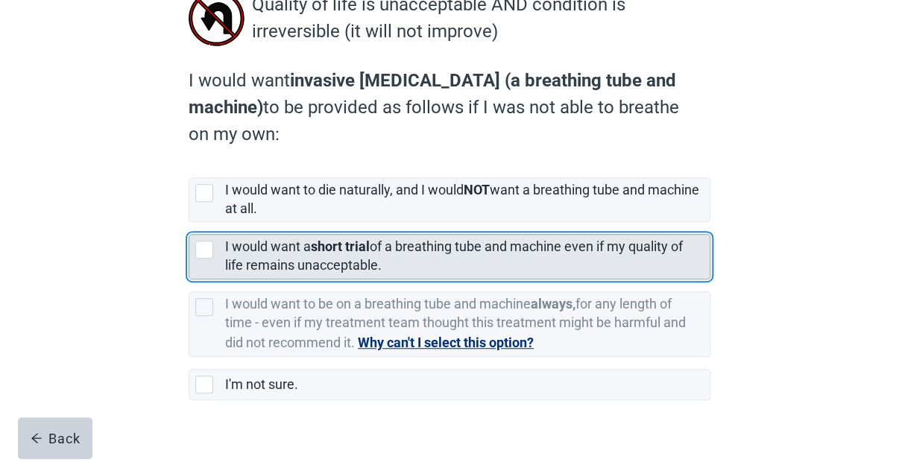
click at [205, 254] on div "[object Object], checkbox, not selected" at bounding box center [204, 250] width 18 height 18
click at [189, 223] on input "I would want a short trial of a breathing tube and machine even if my quality o…" at bounding box center [189, 222] width 1 height 1
checkbox input "true"
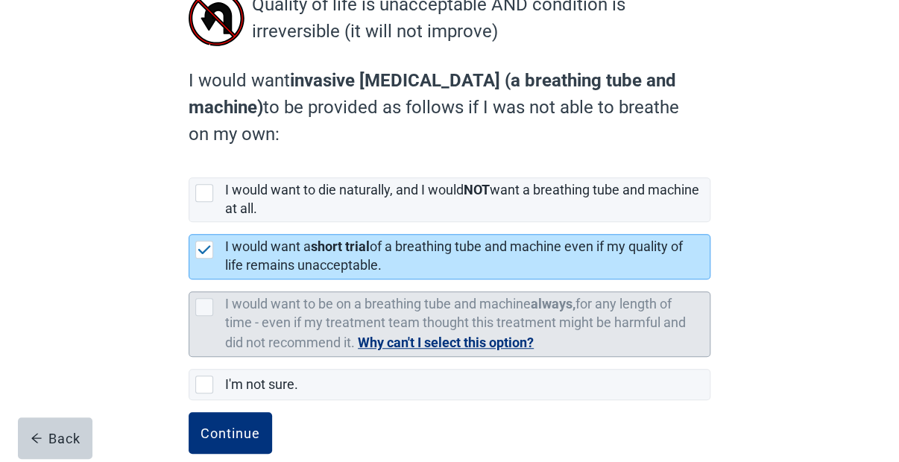
scroll to position [217, 0]
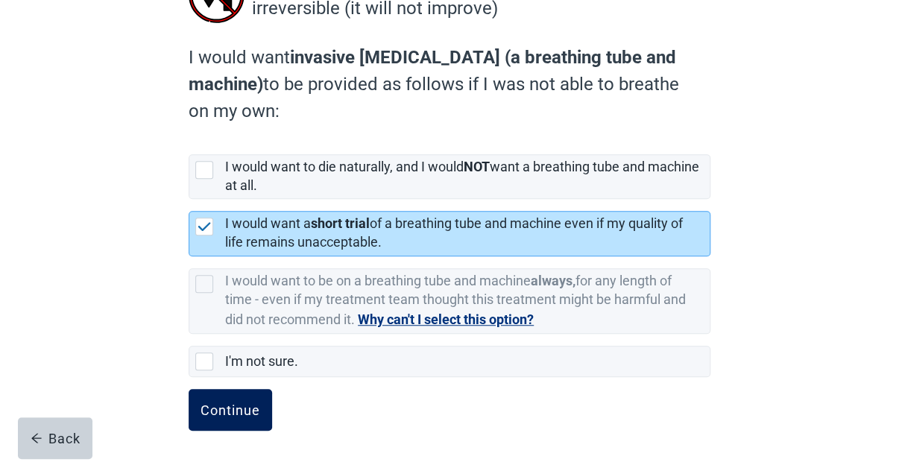
click at [230, 403] on div "Continue" at bounding box center [231, 410] width 60 height 15
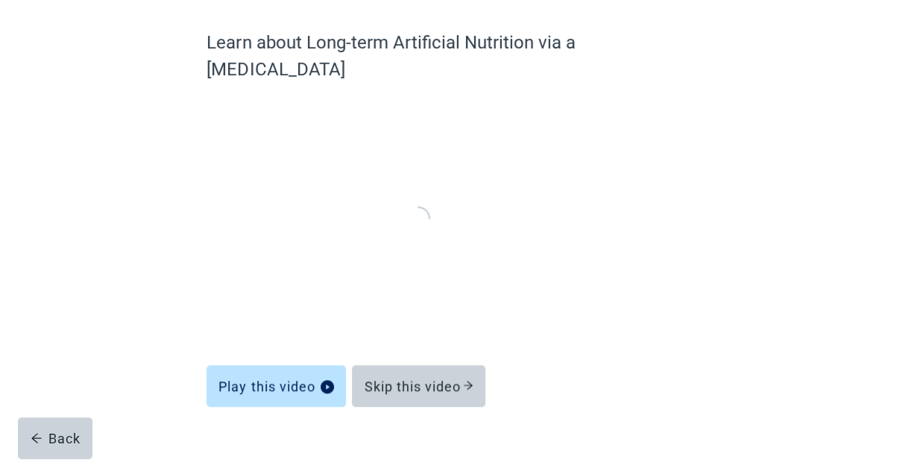
scroll to position [113, 0]
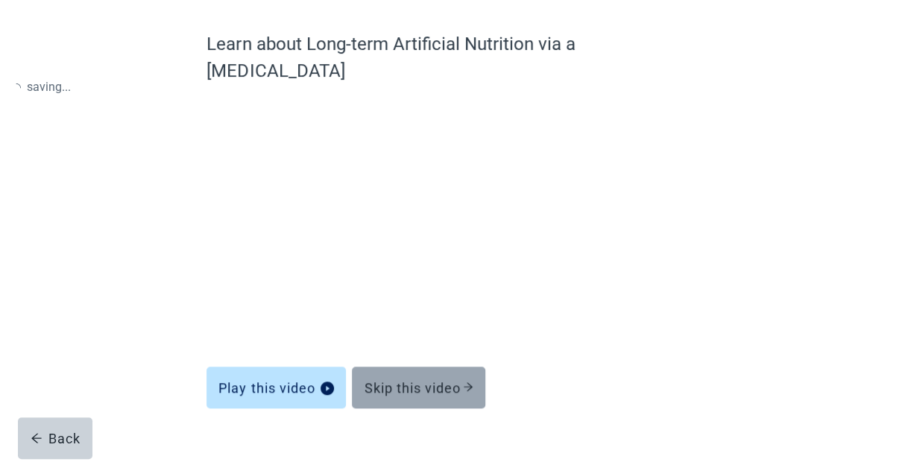
click at [442, 380] on div "Skip this video" at bounding box center [419, 387] width 110 height 15
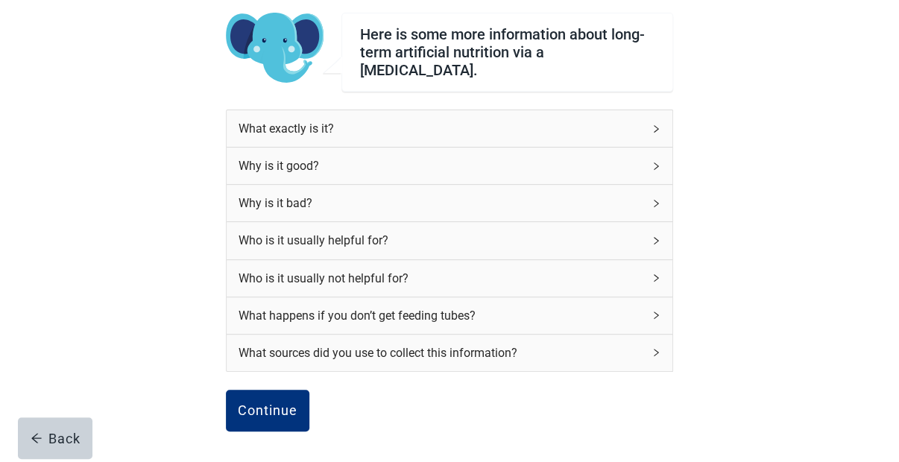
click at [654, 274] on icon "right" at bounding box center [656, 278] width 9 height 9
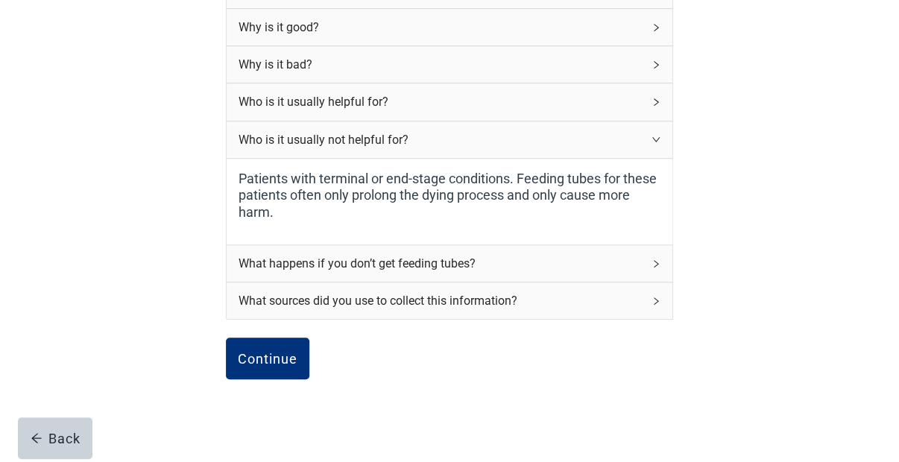
scroll to position [252, 0]
click at [656, 259] on icon "right" at bounding box center [656, 263] width 9 height 9
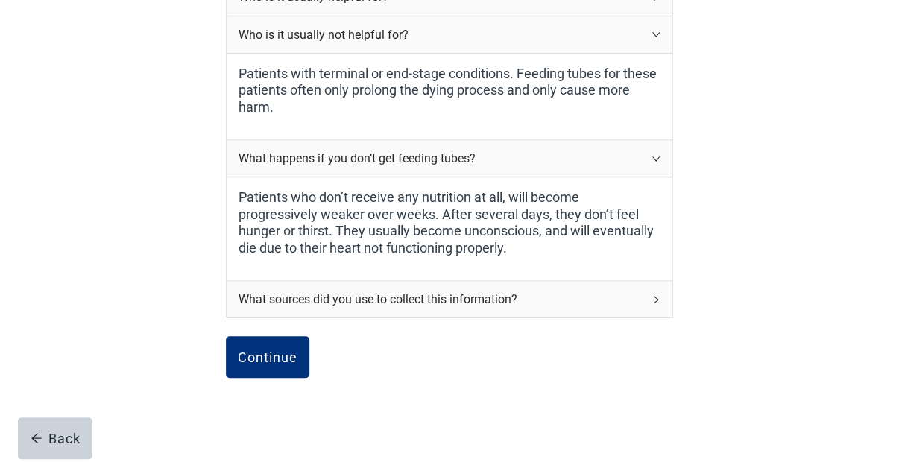
scroll to position [357, 0]
click at [282, 349] on div "Continue" at bounding box center [268, 356] width 60 height 15
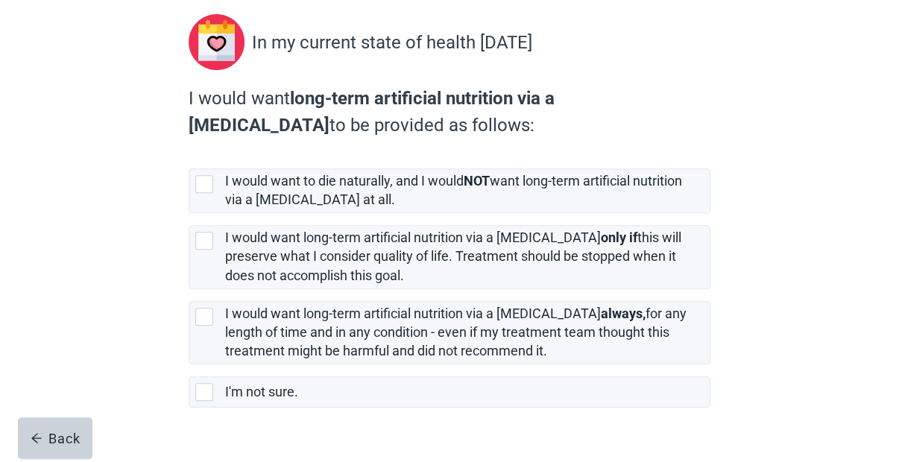
scroll to position [165, 0]
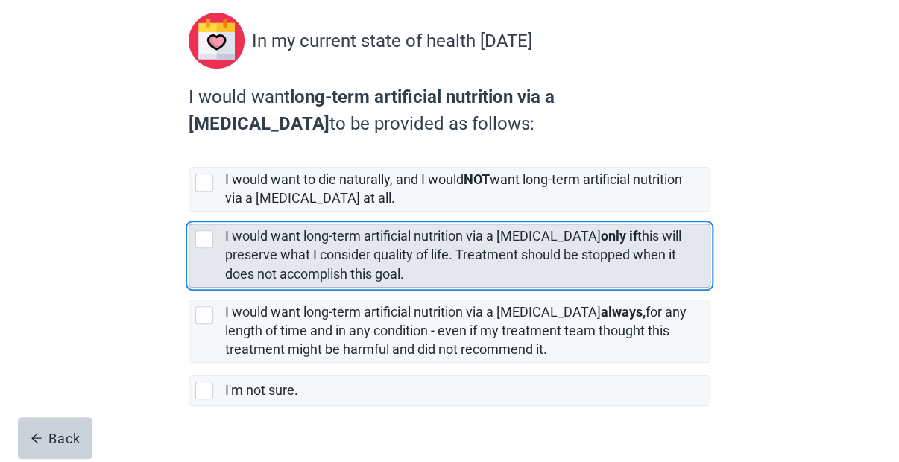
click at [205, 238] on div "[object Object], checkbox, not selected" at bounding box center [204, 239] width 18 height 18
click at [189, 213] on input "I would want long-term artificial nutrition via a [MEDICAL_DATA] only if this w…" at bounding box center [189, 212] width 1 height 1
checkbox input "true"
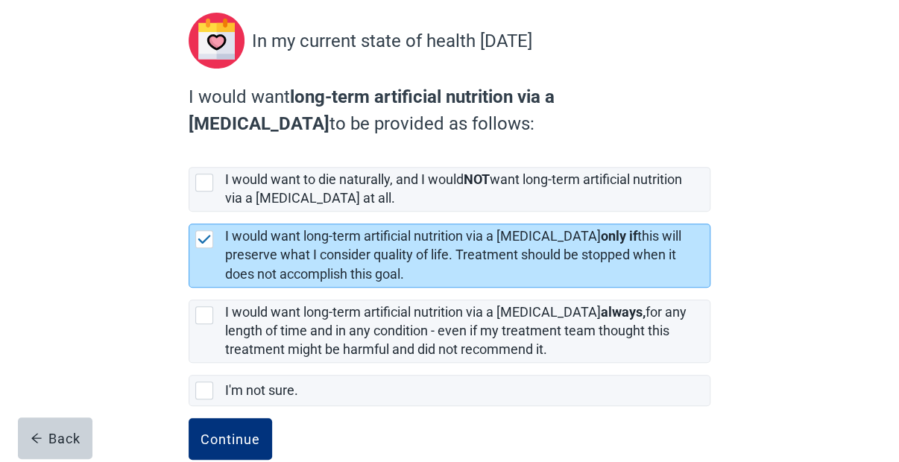
scroll to position [194, 0]
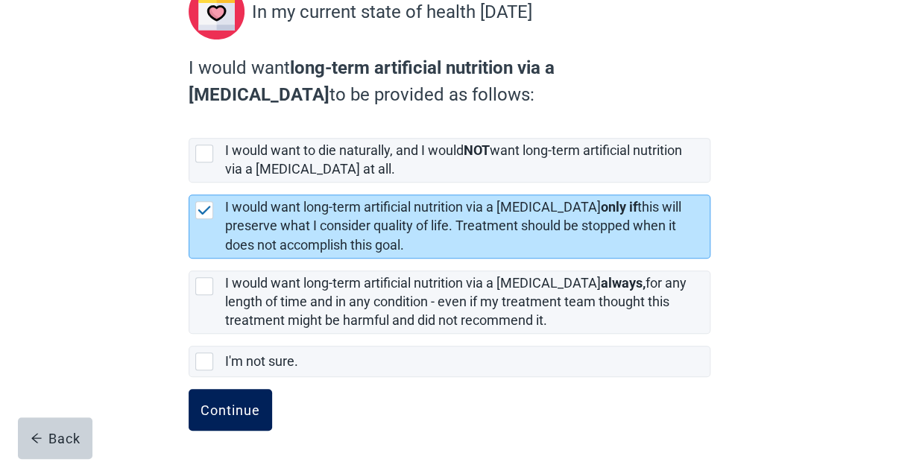
click at [242, 407] on div "Continue" at bounding box center [231, 410] width 60 height 15
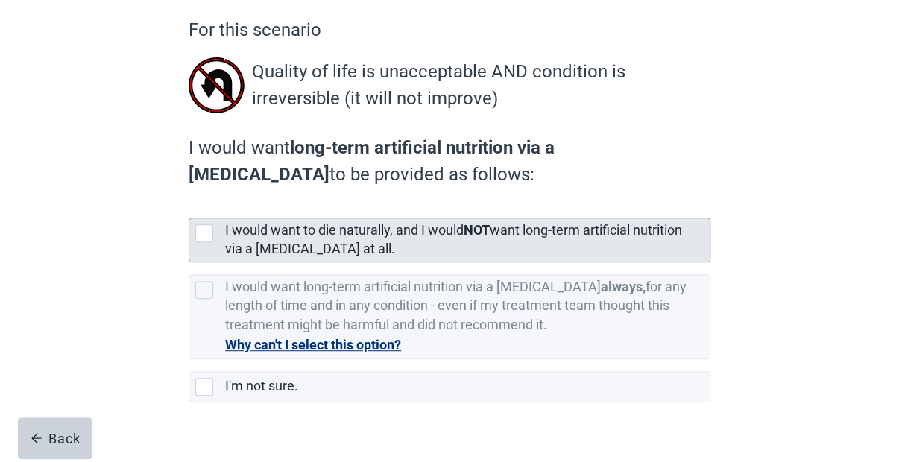
scroll to position [152, 0]
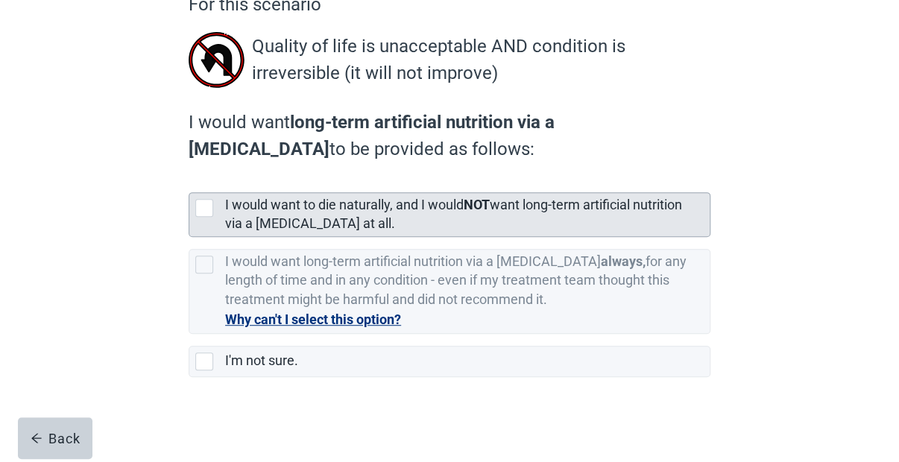
click at [201, 202] on div "[object Object], checkbox, not selected" at bounding box center [204, 208] width 18 height 18
click at [189, 181] on input "I would want to die naturally, and I would NOT want long-term artificial nutrit…" at bounding box center [189, 180] width 1 height 1
checkbox input "true"
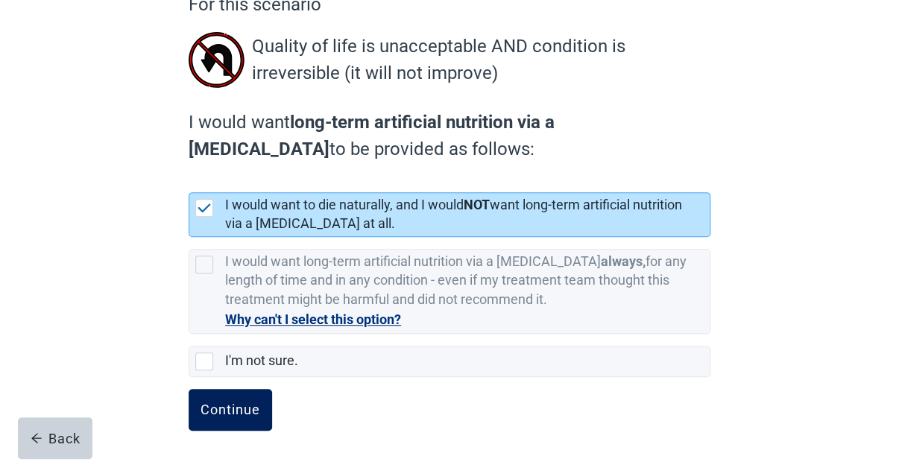
click at [225, 409] on div "Continue" at bounding box center [231, 410] width 60 height 15
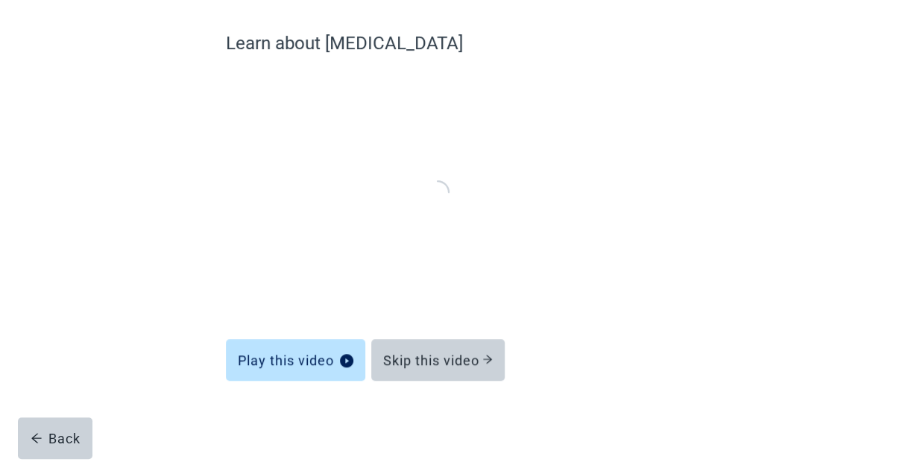
scroll to position [113, 0]
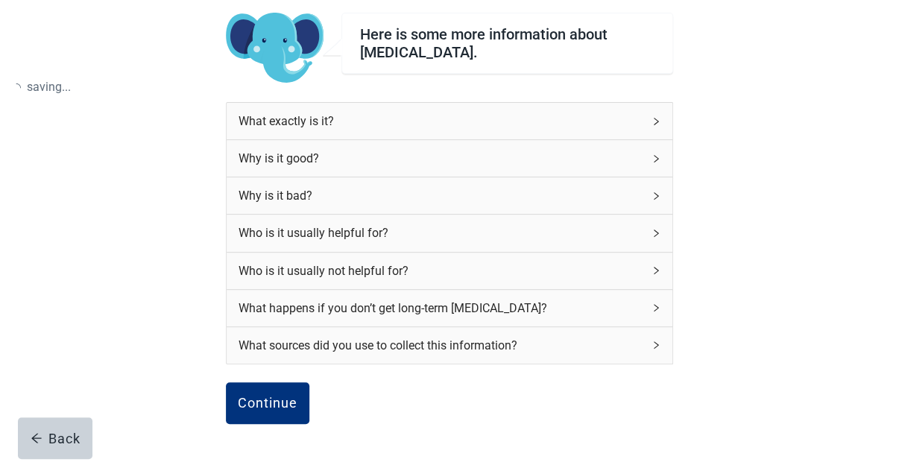
scroll to position [152, 0]
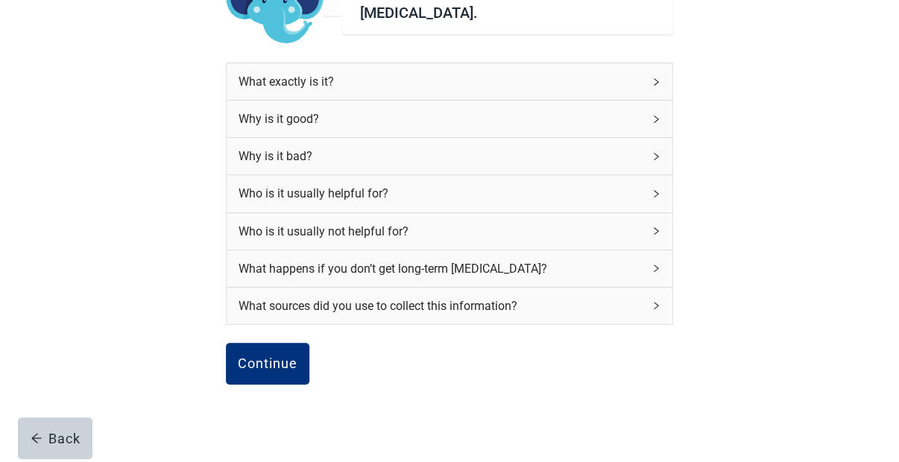
click at [659, 152] on icon "right" at bounding box center [656, 156] width 9 height 9
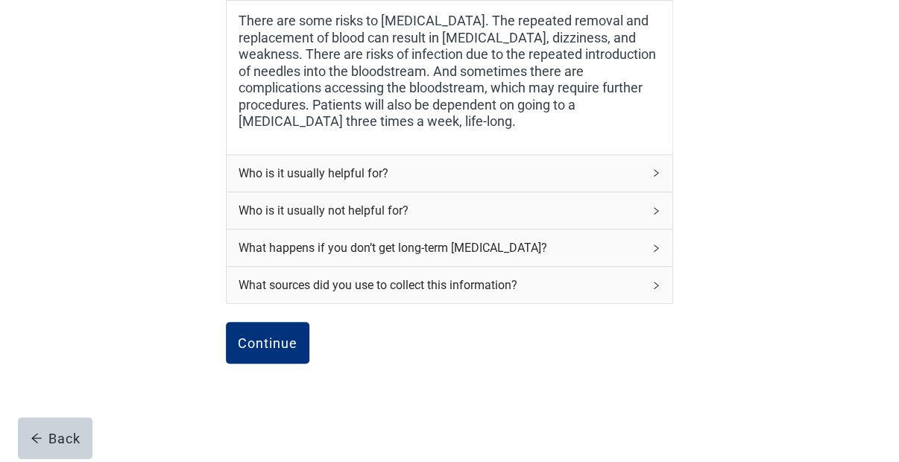
scroll to position [327, 0]
click at [657, 206] on icon "right" at bounding box center [656, 210] width 9 height 9
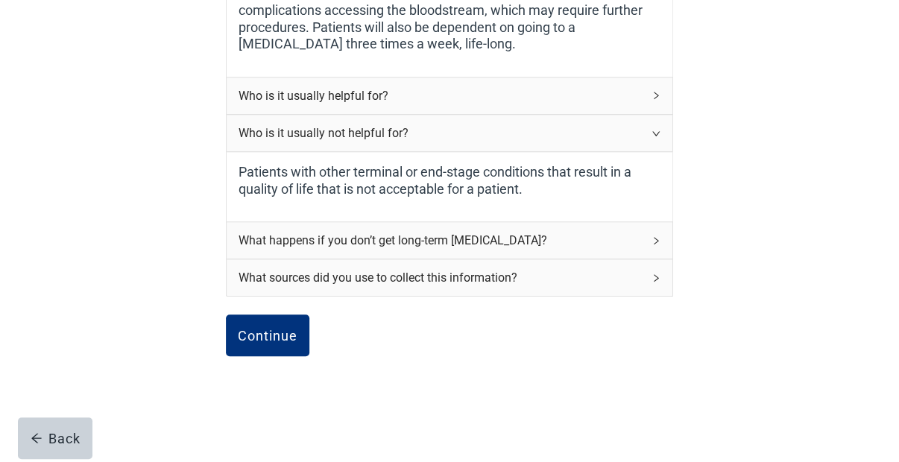
scroll to position [434, 0]
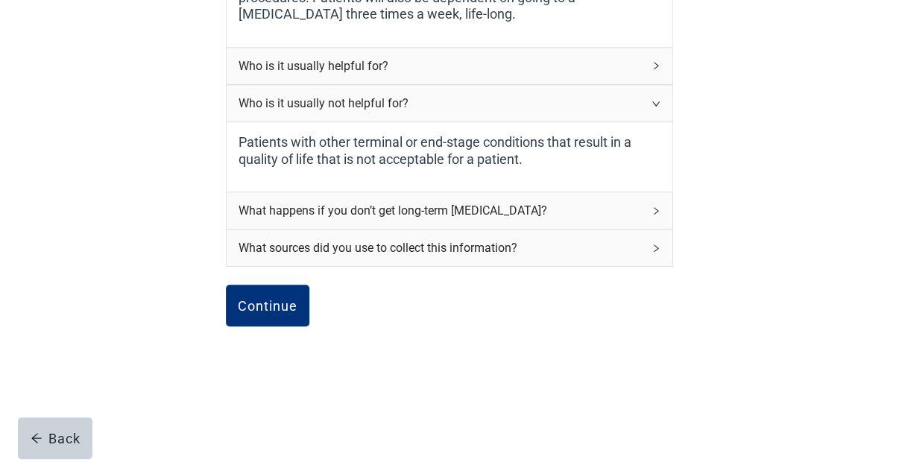
click at [656, 207] on icon "right" at bounding box center [656, 210] width 4 height 7
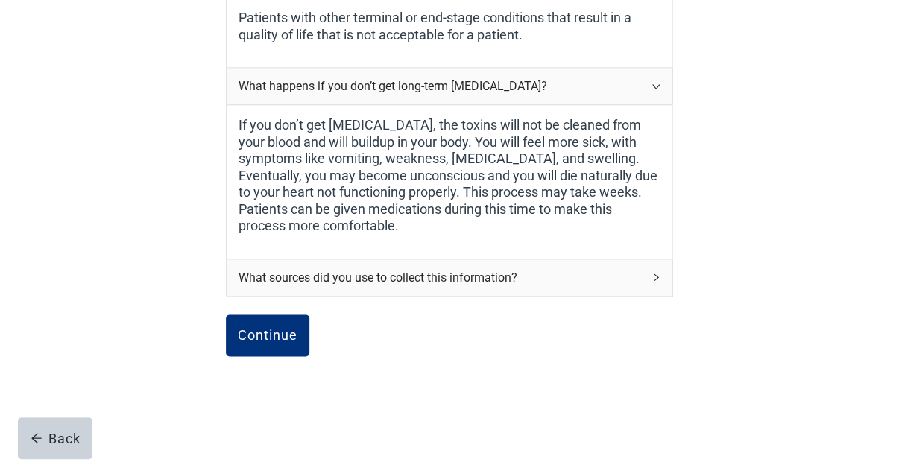
scroll to position [562, 0]
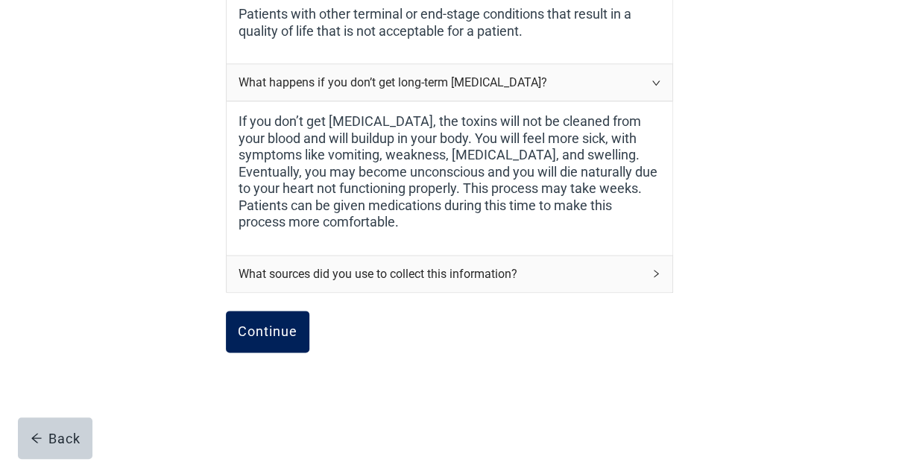
click at [258, 333] on div "Continue" at bounding box center [268, 331] width 60 height 15
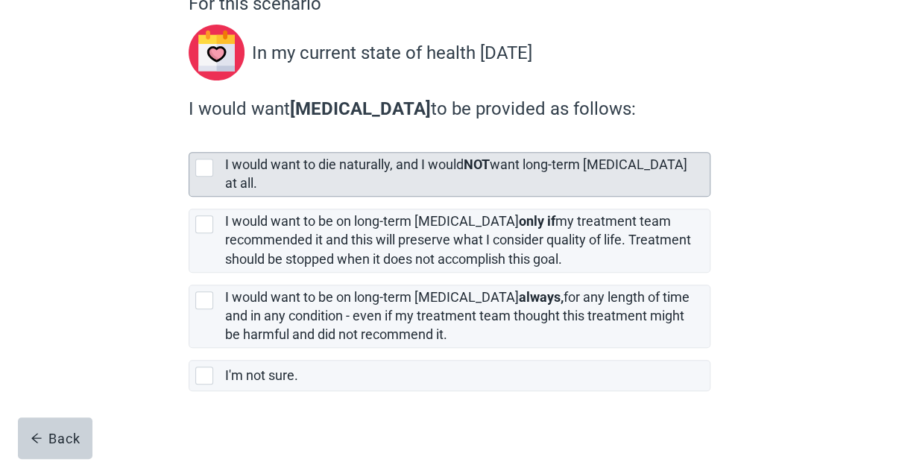
scroll to position [154, 0]
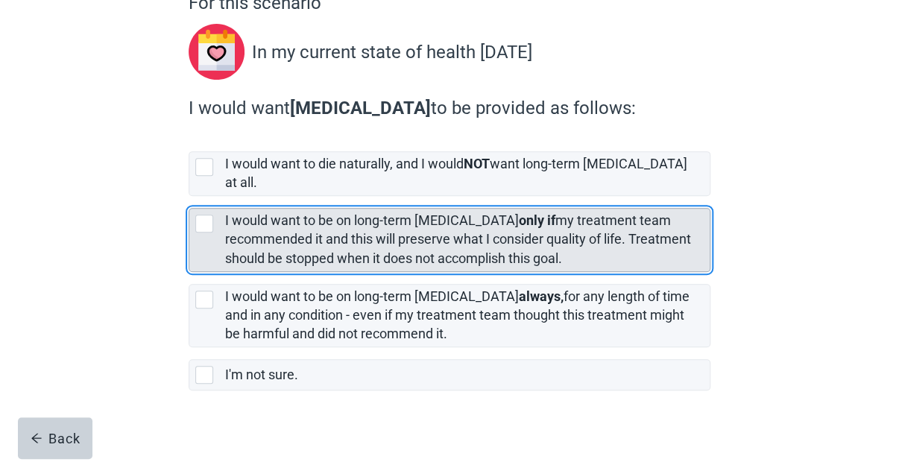
click at [211, 215] on div "[object Object], checkbox, not selected" at bounding box center [204, 224] width 18 height 18
click at [189, 197] on input "I would want to be on long-term [MEDICAL_DATA] only if my treatment team recomm…" at bounding box center [189, 196] width 1 height 1
checkbox input "true"
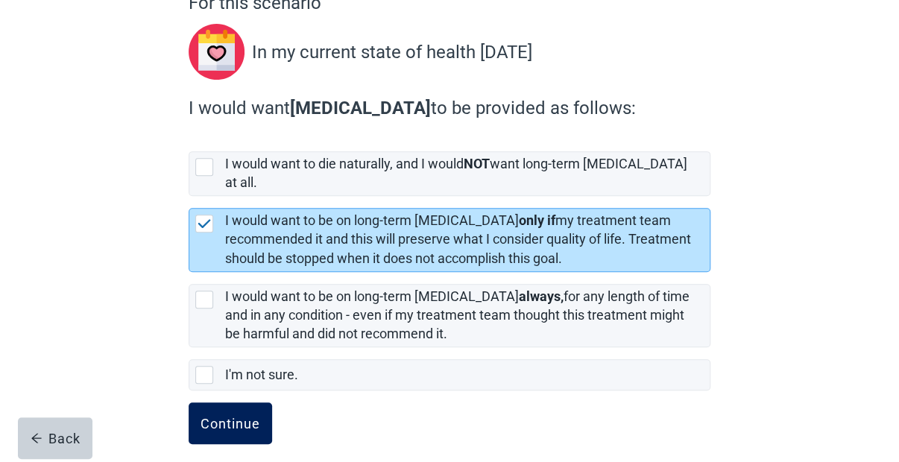
click at [235, 416] on div "Continue" at bounding box center [231, 423] width 60 height 15
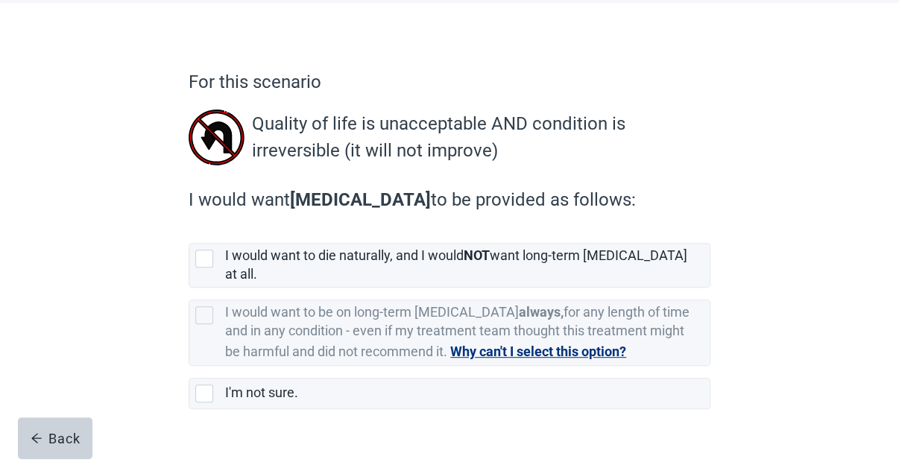
scroll to position [93, 0]
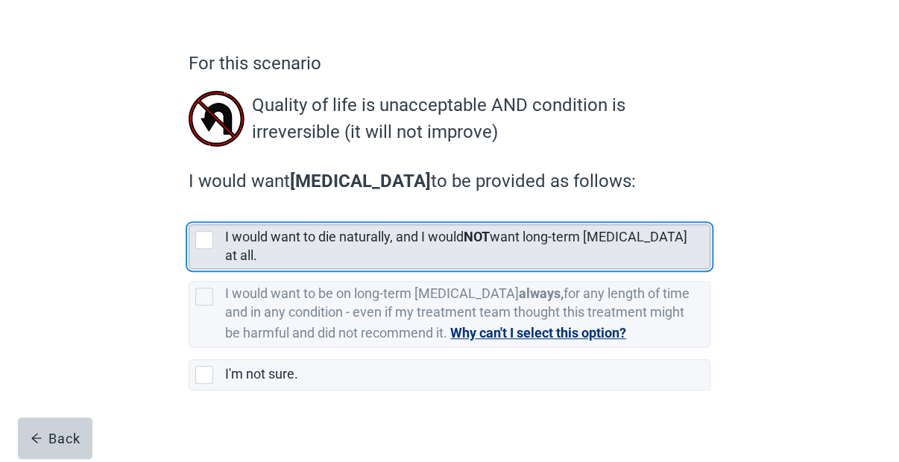
click at [201, 235] on div "[object Object], checkbox, not selected" at bounding box center [204, 240] width 18 height 18
click at [189, 213] on input "I would want to die naturally, and I would NOT want long-term [MEDICAL_DATA] at…" at bounding box center [189, 213] width 1 height 1
checkbox input "true"
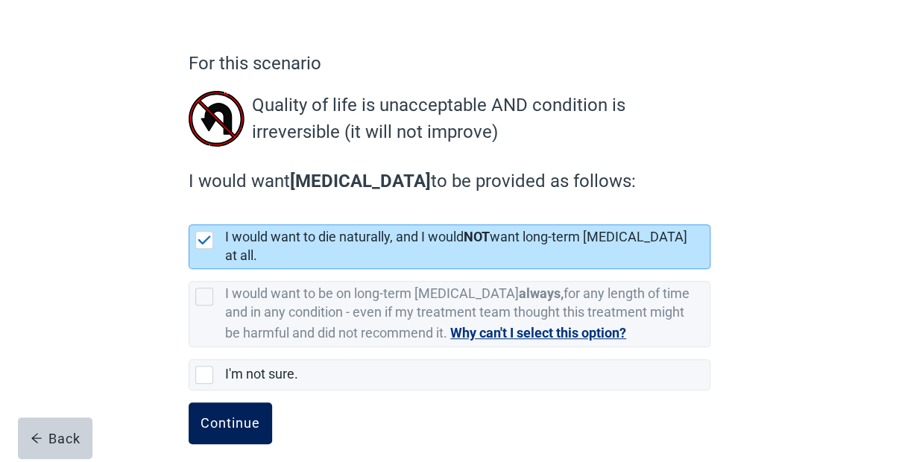
click at [221, 416] on div "Continue" at bounding box center [231, 423] width 60 height 15
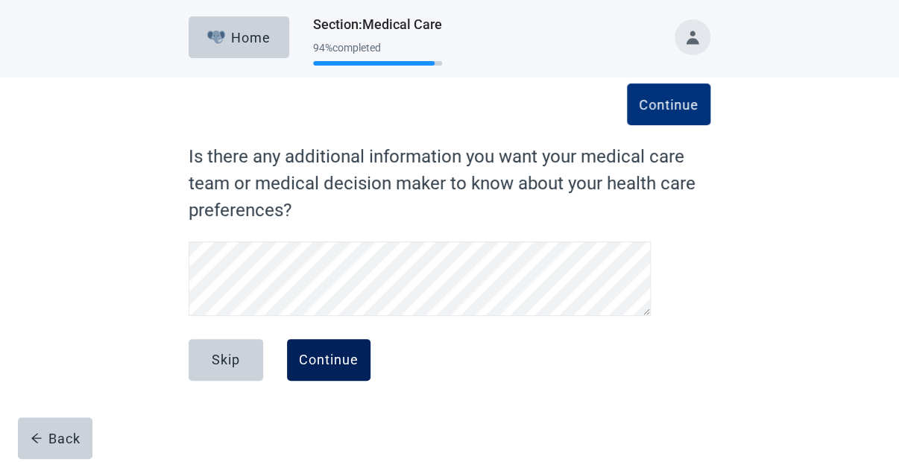
click at [329, 363] on div "Continue" at bounding box center [329, 360] width 60 height 15
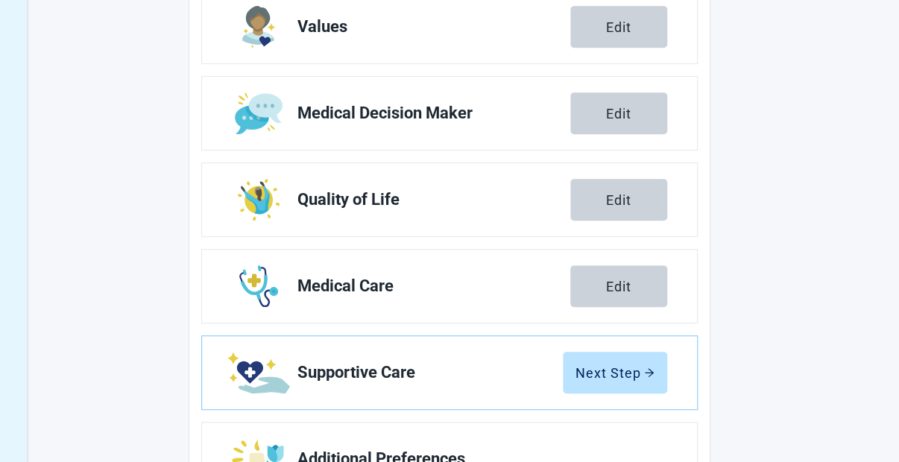
scroll to position [330, 0]
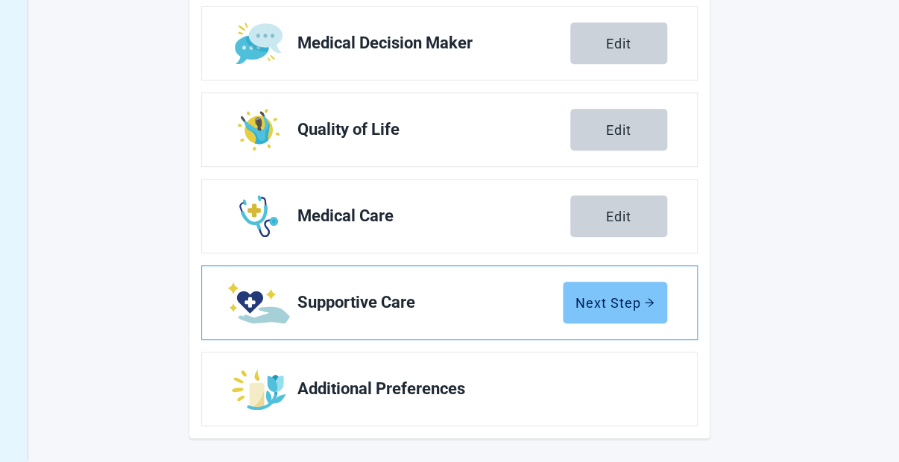
click at [634, 292] on button "Next Step" at bounding box center [615, 303] width 104 height 42
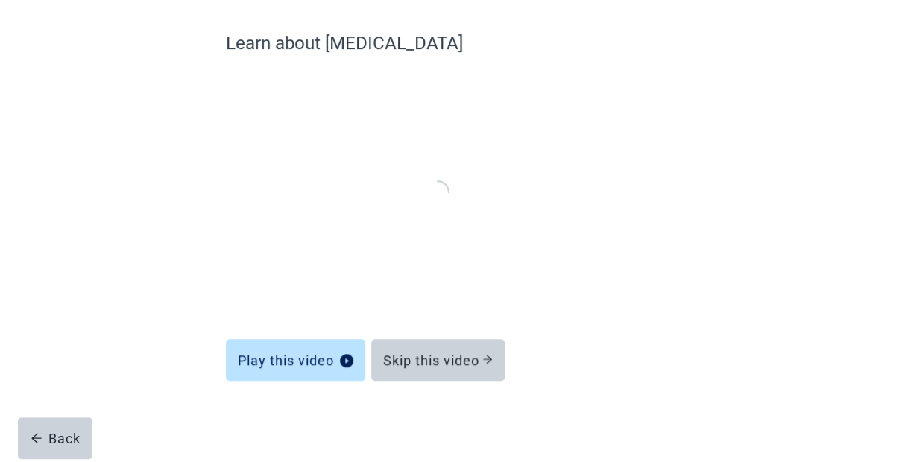
scroll to position [113, 0]
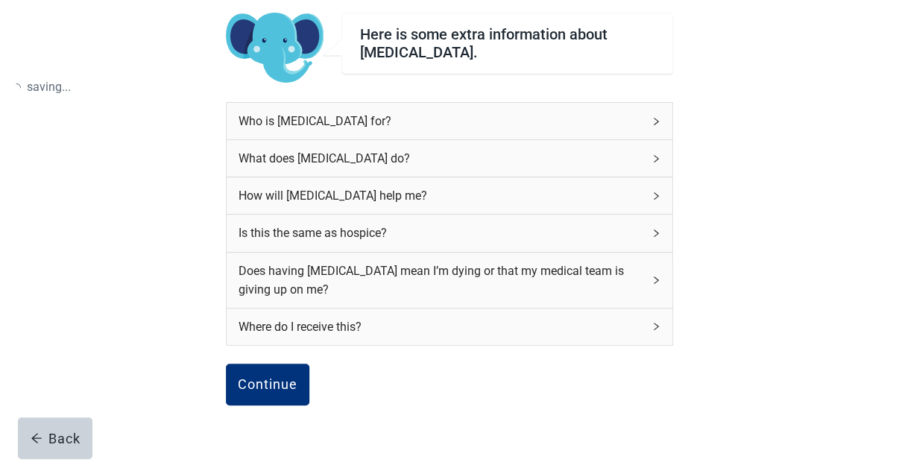
scroll to position [192, 0]
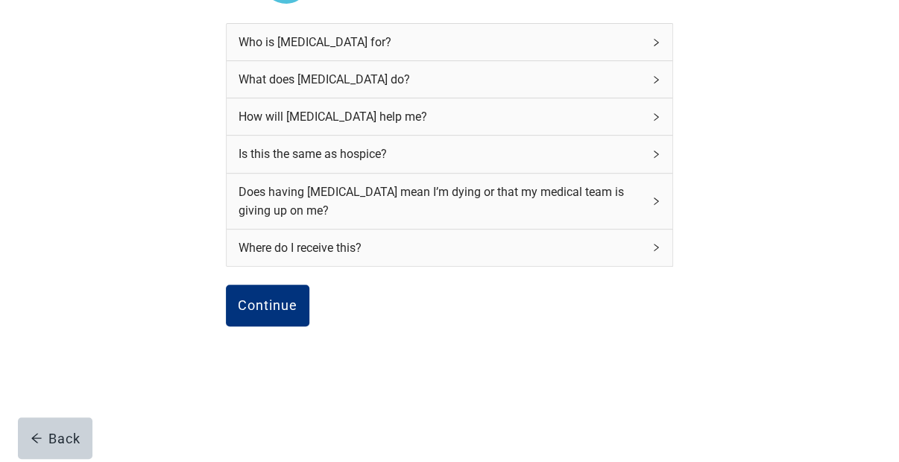
click at [653, 209] on div "Does having [MEDICAL_DATA] mean I’m dying or that my medical team is giving up …" at bounding box center [450, 201] width 446 height 55
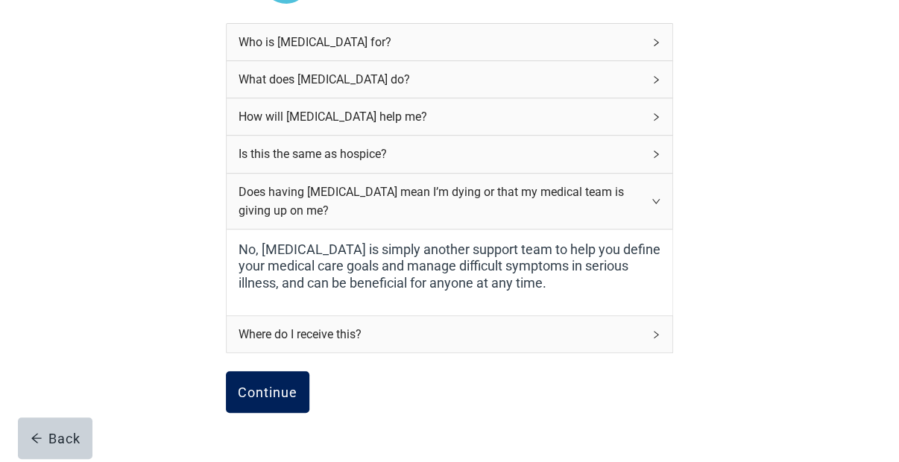
click at [277, 389] on div "Continue" at bounding box center [268, 392] width 60 height 15
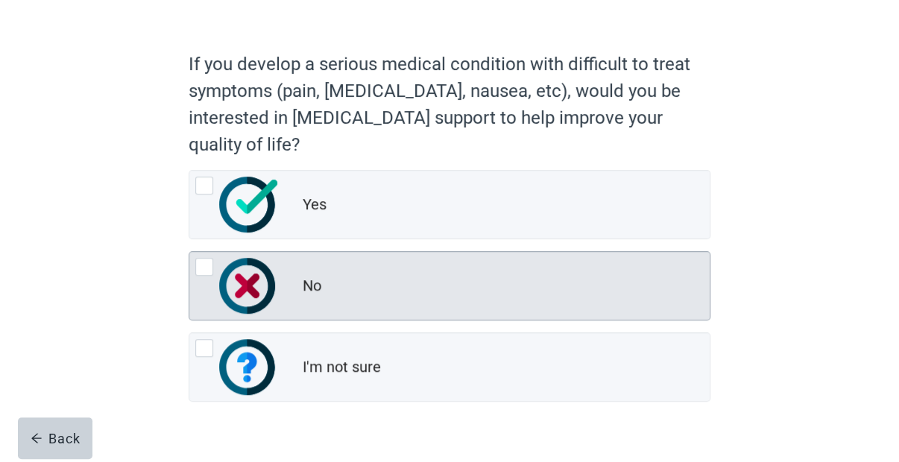
scroll to position [103, 0]
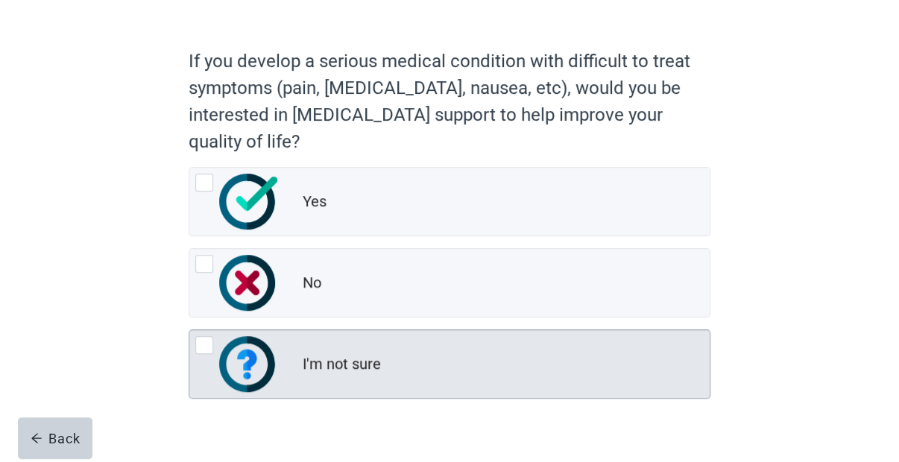
click at [206, 345] on div "I'm not sure, radio button, not checked" at bounding box center [204, 345] width 18 height 18
click at [189, 330] on input "I'm not sure" at bounding box center [189, 330] width 1 height 1
radio input "true"
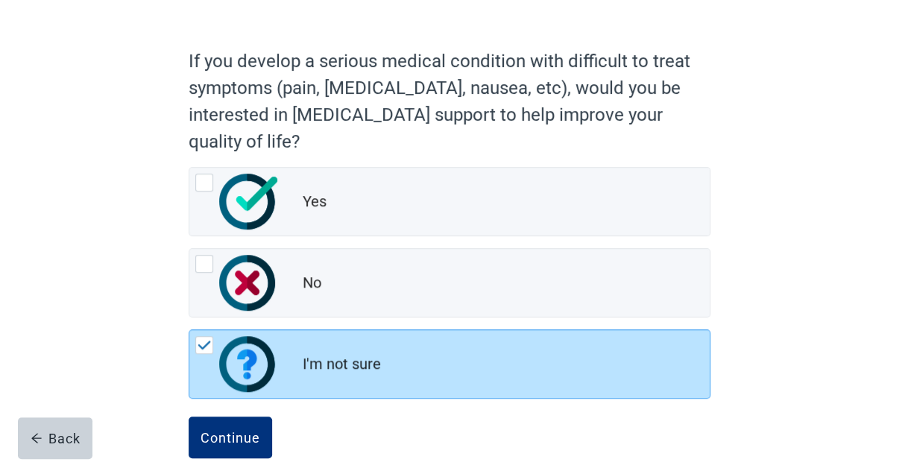
scroll to position [131, 0]
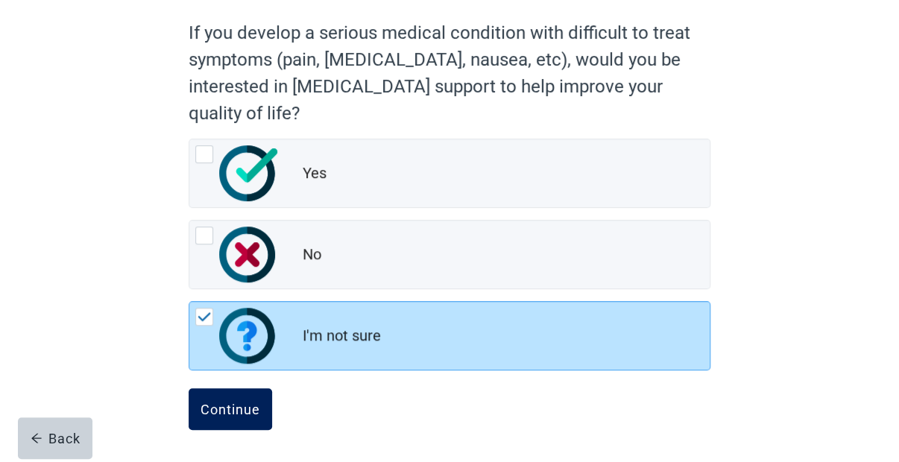
click at [233, 421] on button "Continue" at bounding box center [231, 410] width 84 height 42
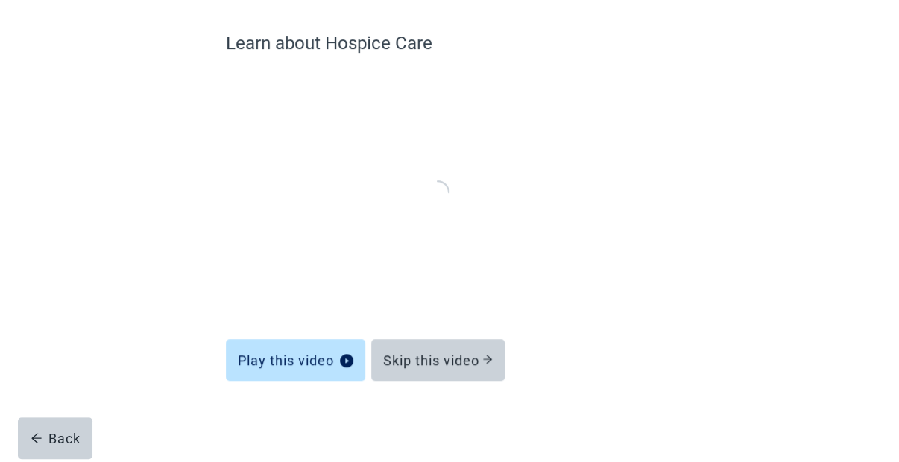
scroll to position [113, 0]
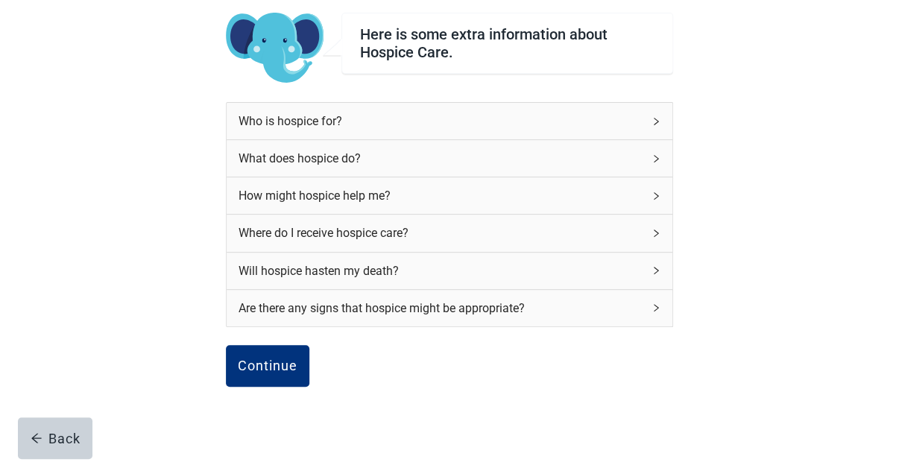
scroll to position [131, 0]
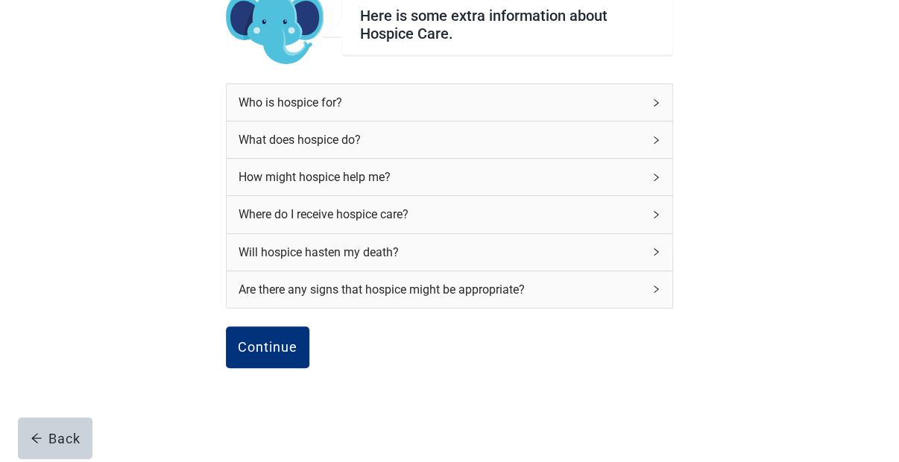
click at [655, 101] on icon "right" at bounding box center [656, 102] width 9 height 9
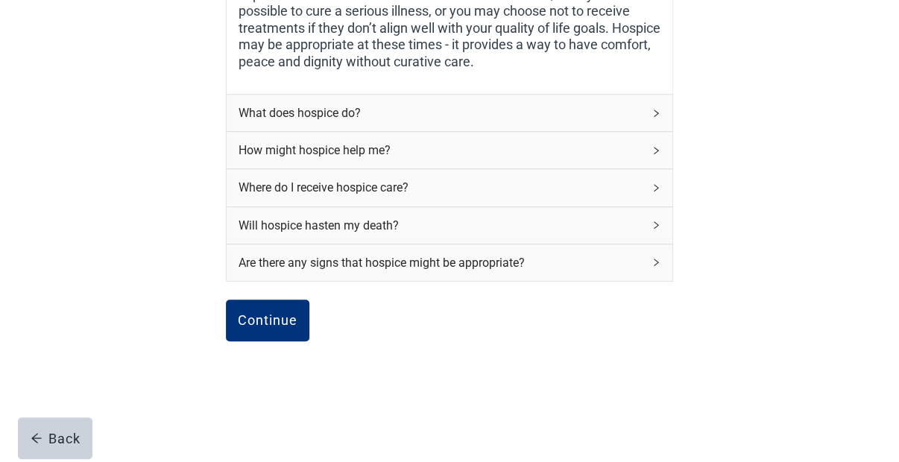
scroll to position [298, 0]
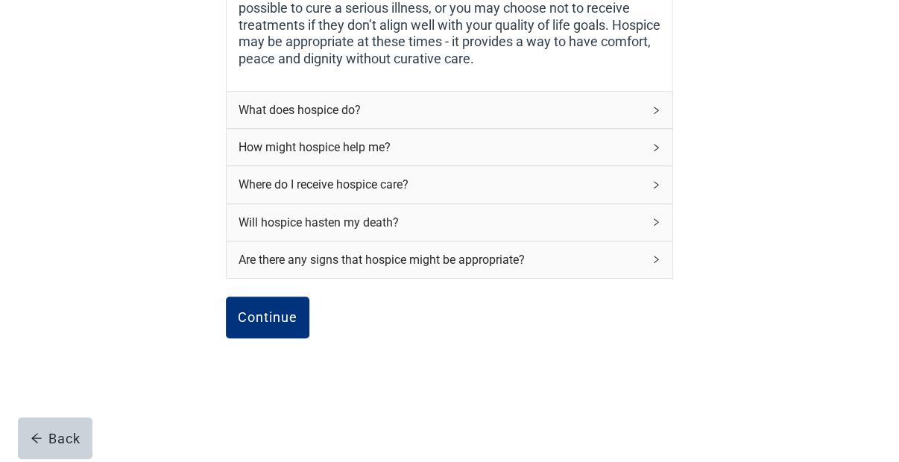
click at [657, 175] on div "Where do I receive hospice care?" at bounding box center [450, 184] width 446 height 37
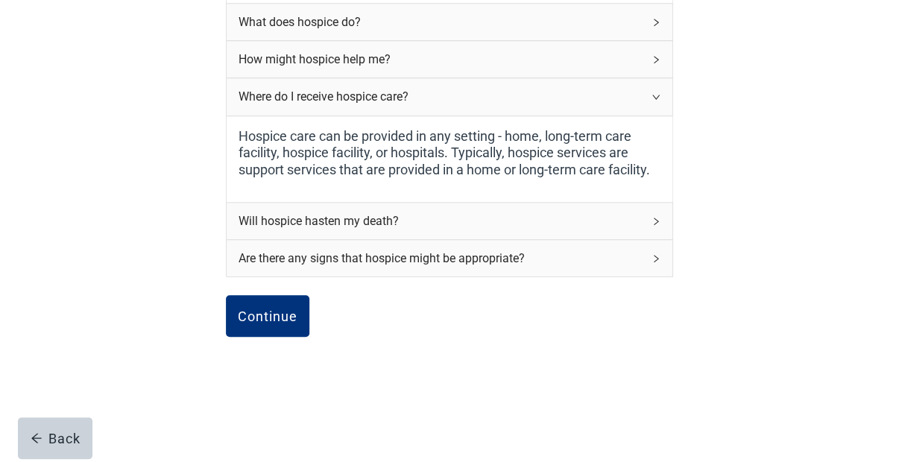
scroll to position [397, 0]
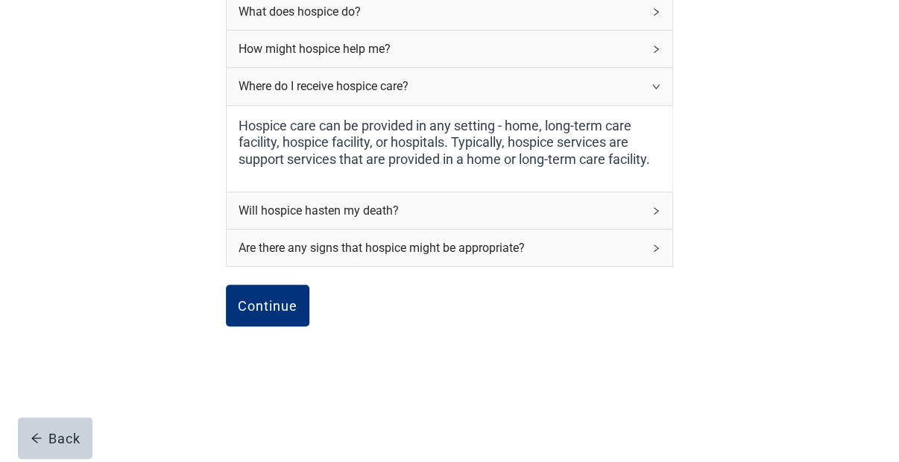
click at [659, 207] on icon "right" at bounding box center [656, 211] width 9 height 9
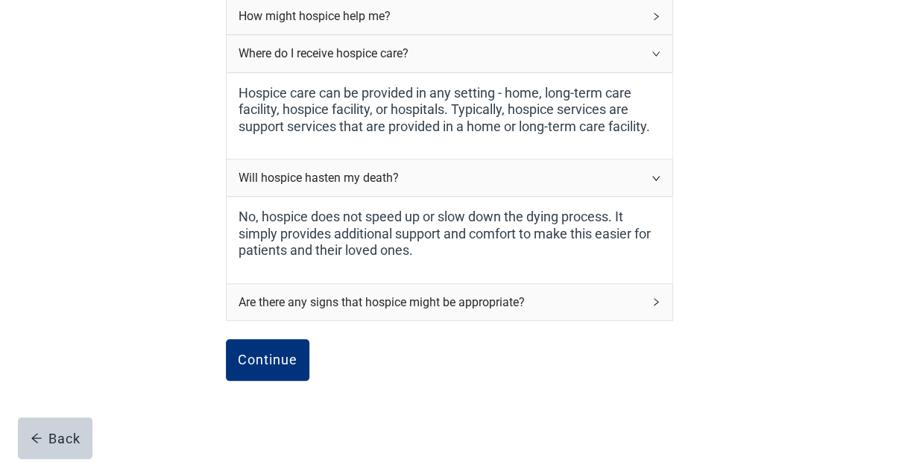
scroll to position [483, 0]
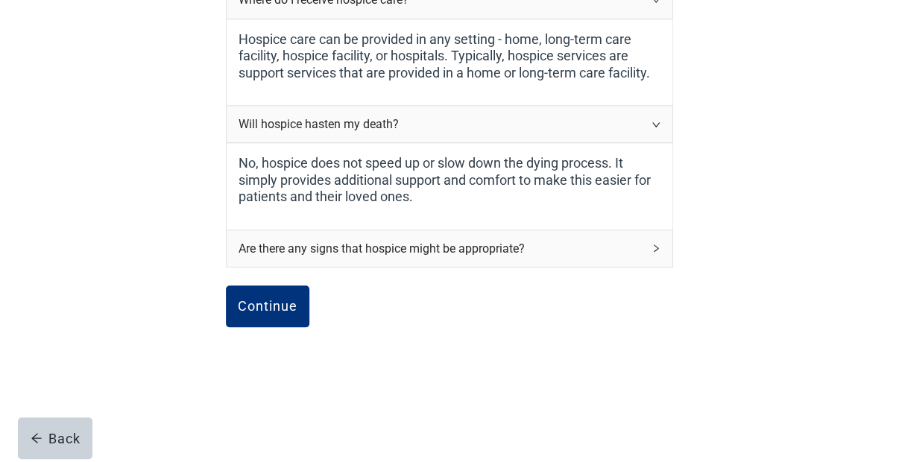
click at [657, 244] on icon "right" at bounding box center [656, 248] width 9 height 9
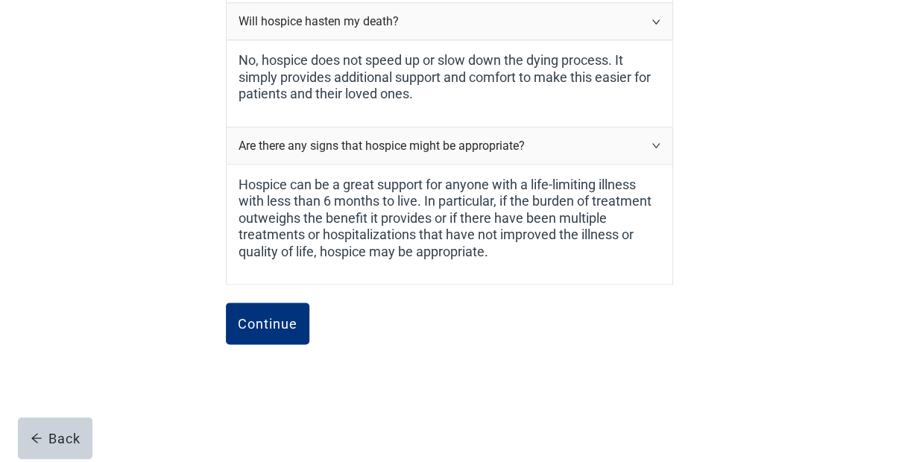
scroll to position [590, 0]
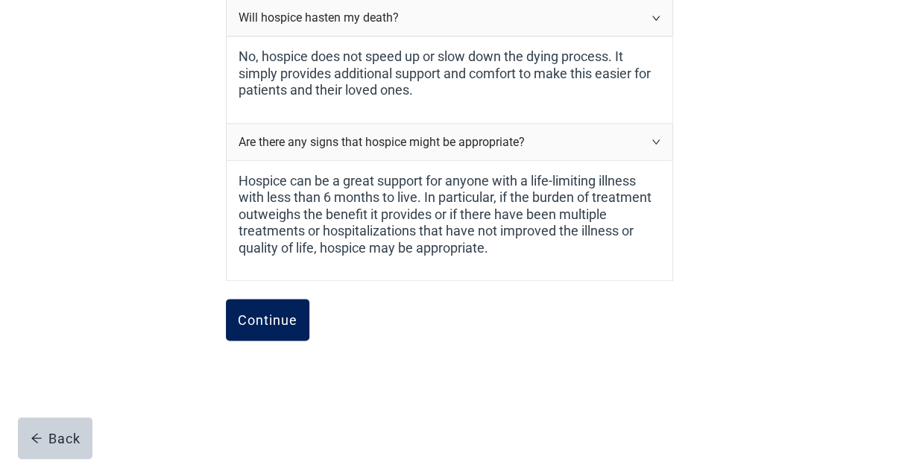
click at [262, 320] on div "Continue" at bounding box center [268, 319] width 60 height 15
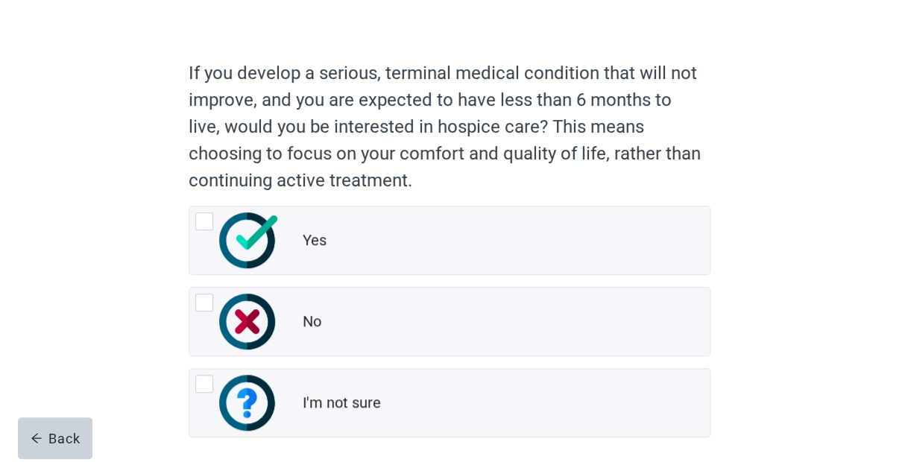
scroll to position [98, 0]
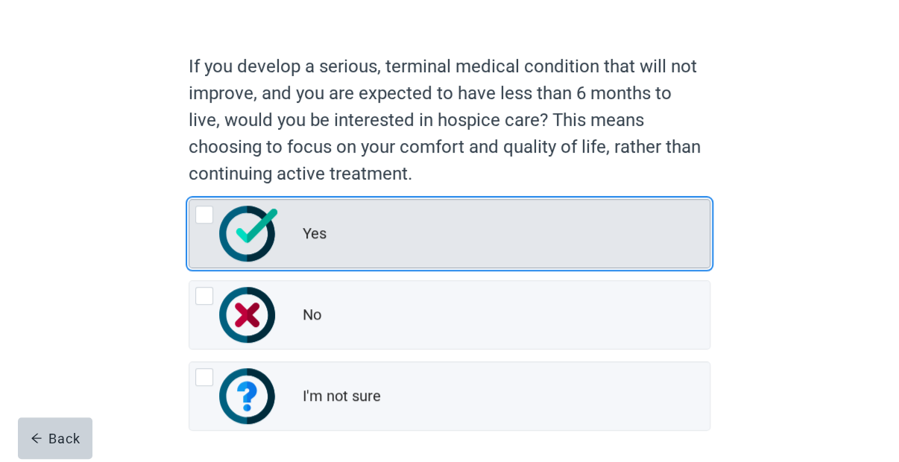
click at [201, 219] on div "Yes, radio button, not checked" at bounding box center [204, 215] width 18 height 18
click at [189, 200] on input "Yes" at bounding box center [189, 199] width 1 height 1
radio input "true"
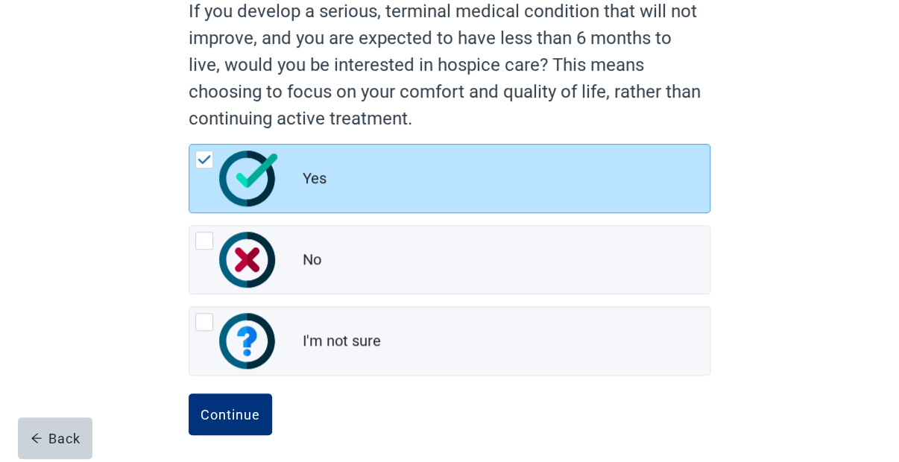
scroll to position [158, 0]
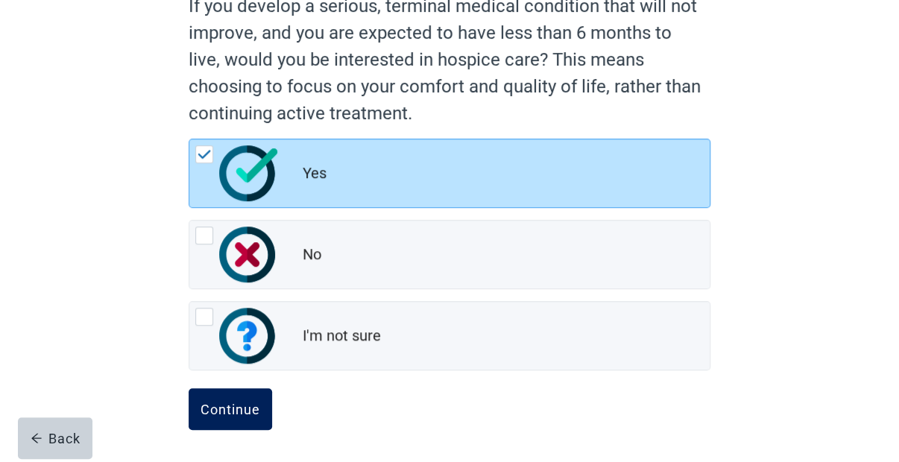
click at [248, 403] on div "Continue" at bounding box center [231, 409] width 60 height 15
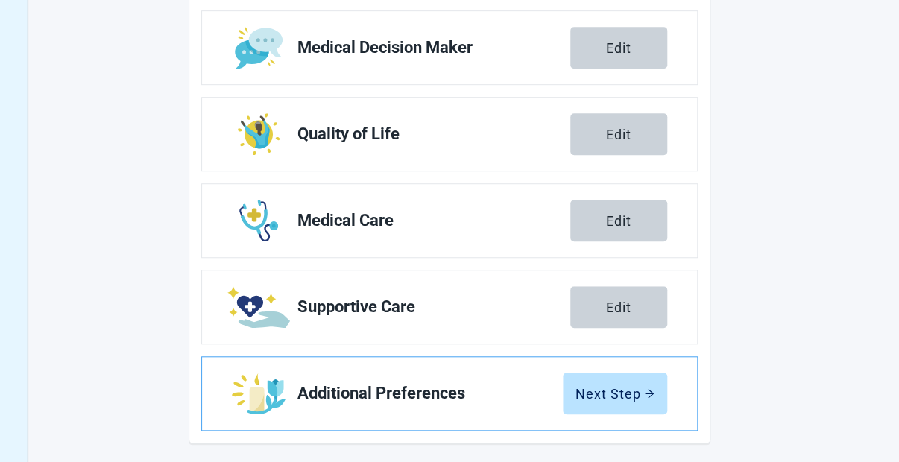
scroll to position [330, 0]
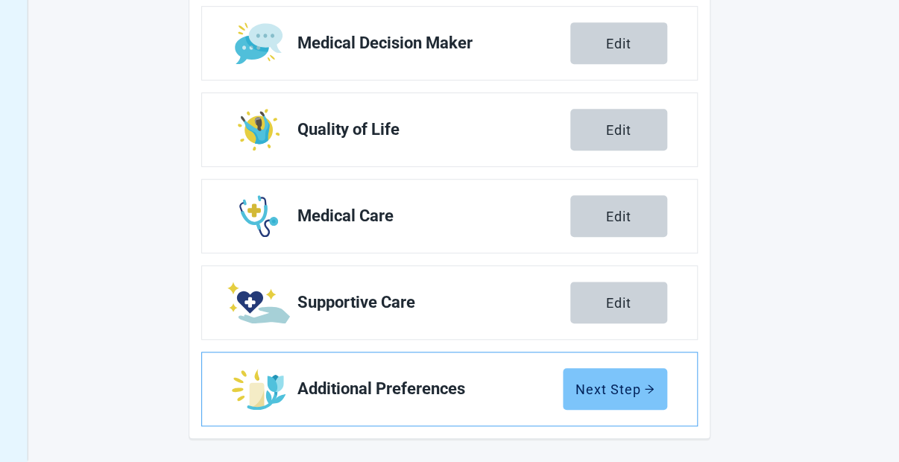
click at [641, 382] on div "Next Step" at bounding box center [615, 389] width 79 height 15
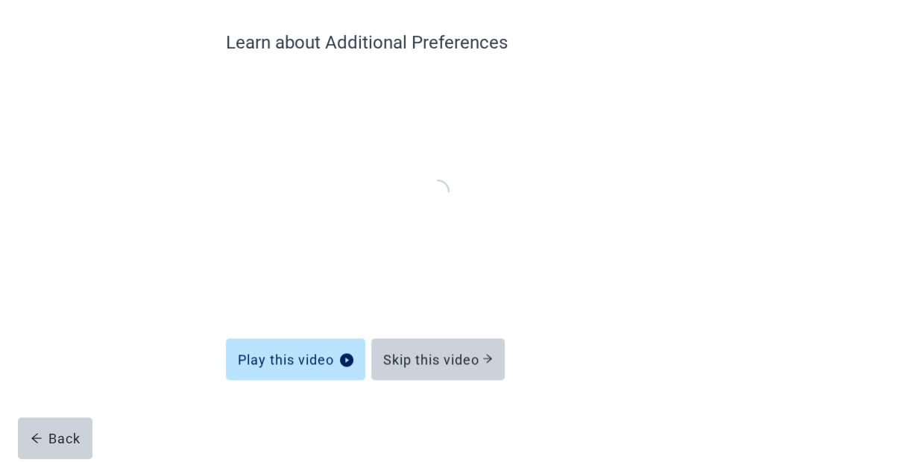
scroll to position [113, 0]
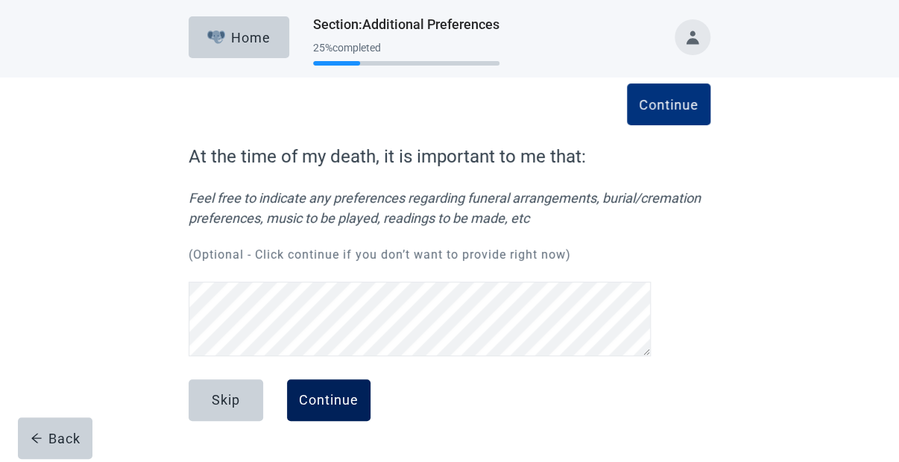
click at [351, 396] on div "Continue" at bounding box center [329, 400] width 60 height 15
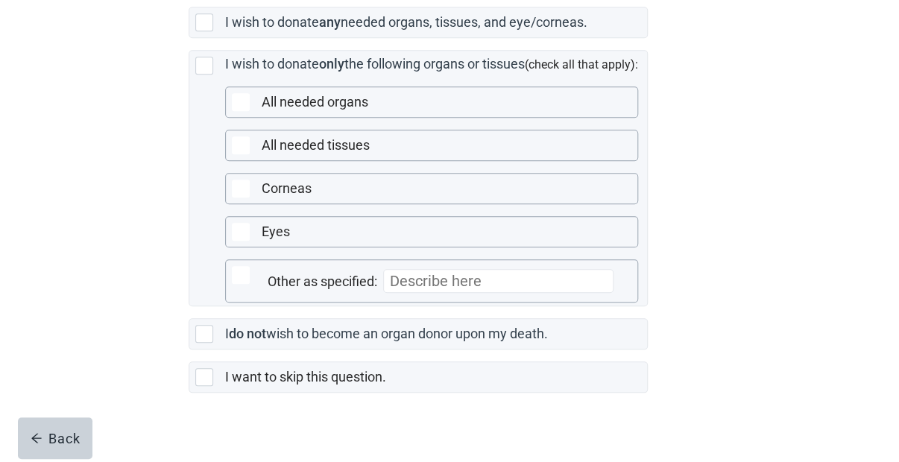
scroll to position [422, 0]
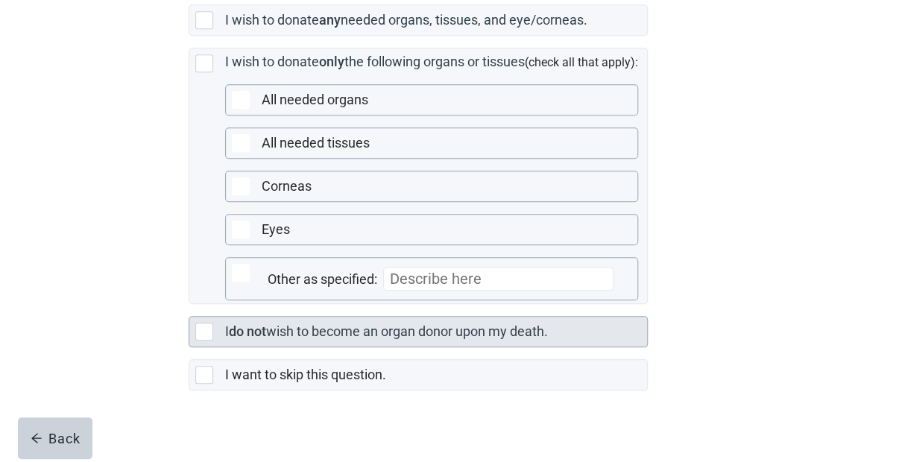
click at [201, 341] on div "Main content" at bounding box center [204, 332] width 18 height 18
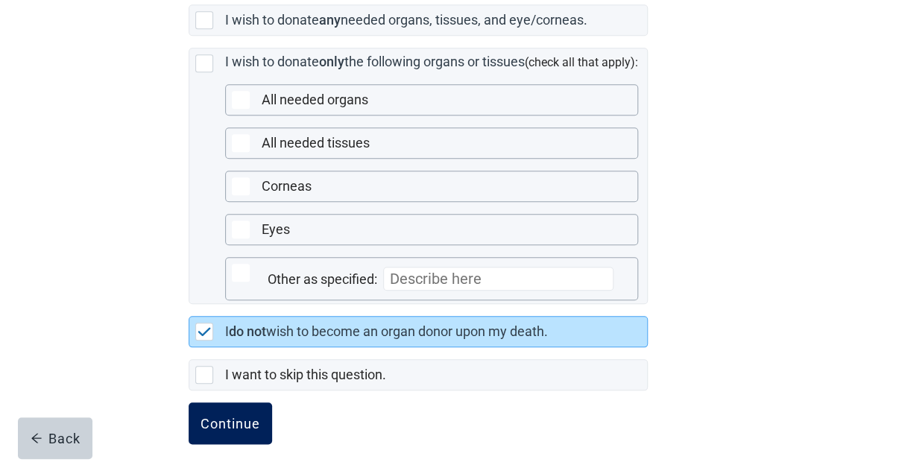
click at [261, 440] on button "Continue" at bounding box center [231, 424] width 84 height 42
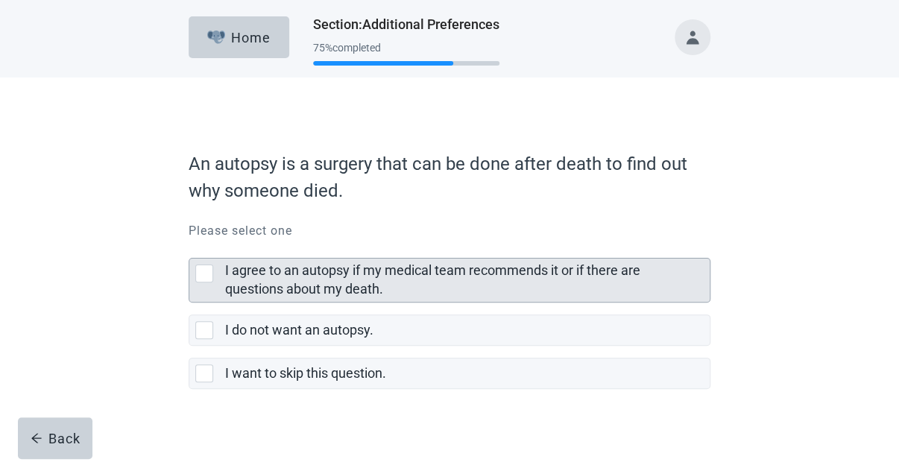
click at [204, 273] on div "I agree to an autopsy if my medical team recommends it or if there are question…" at bounding box center [204, 274] width 18 height 18
click at [189, 247] on input "I agree to an autopsy if my medical team recommends it or if there are question…" at bounding box center [189, 246] width 1 height 1
checkbox input "true"
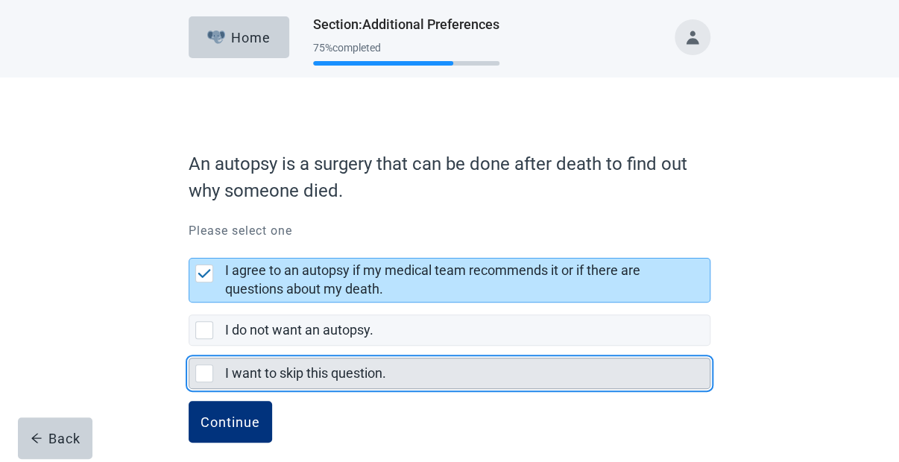
click at [207, 373] on div "I want to skip this question., checkbox, not selected" at bounding box center [204, 374] width 18 height 18
click at [189, 347] on input "I want to skip this question." at bounding box center [189, 346] width 1 height 1
checkbox input "true"
checkbox input "false"
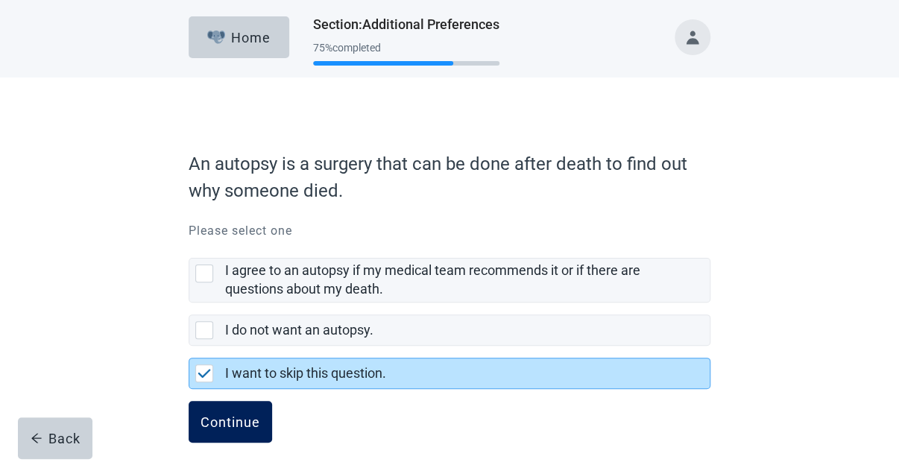
click at [238, 415] on div "Continue" at bounding box center [231, 422] width 60 height 15
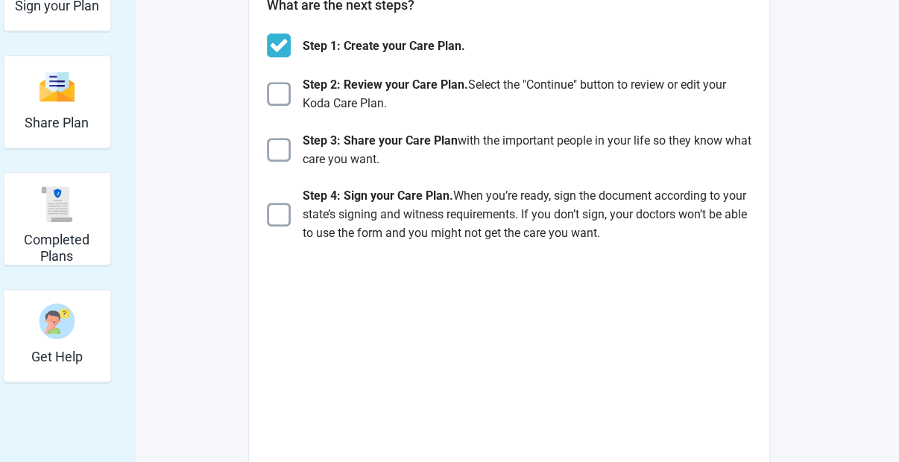
scroll to position [250, 0]
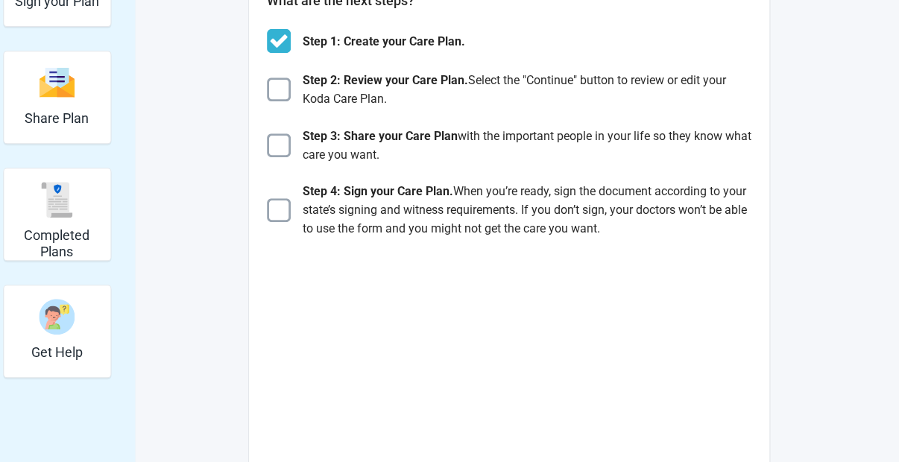
click at [514, 239] on div "What are the next steps? Step 1: Create your Care Plan. Step 2: Review your Car…" at bounding box center [509, 398] width 522 height 864
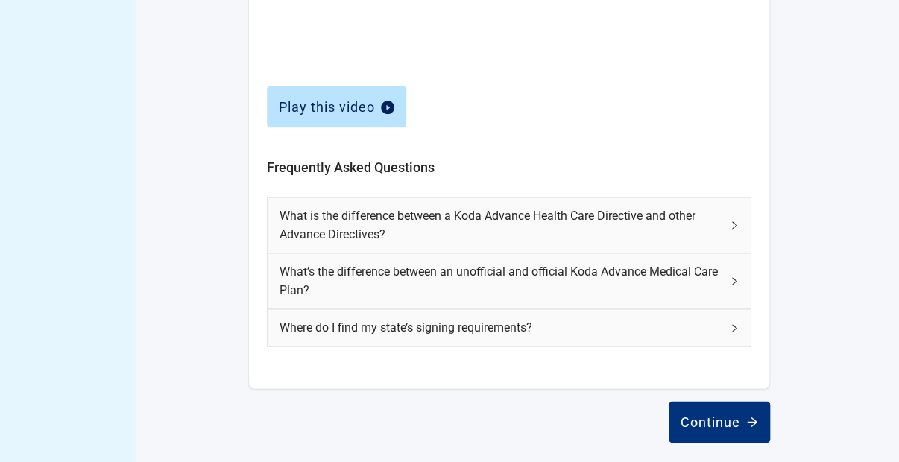
scroll to position [694, 0]
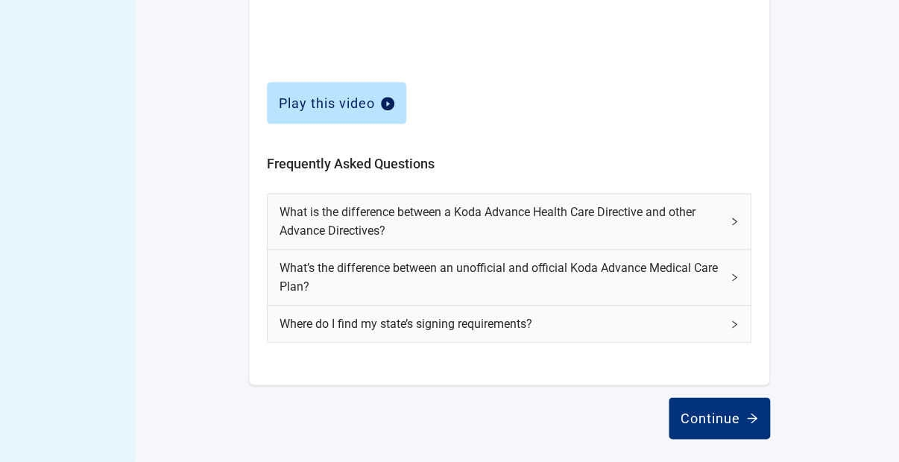
click at [737, 273] on icon "right" at bounding box center [734, 277] width 9 height 9
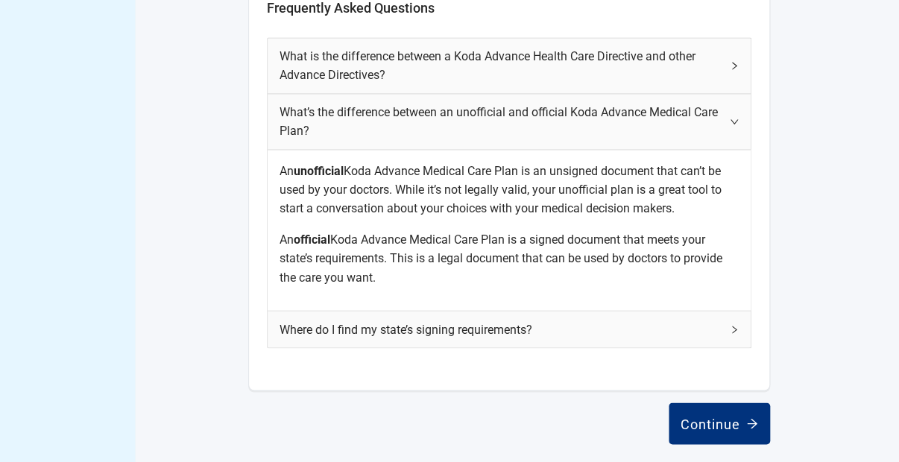
scroll to position [855, 0]
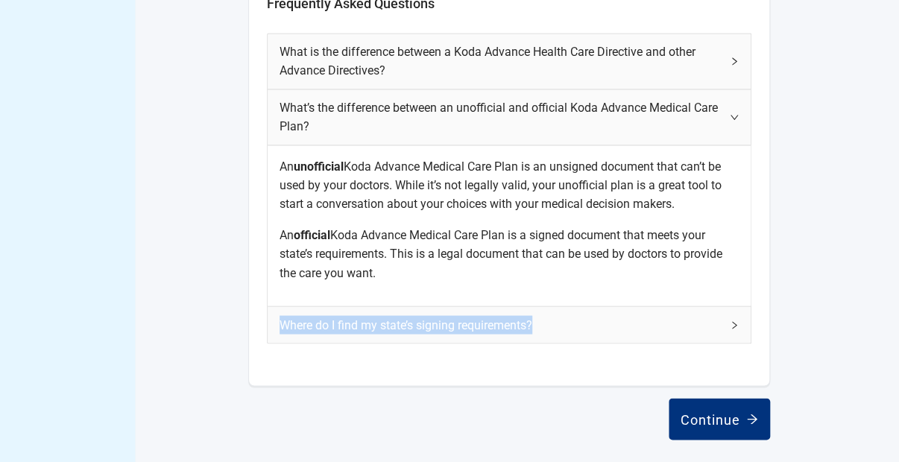
click at [732, 318] on div "Where do I find my state’s signing requirements?" at bounding box center [509, 325] width 483 height 37
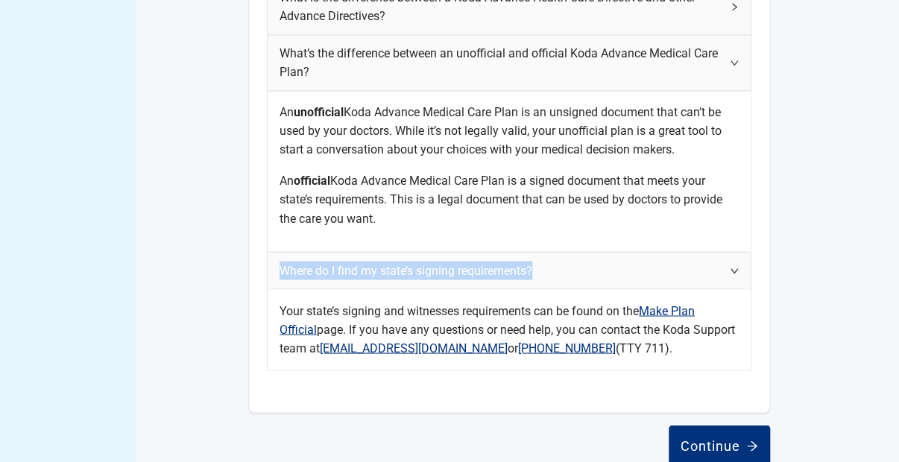
scroll to position [935, 0]
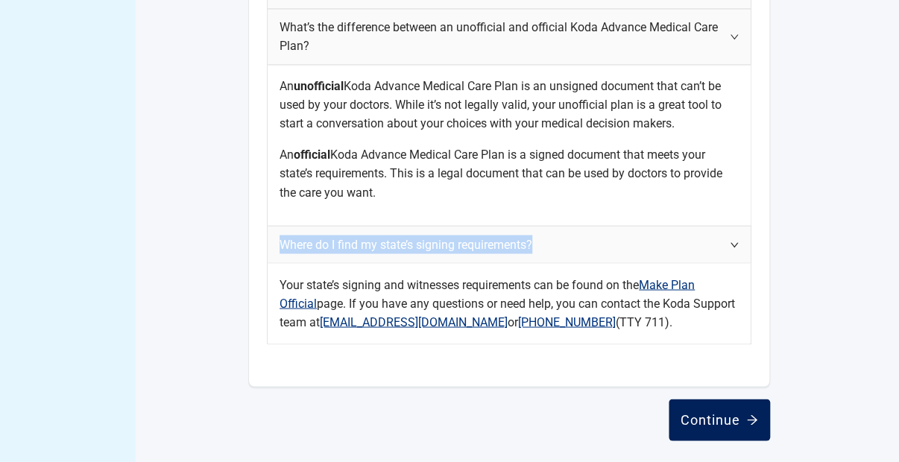
click at [727, 409] on button "Continue" at bounding box center [719, 420] width 101 height 42
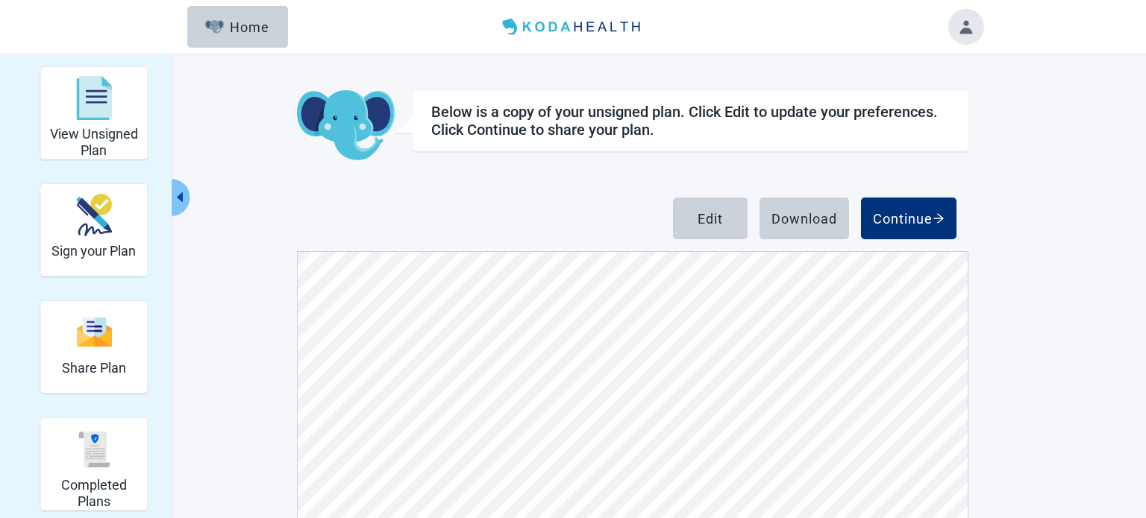
scroll to position [6668, 0]
click at [720, 216] on div "Edit" at bounding box center [709, 218] width 25 height 15
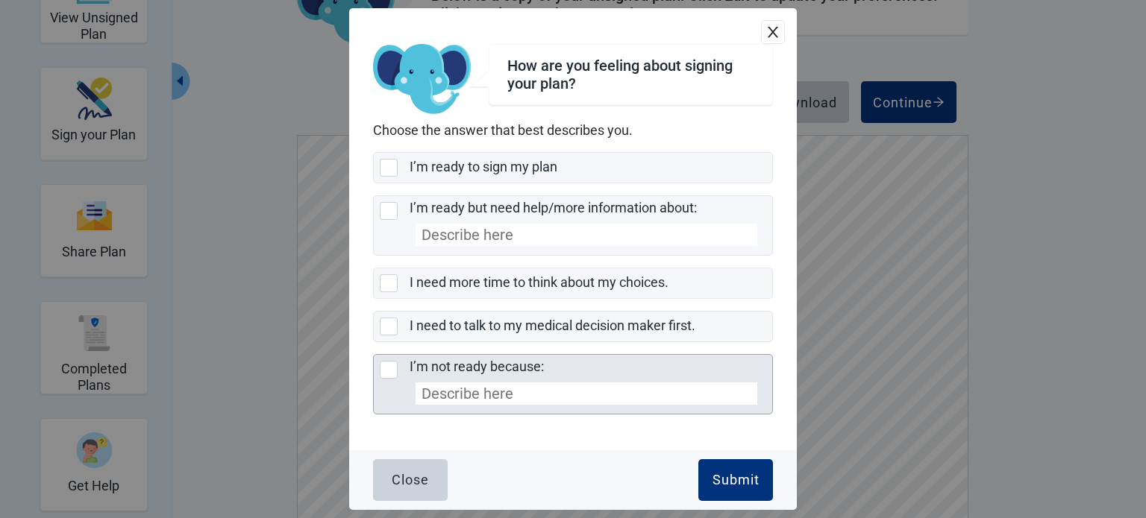
scroll to position [119, 0]
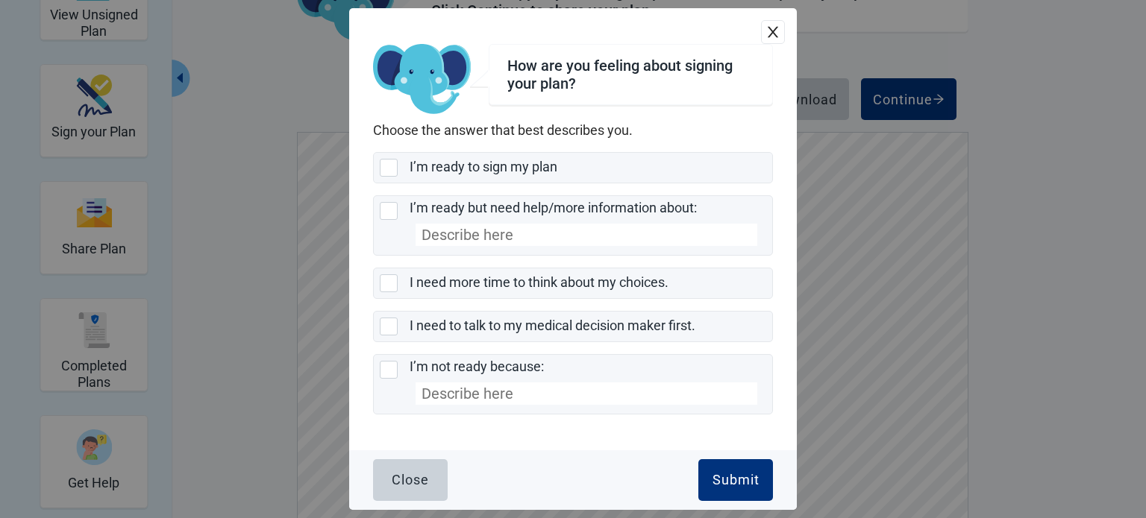
click at [773, 36] on icon "close" at bounding box center [772, 32] width 15 height 15
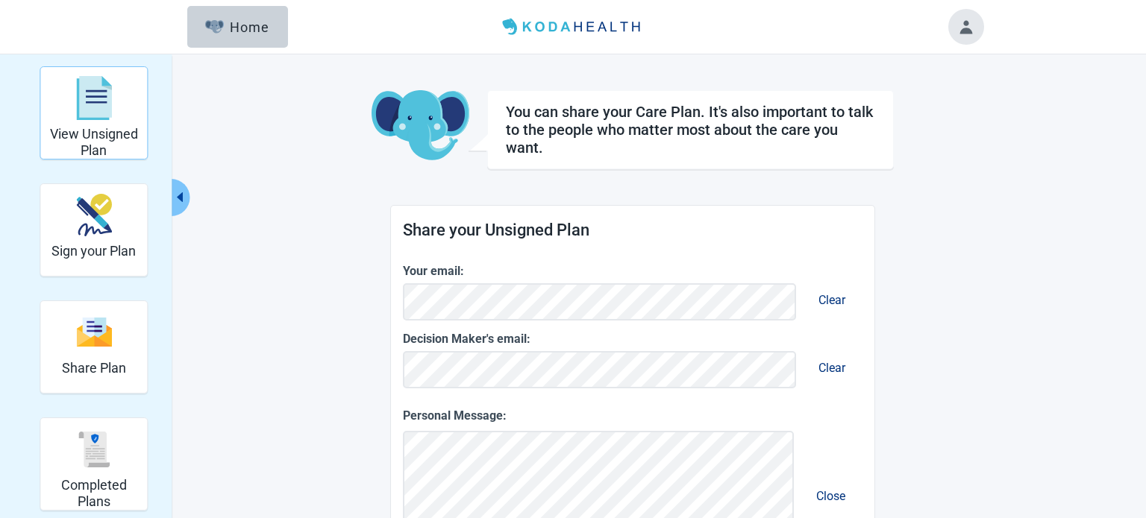
click at [105, 128] on h2 "View Unsigned Plan" at bounding box center [93, 142] width 95 height 32
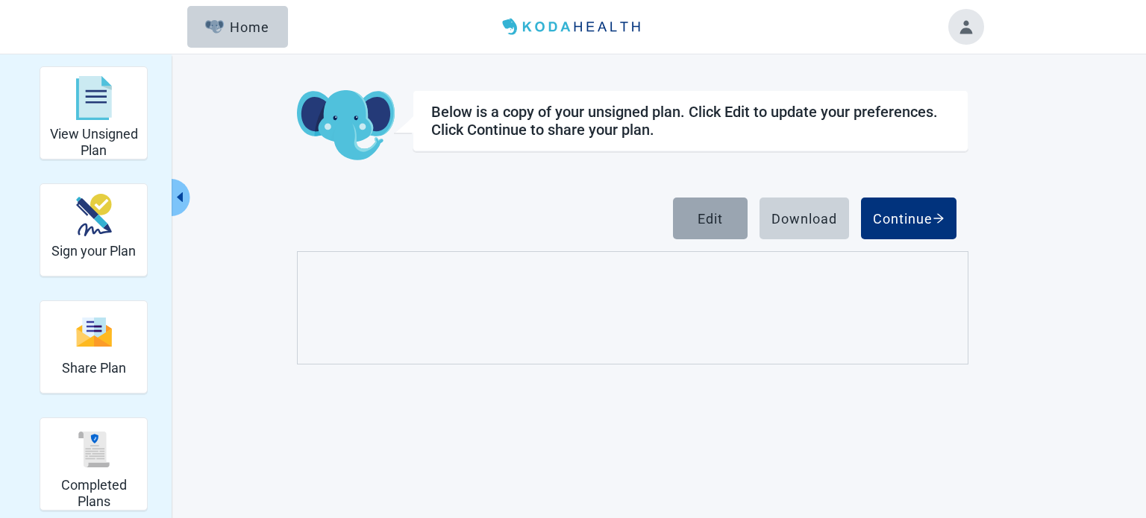
click at [713, 221] on div "Edit" at bounding box center [709, 218] width 25 height 15
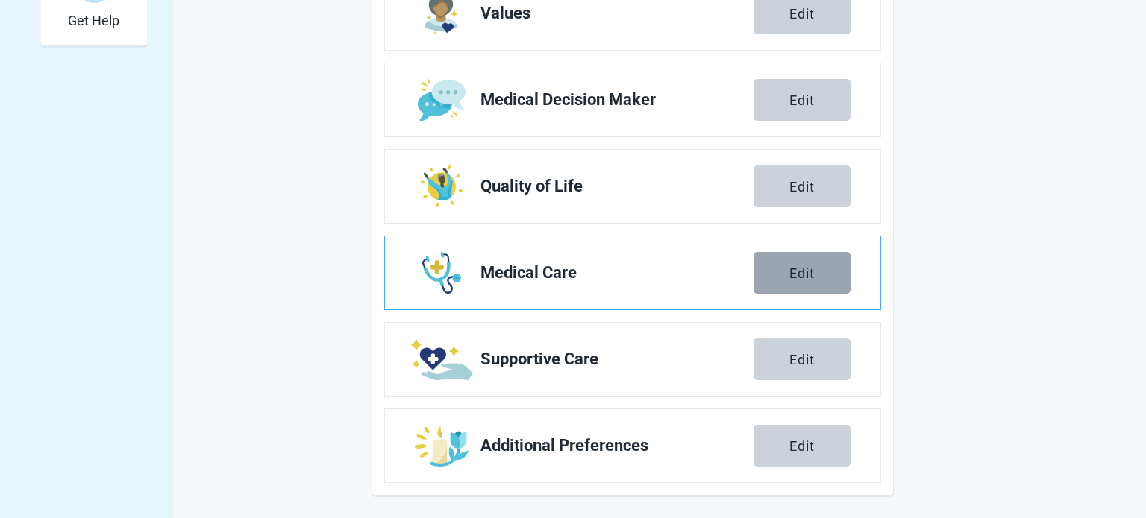
scroll to position [582, 0]
click at [800, 268] on div "Edit" at bounding box center [801, 272] width 25 height 15
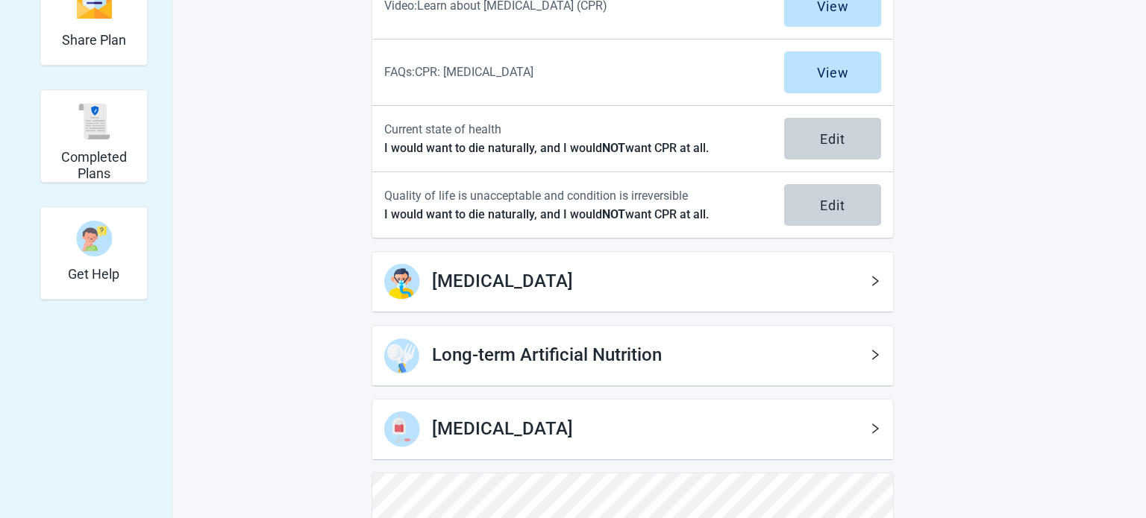
scroll to position [329, 0]
click at [872, 268] on div "[MEDICAL_DATA]" at bounding box center [632, 281] width 521 height 60
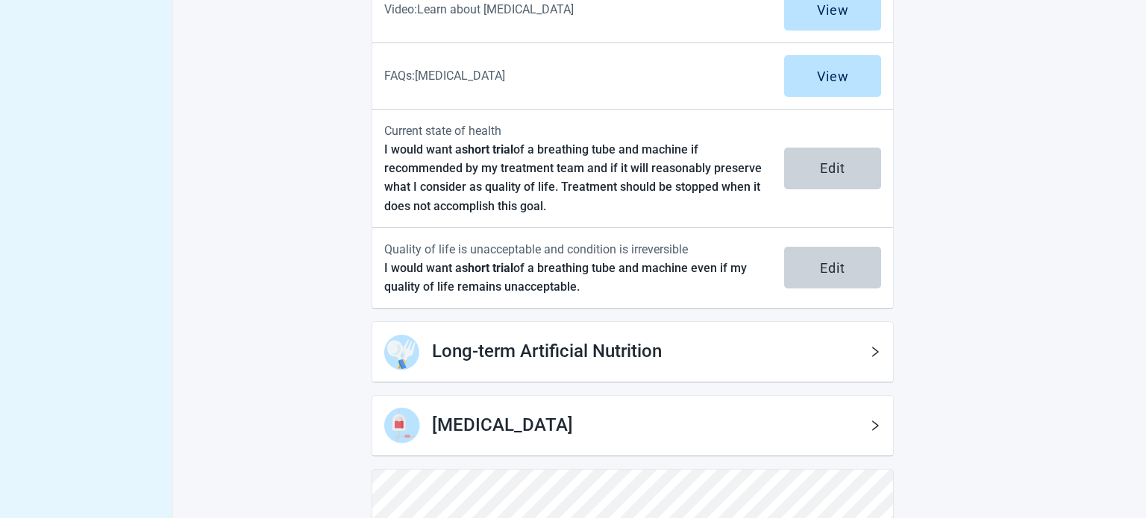
scroll to position [667, 0]
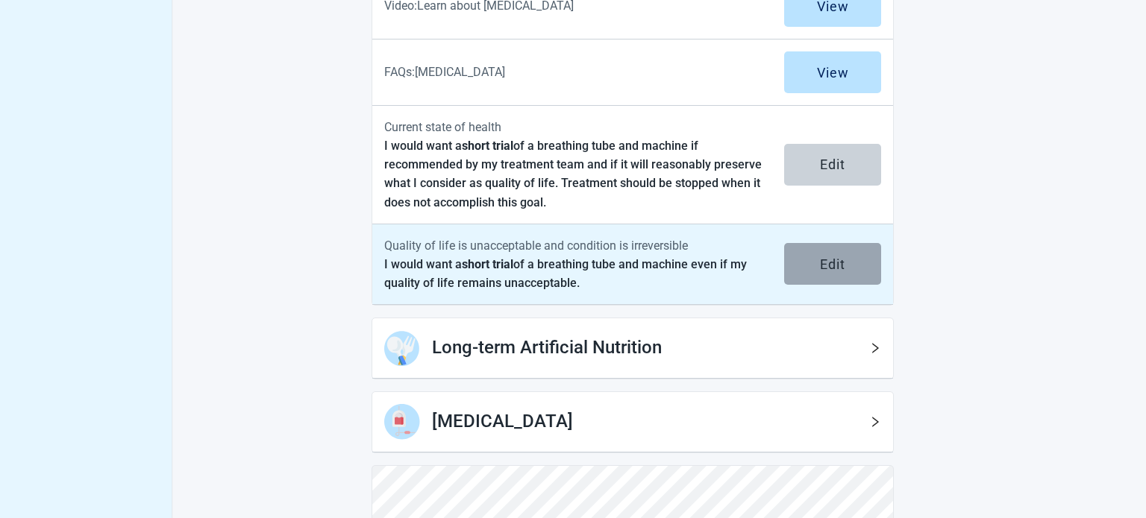
click at [840, 264] on div "Edit" at bounding box center [832, 264] width 25 height 15
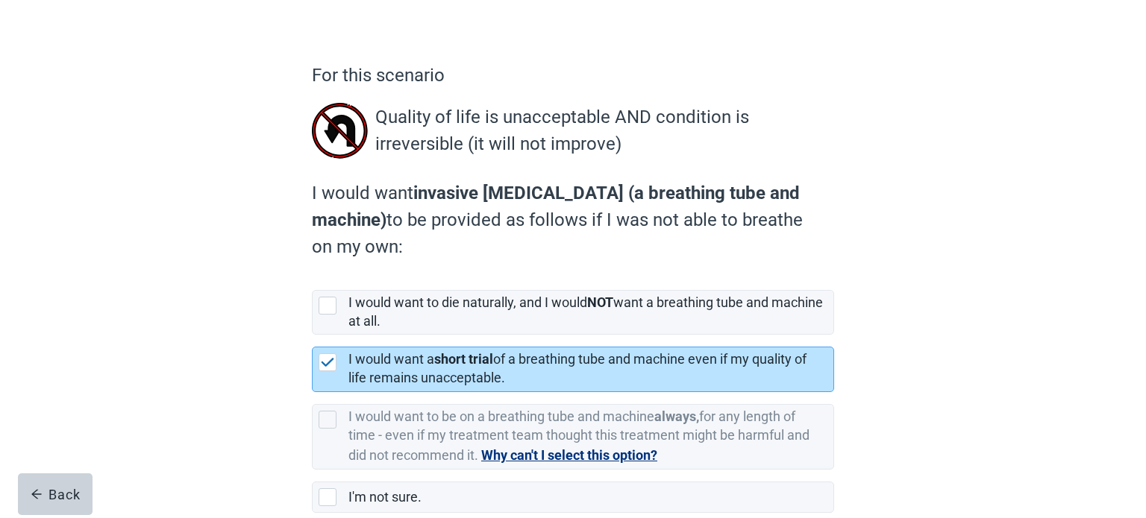
scroll to position [82, 0]
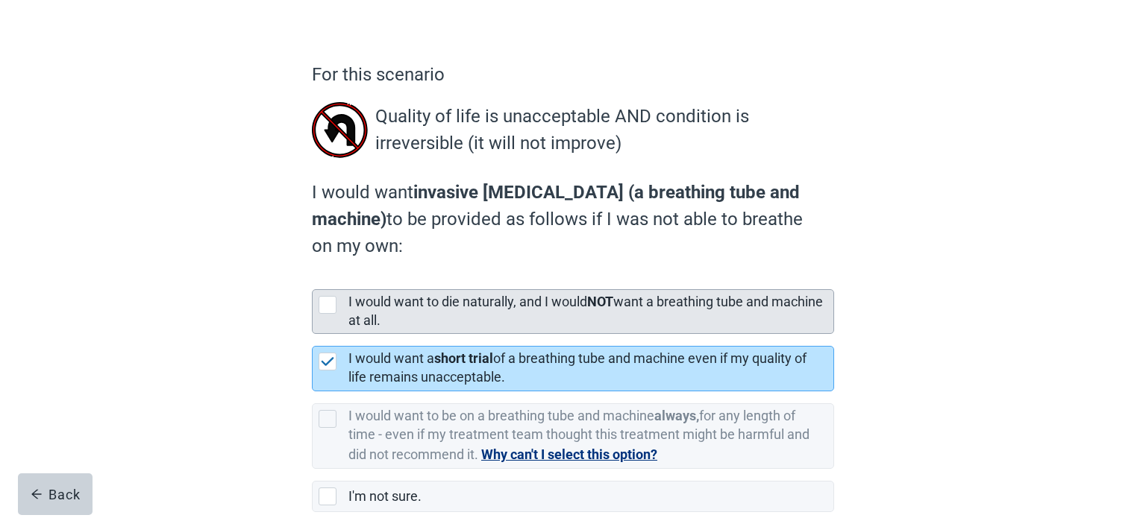
click at [327, 304] on div "[object Object], checkbox, not selected" at bounding box center [327, 305] width 18 height 18
click at [312, 278] on input "I would want to die naturally, and I would NOT want a breathing tube and machin…" at bounding box center [312, 277] width 1 height 1
checkbox input "true"
checkbox input "false"
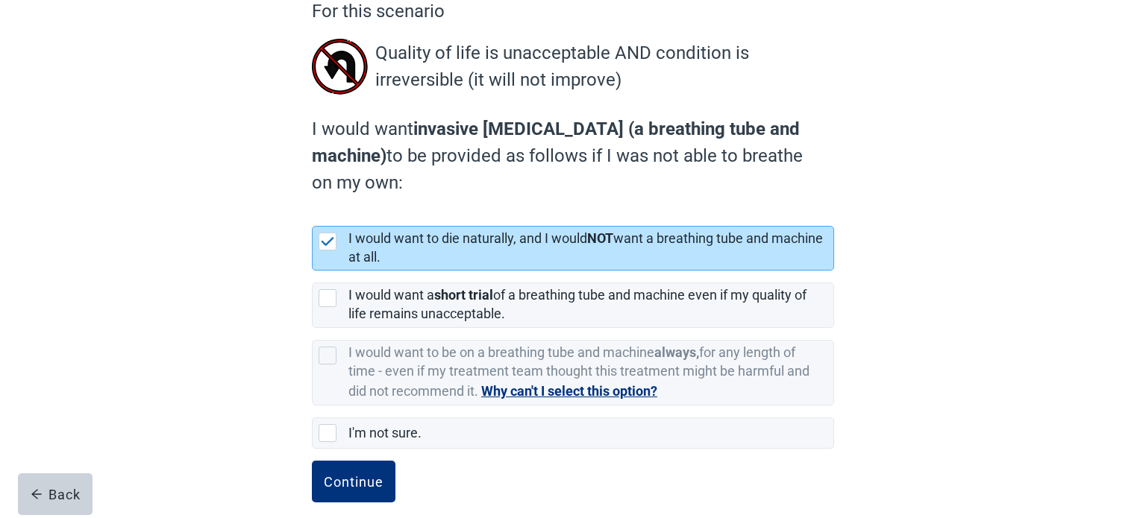
scroll to position [161, 0]
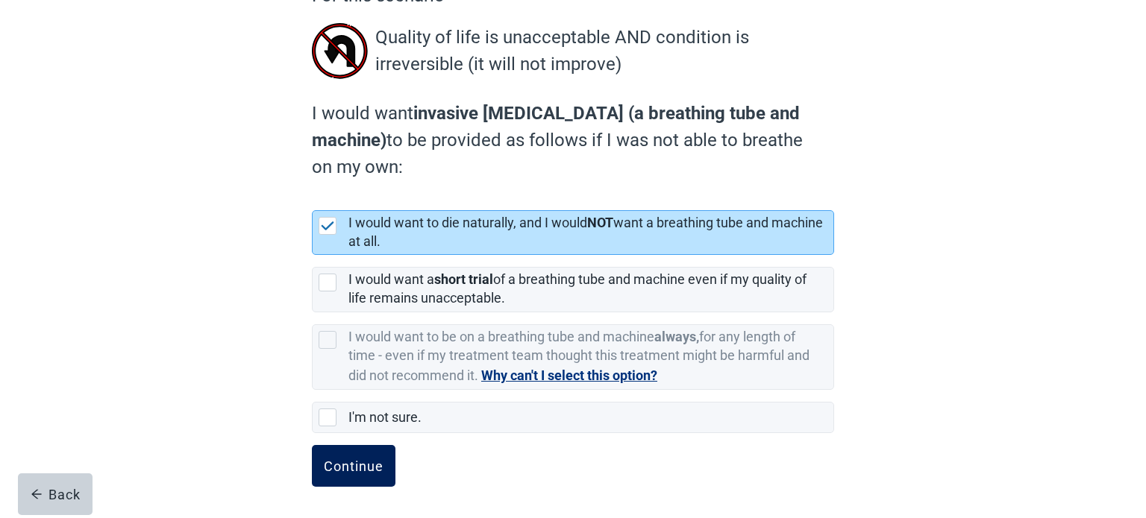
click at [354, 465] on div "Continue" at bounding box center [354, 466] width 60 height 15
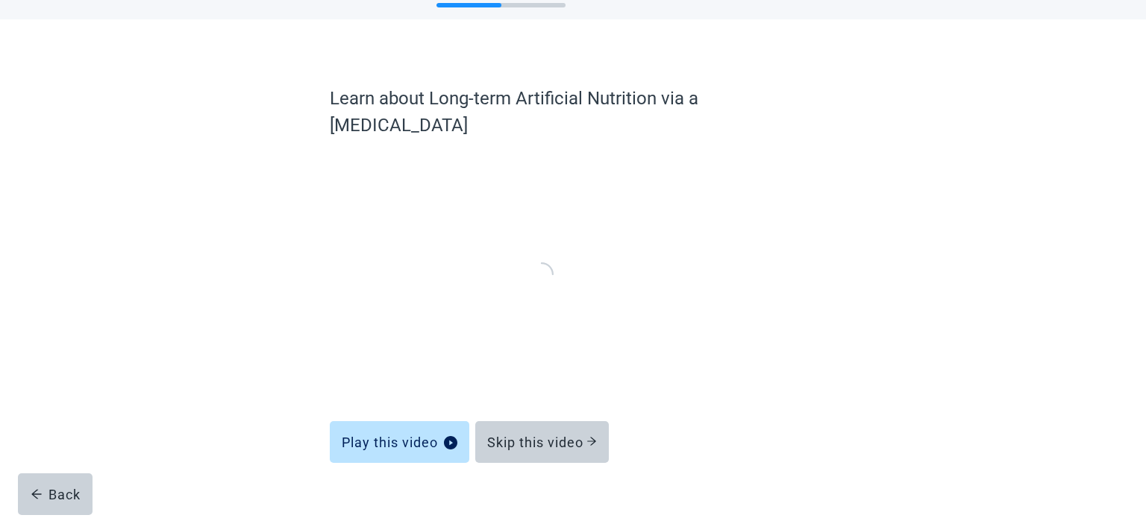
scroll to position [57, 0]
click at [586, 436] on div "Skip this video" at bounding box center [542, 443] width 110 height 15
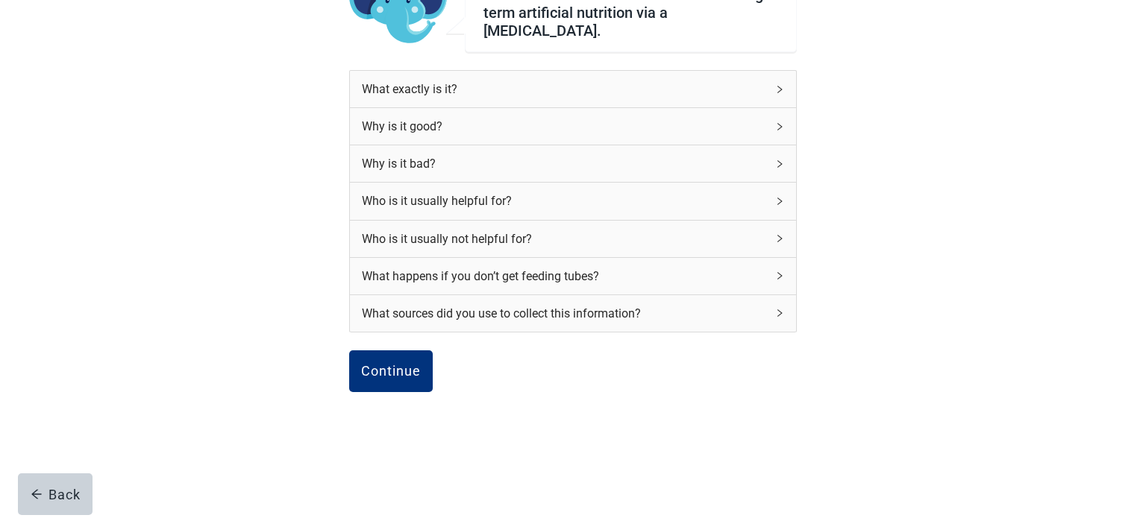
scroll to position [154, 0]
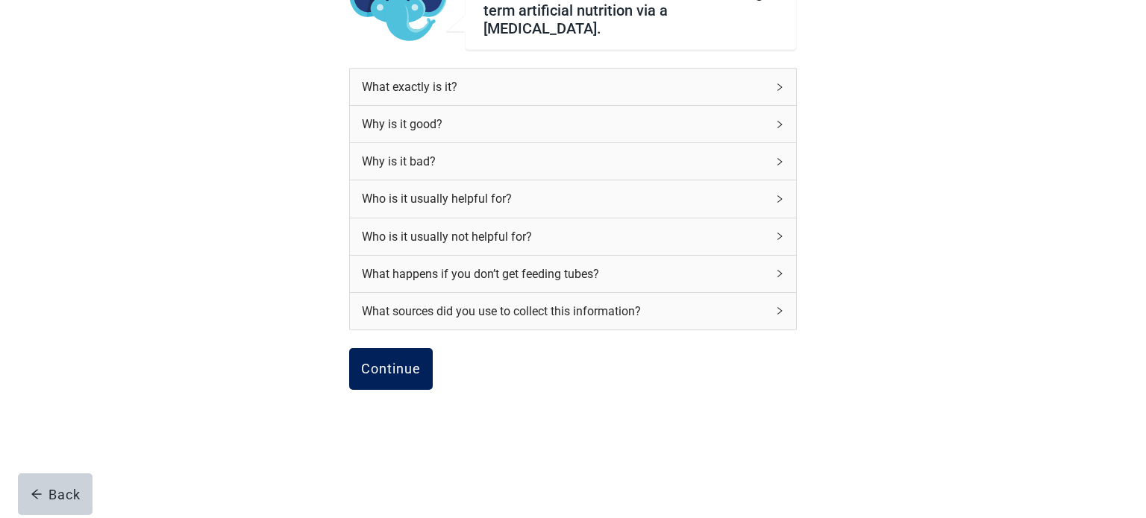
click at [402, 362] on div "Continue" at bounding box center [391, 369] width 60 height 15
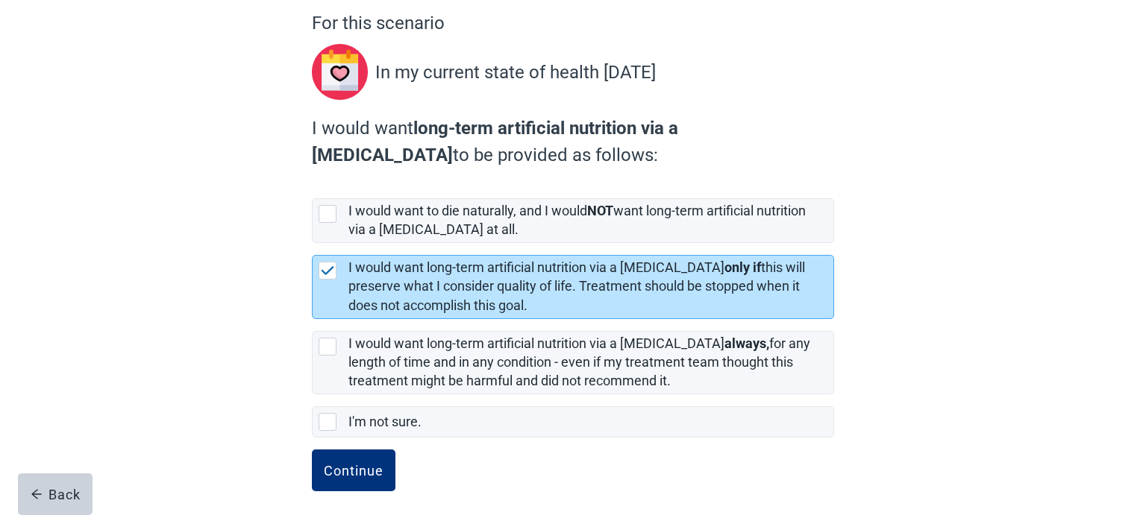
scroll to position [138, 0]
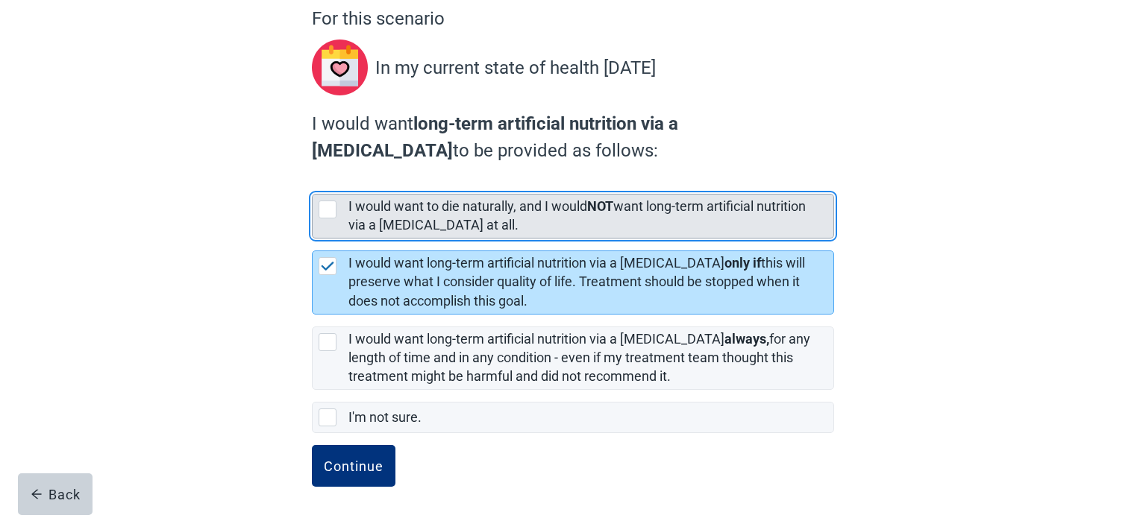
click at [331, 208] on div "[object Object], checkbox, not selected" at bounding box center [327, 210] width 18 height 18
click at [312, 183] on input "I would want to die naturally, and I would NOT want long-term artificial nutrit…" at bounding box center [312, 182] width 1 height 1
checkbox input "true"
checkbox input "false"
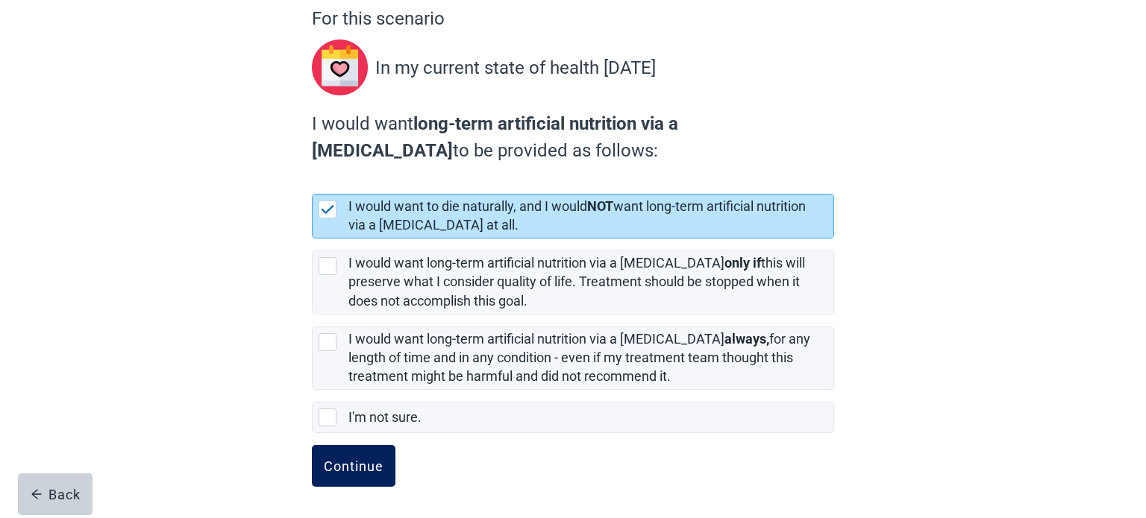
click at [371, 460] on div "Continue" at bounding box center [354, 466] width 60 height 15
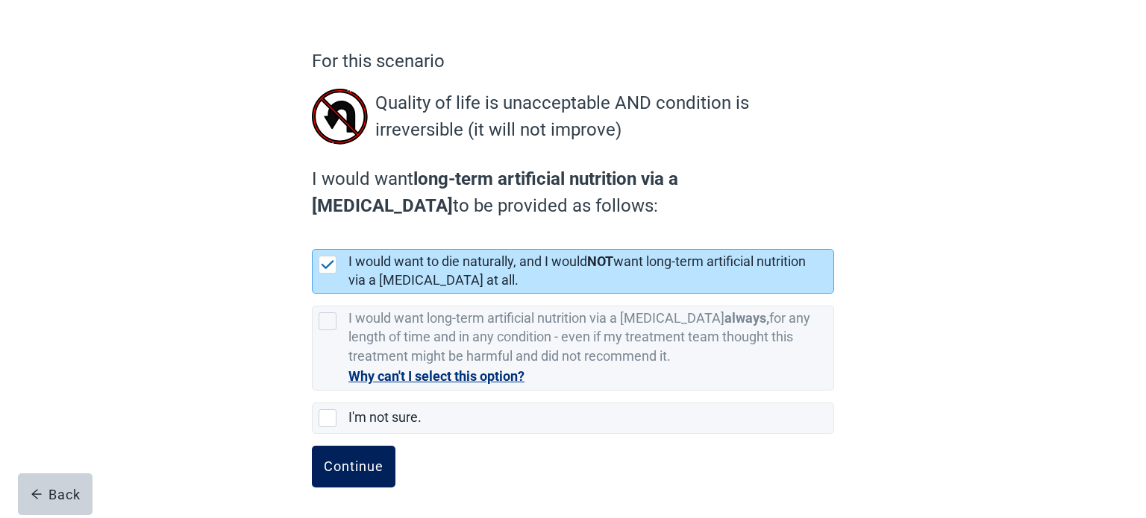
scroll to position [96, 0]
click at [363, 467] on div "Continue" at bounding box center [354, 466] width 60 height 15
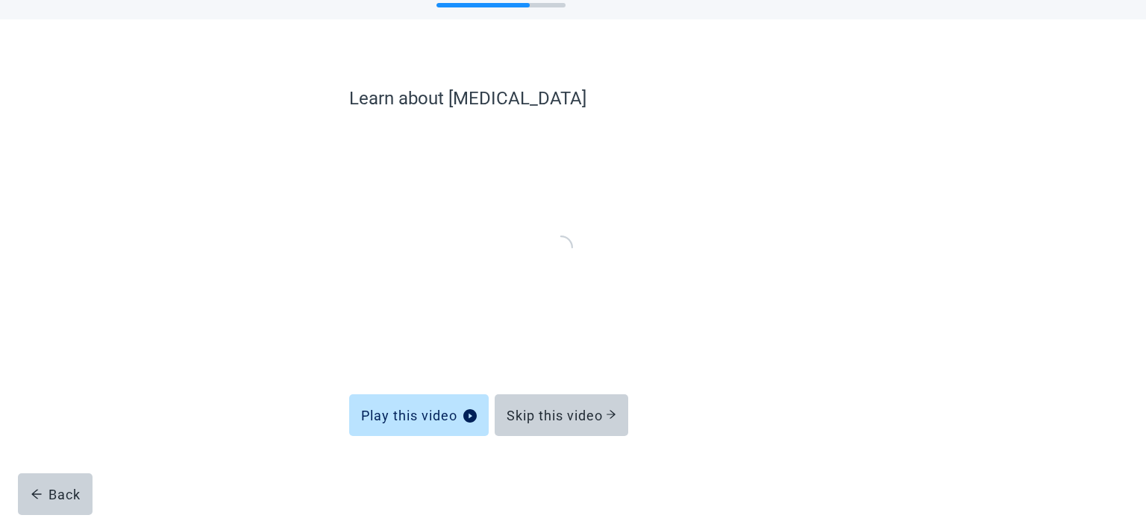
scroll to position [57, 0]
click at [563, 413] on div "Skip this video" at bounding box center [561, 416] width 110 height 15
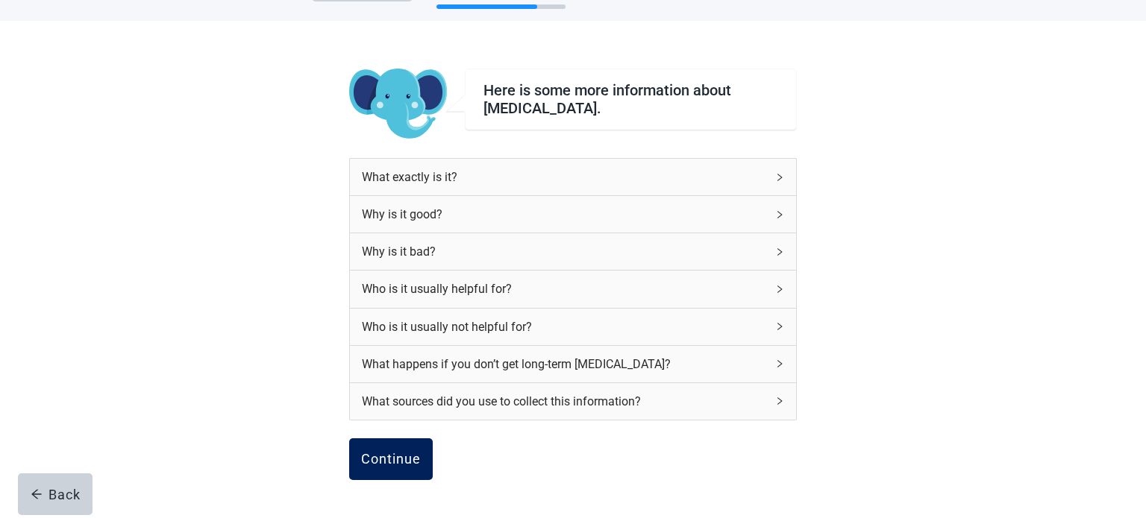
click at [403, 457] on div "Continue" at bounding box center [391, 459] width 60 height 15
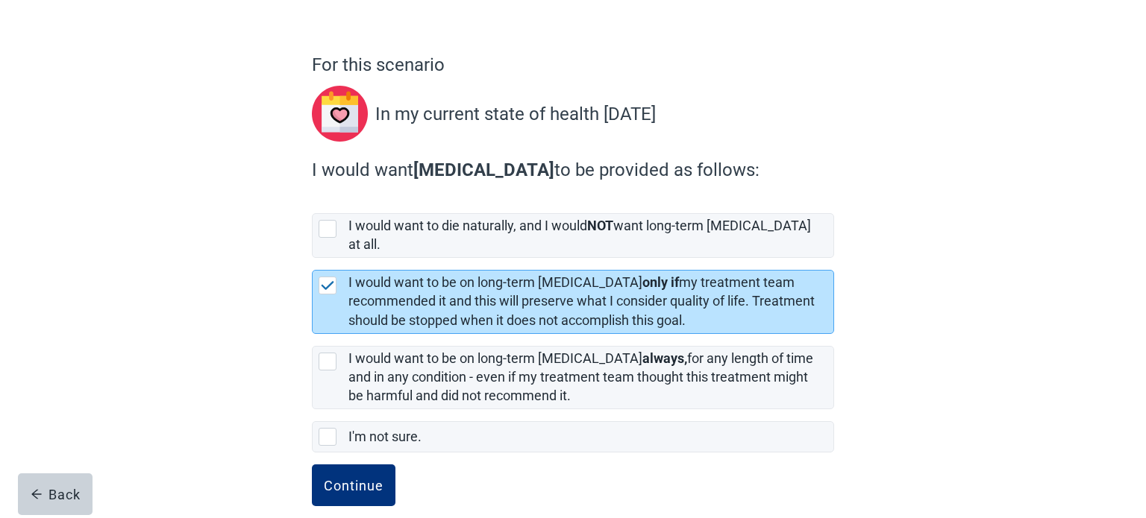
scroll to position [98, 0]
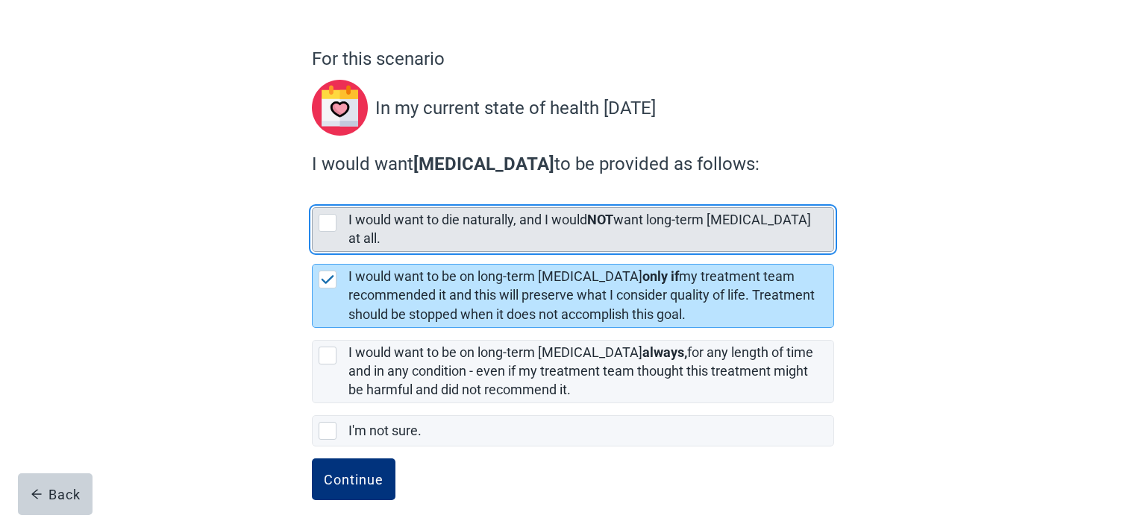
click at [327, 221] on div "[object Object], checkbox, not selected" at bounding box center [327, 223] width 18 height 18
click at [312, 196] on input "I would want to die naturally, and I would NOT want long-term [MEDICAL_DATA] at…" at bounding box center [312, 195] width 1 height 1
checkbox input "true"
checkbox input "false"
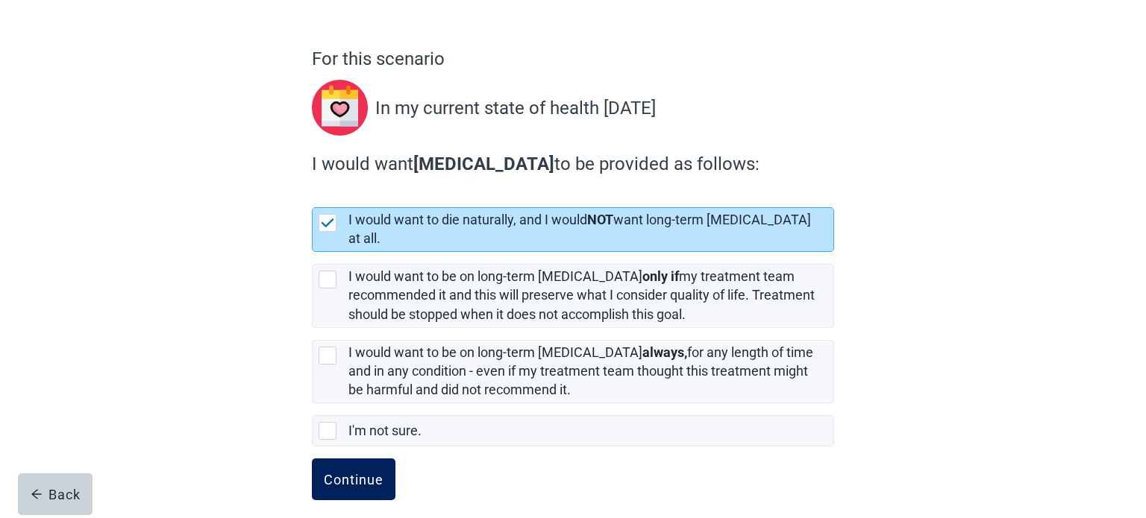
click at [368, 472] on div "Continue" at bounding box center [354, 479] width 60 height 15
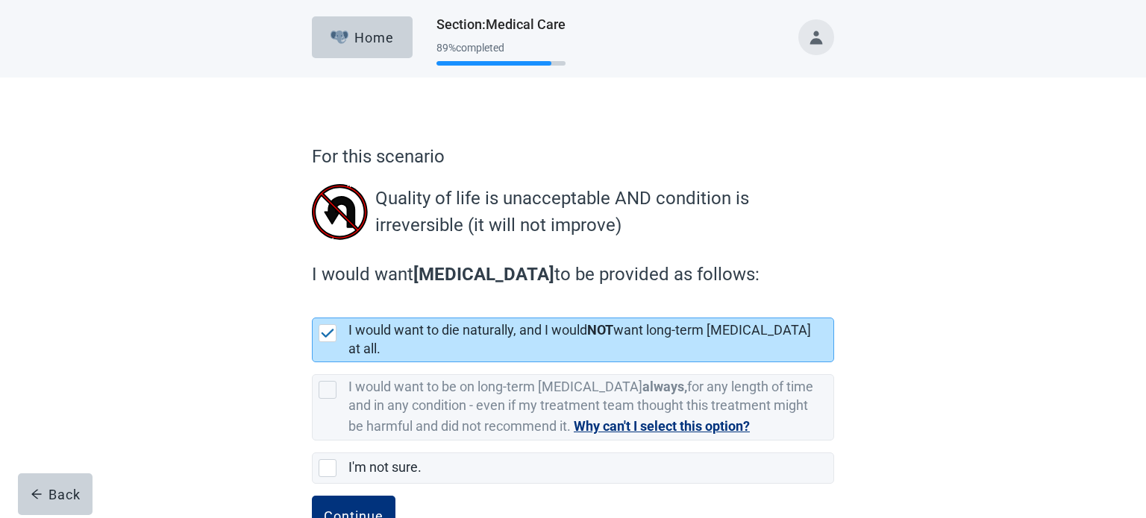
scroll to position [37, 0]
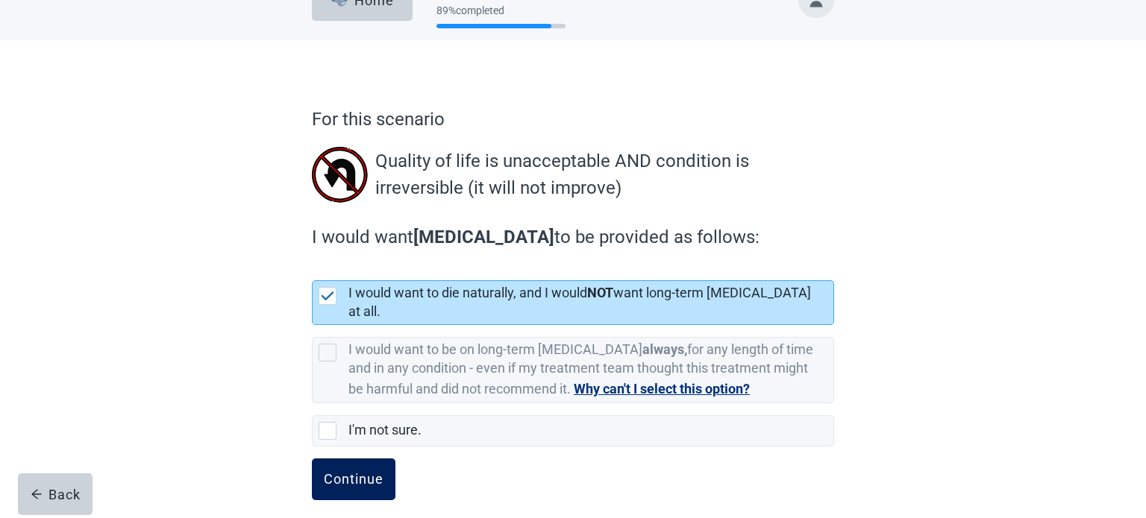
click at [359, 472] on div "Continue" at bounding box center [354, 479] width 60 height 15
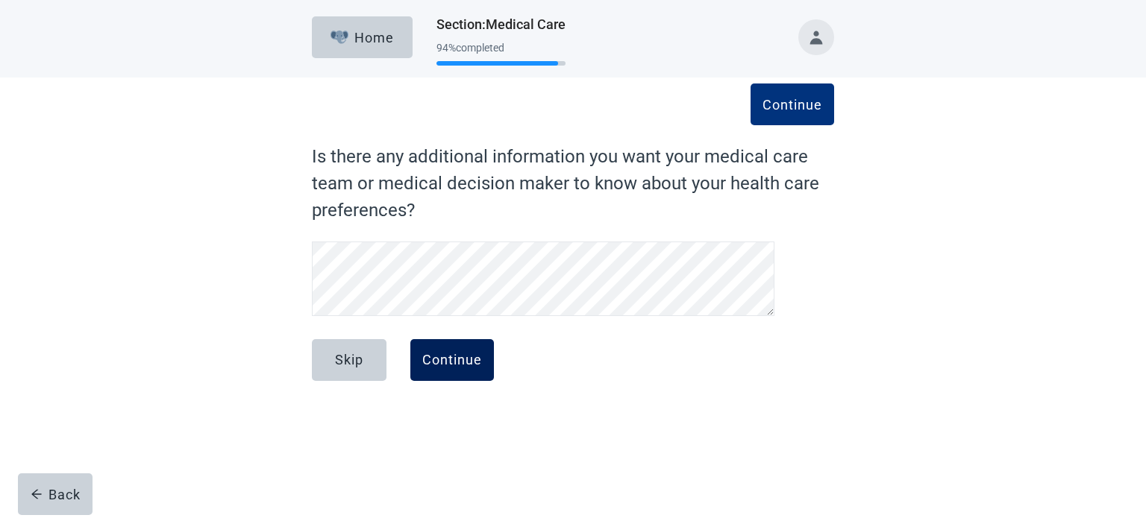
click at [455, 368] on button "Continue" at bounding box center [452, 360] width 84 height 42
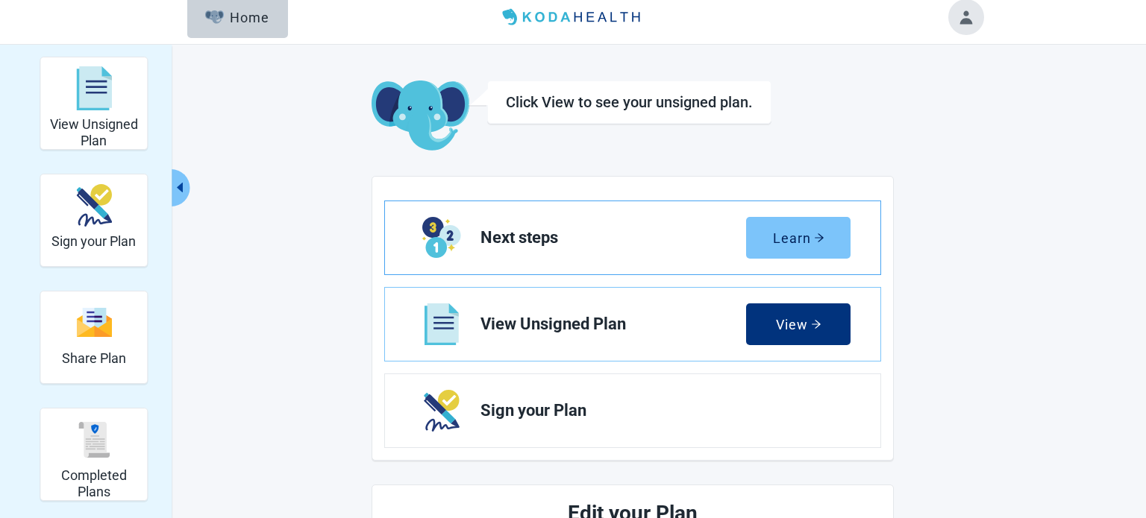
scroll to position [12, 0]
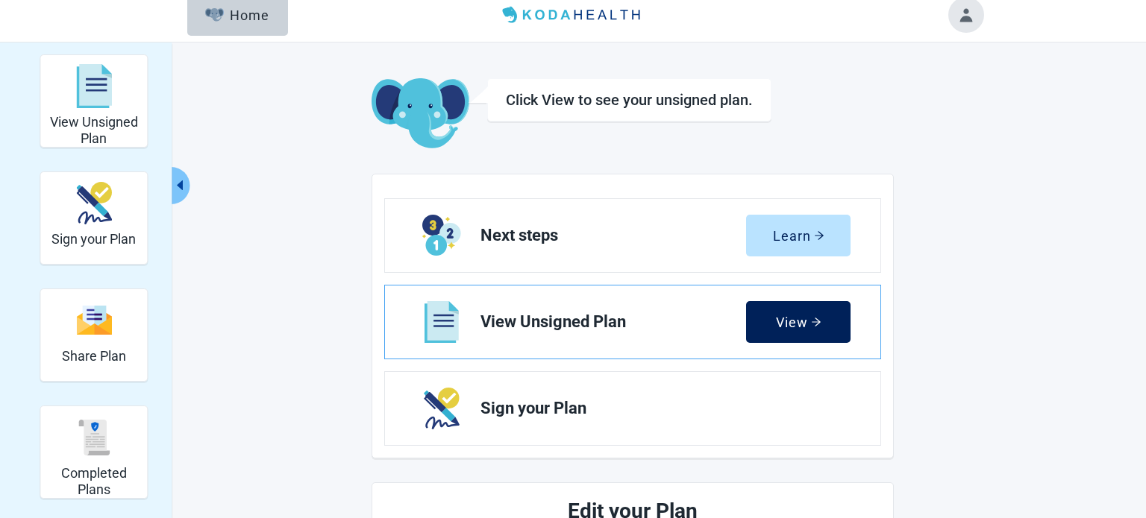
click at [780, 320] on div "View" at bounding box center [798, 322] width 45 height 15
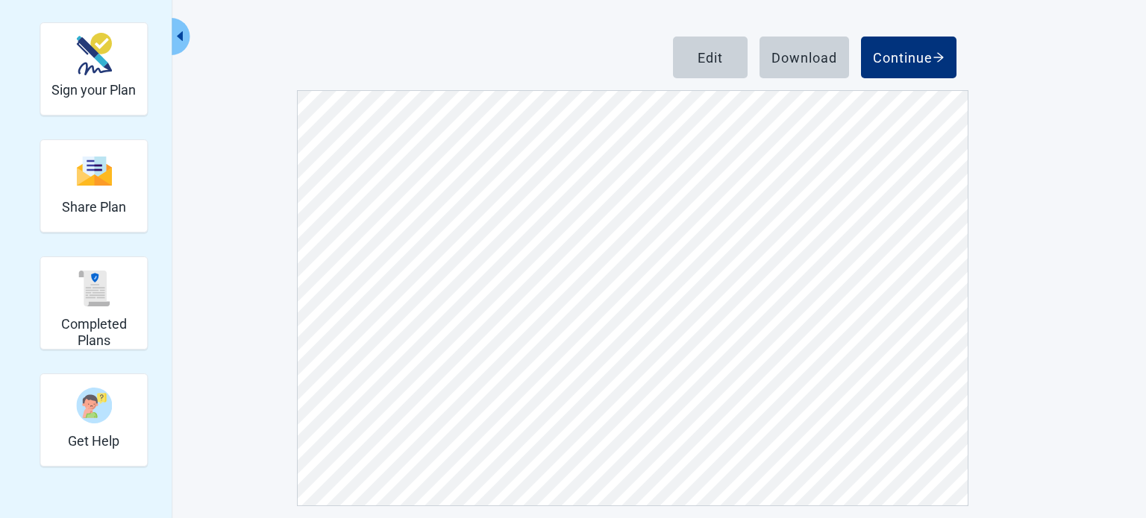
scroll to position [172, 0]
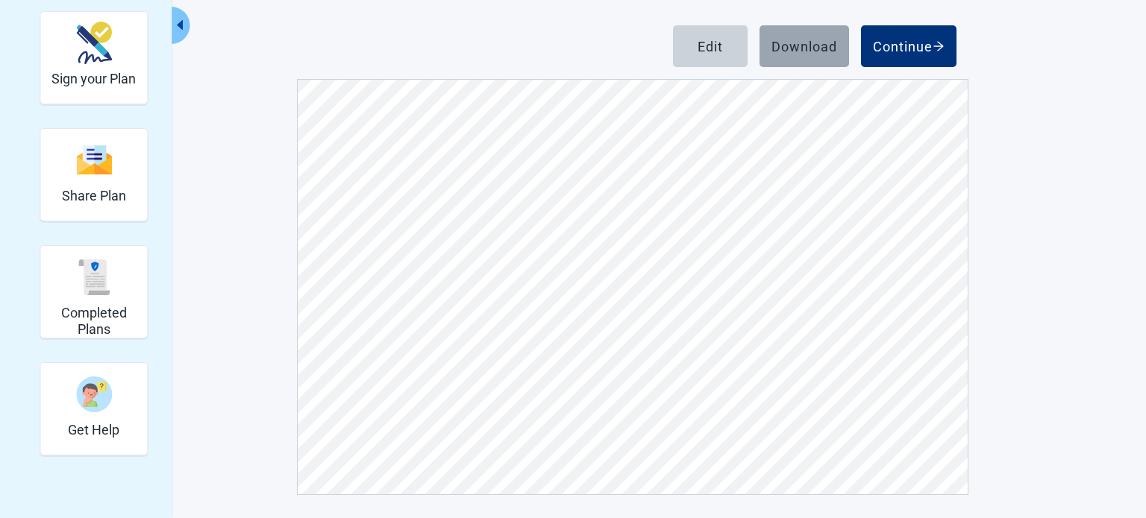
click at [804, 54] on button "Download" at bounding box center [803, 46] width 89 height 42
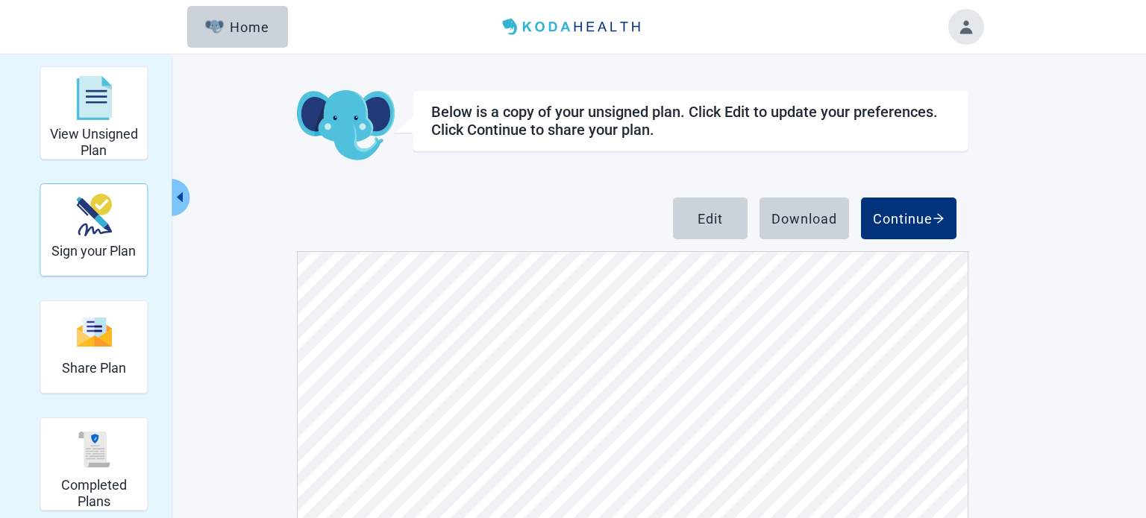
click at [89, 248] on h2 "Sign your Plan" at bounding box center [93, 251] width 84 height 16
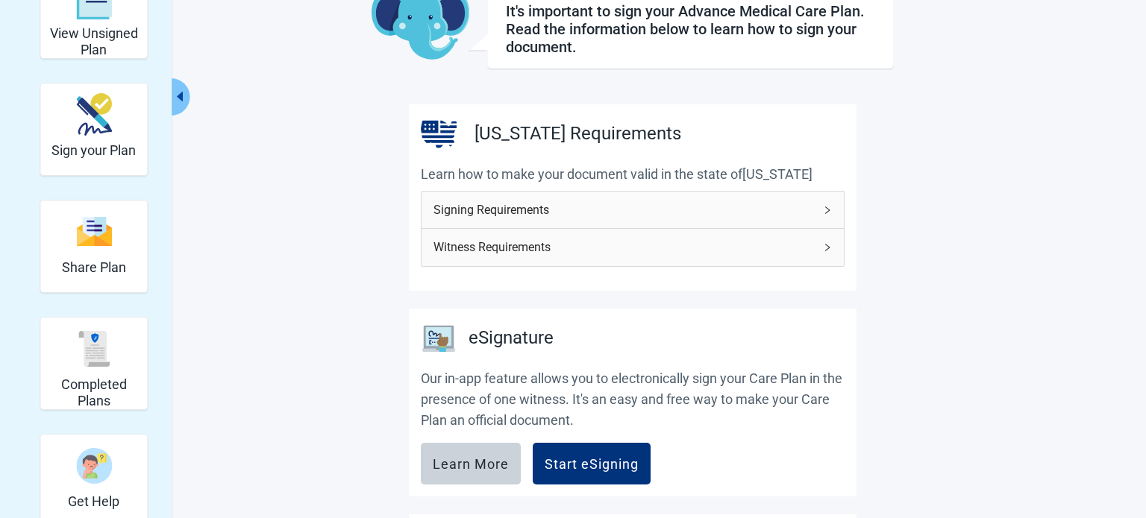
scroll to position [113, 0]
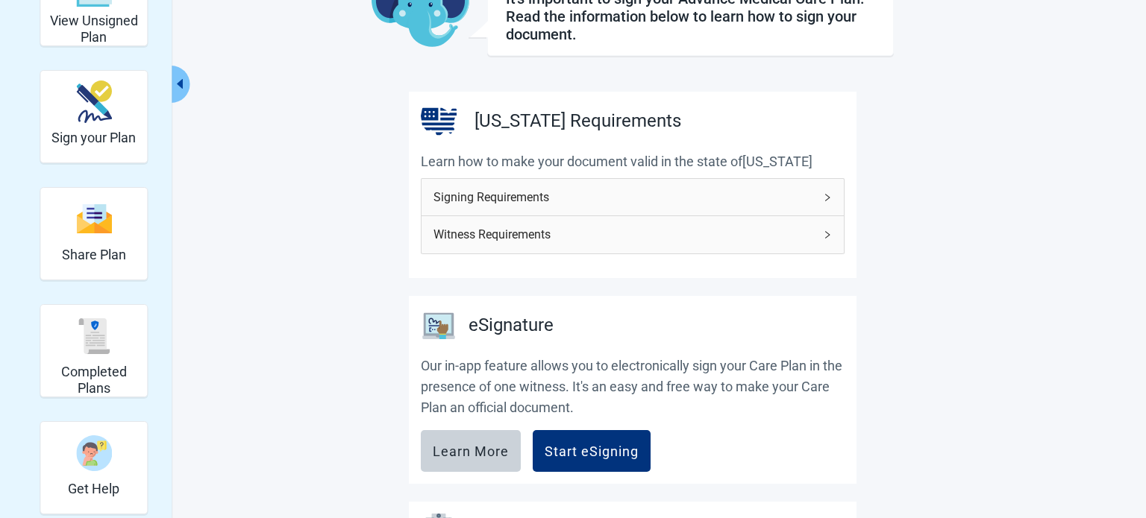
click at [827, 195] on icon "right" at bounding box center [827, 197] width 9 height 9
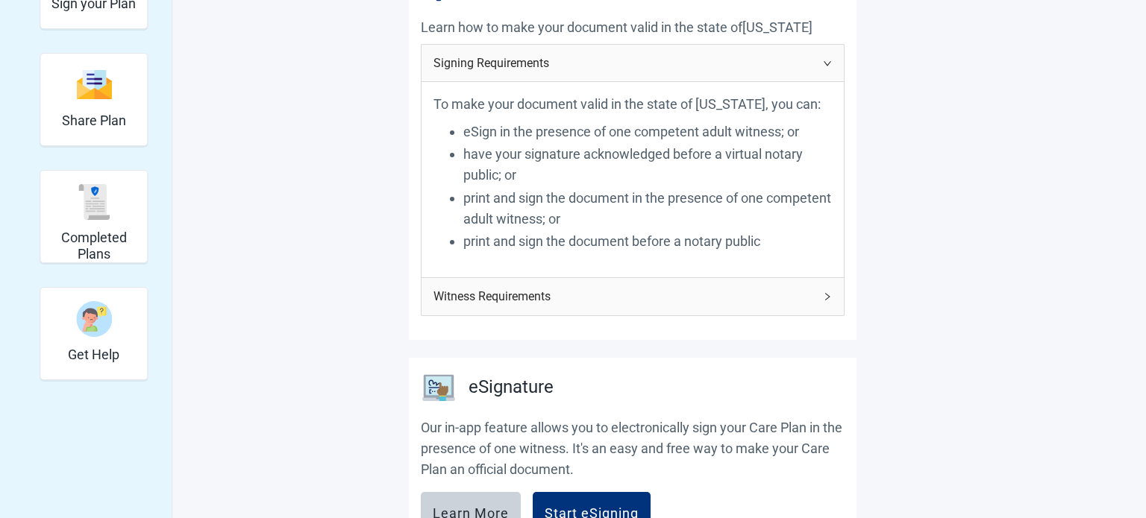
scroll to position [283, 0]
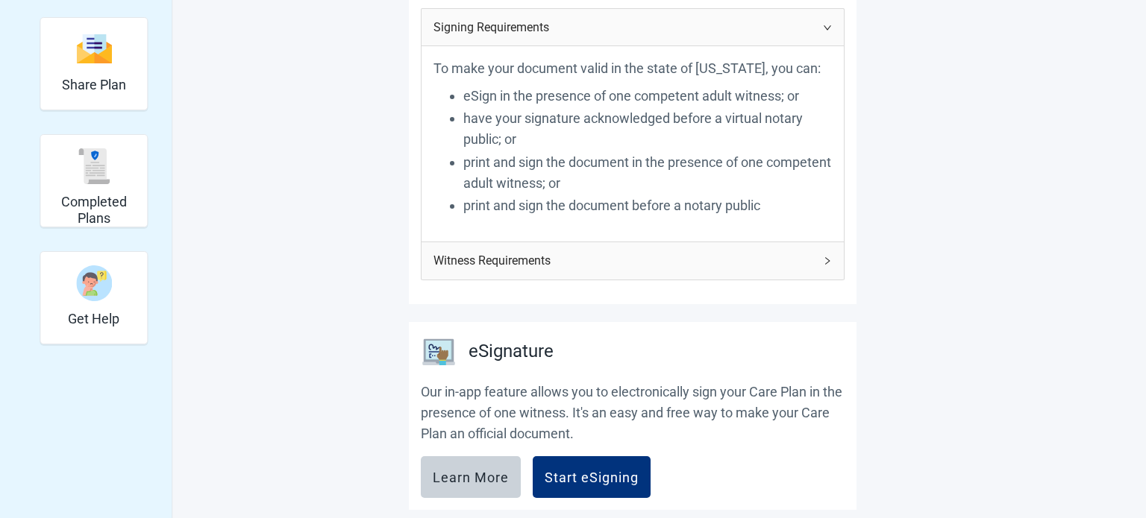
click at [828, 260] on icon "right" at bounding box center [827, 260] width 4 height 7
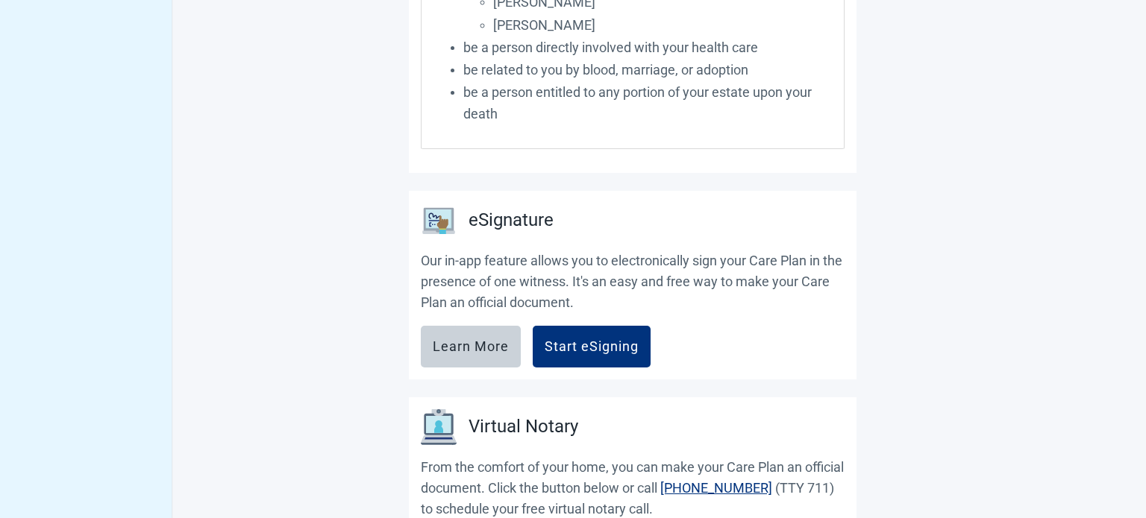
scroll to position [747, 0]
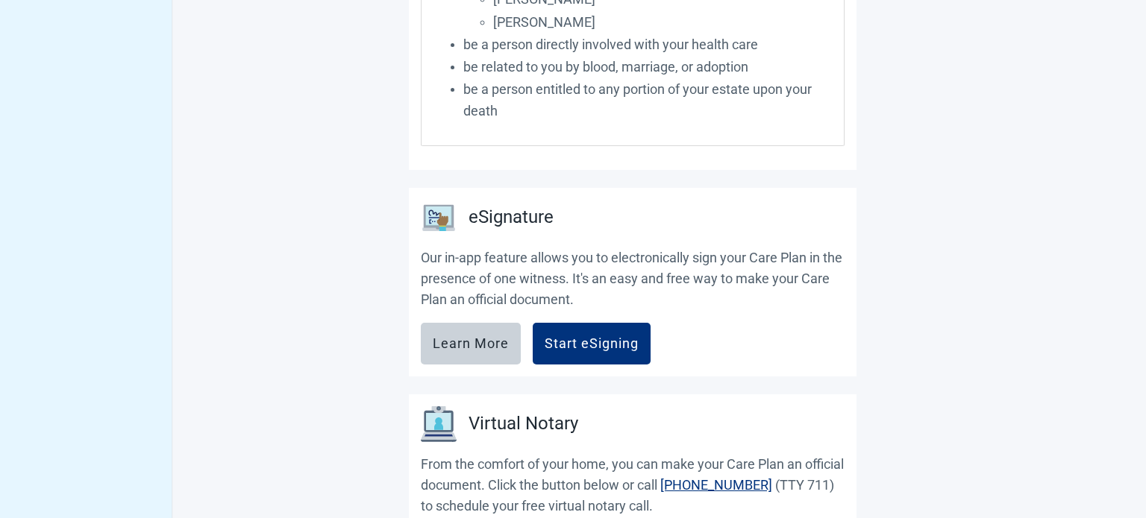
click at [974, 207] on main "It's important to sign your Advance Medical Care Plan. Read the information bel…" at bounding box center [632, 124] width 701 height 1562
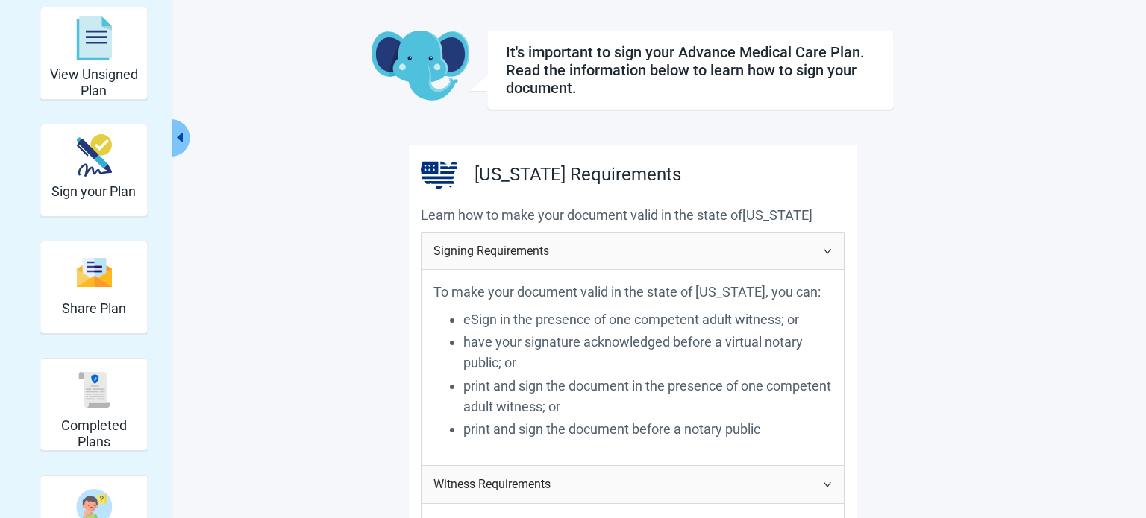
scroll to position [0, 0]
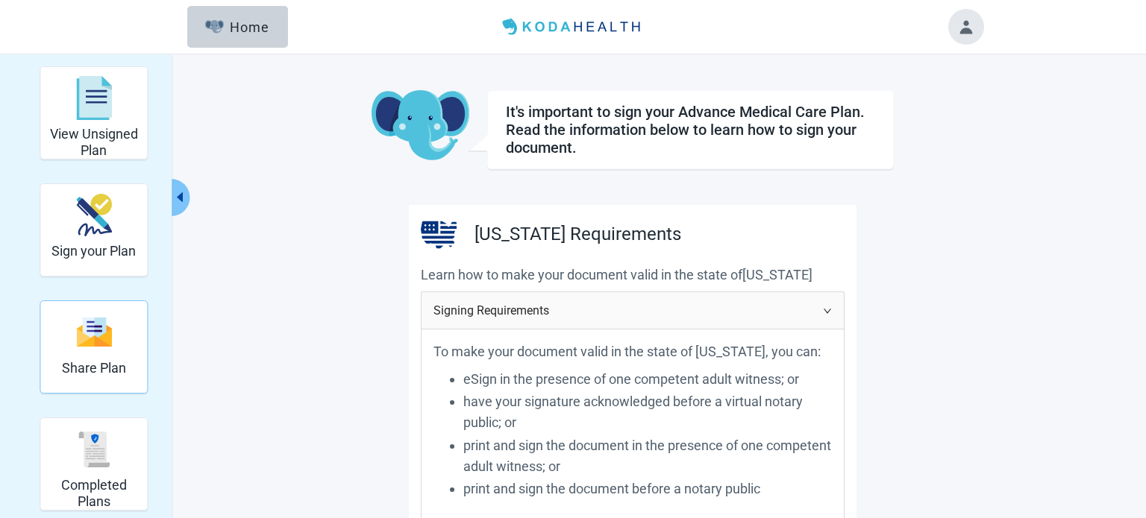
click at [84, 339] on img "Share Plan" at bounding box center [94, 332] width 36 height 32
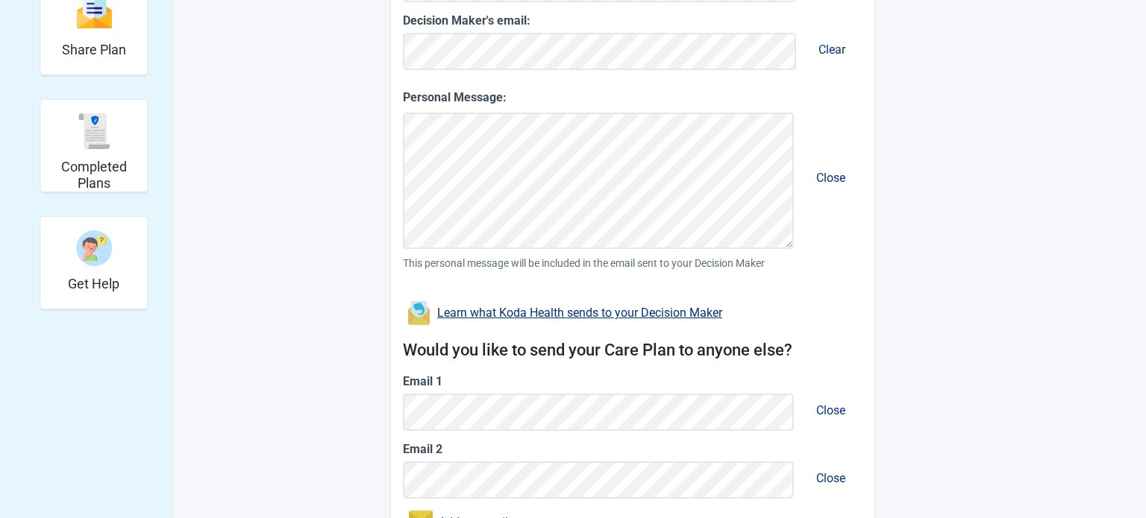
scroll to position [325, 0]
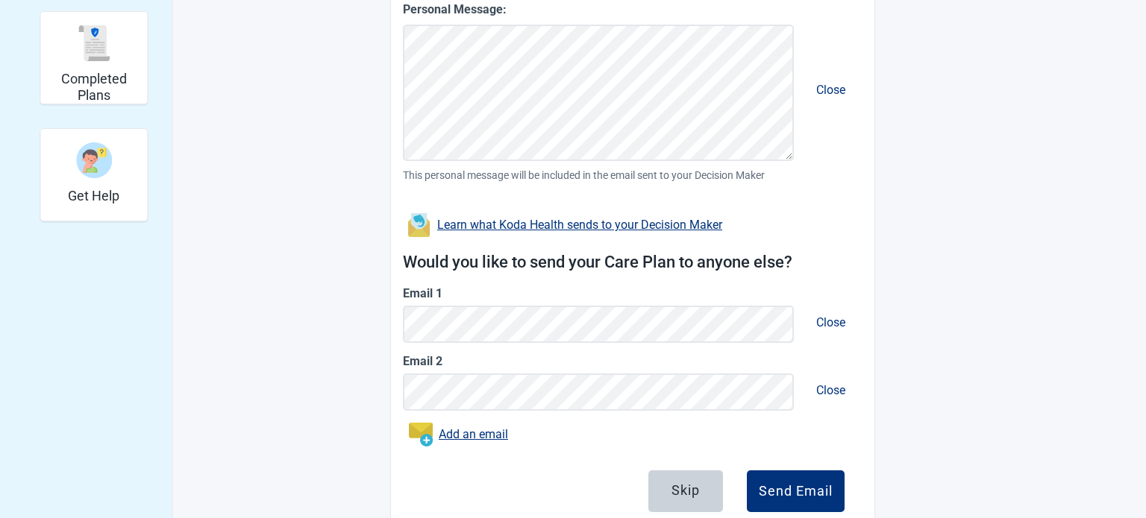
click at [831, 320] on span "Close" at bounding box center [830, 323] width 53 height 38
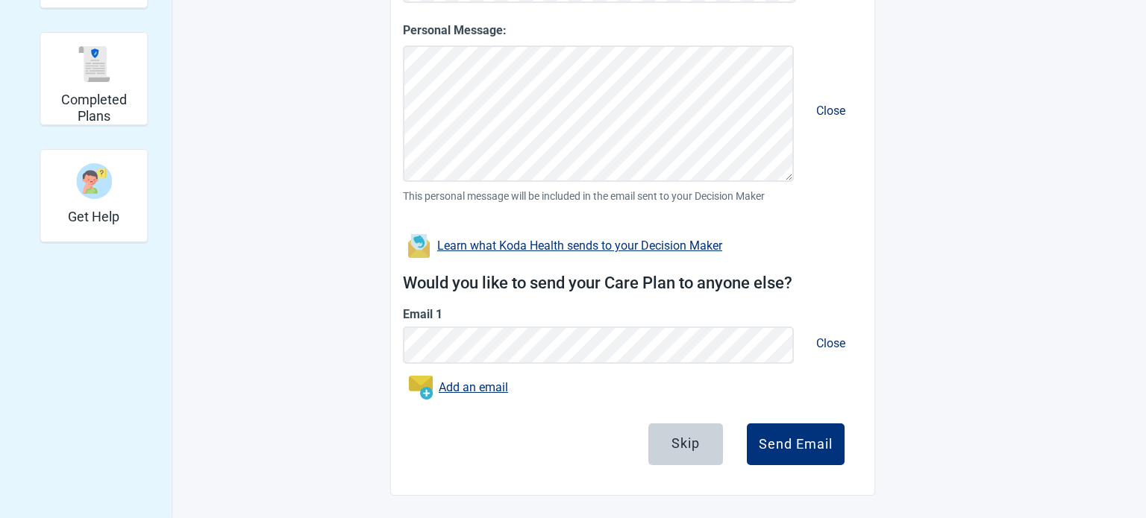
click at [832, 339] on span "Close" at bounding box center [830, 343] width 53 height 38
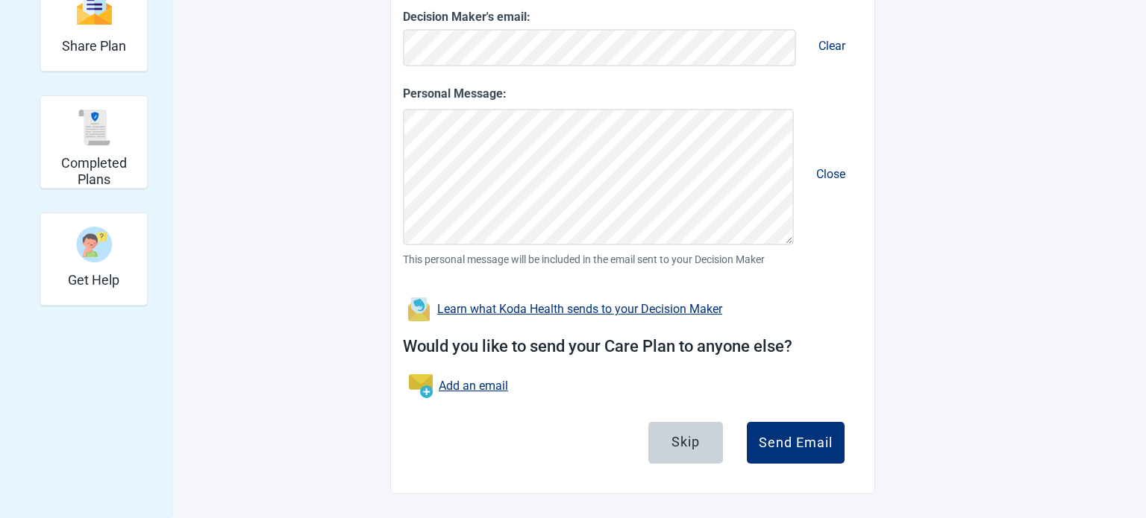
scroll to position [321, 0]
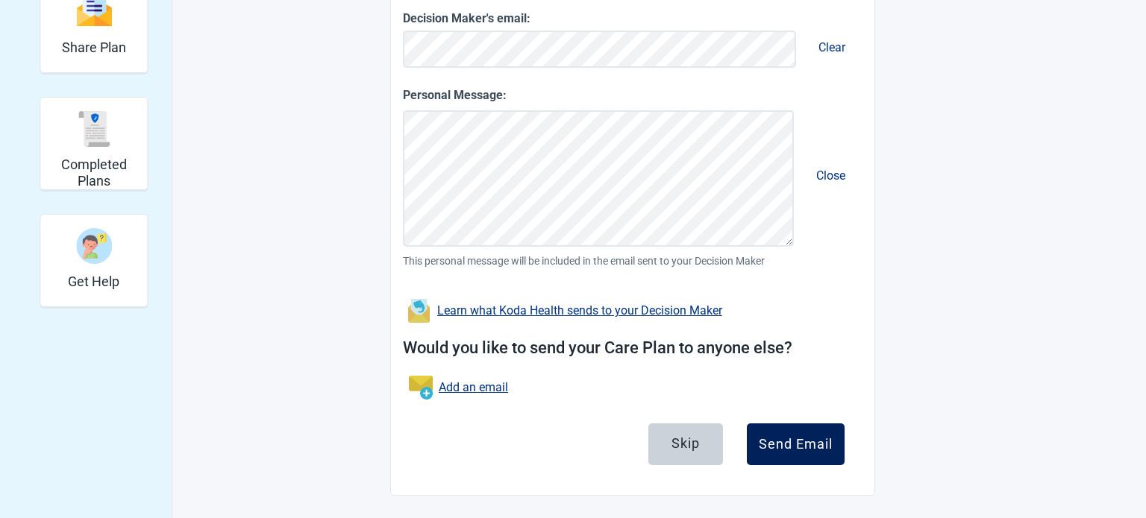
click at [801, 438] on div "Send Email" at bounding box center [795, 444] width 74 height 15
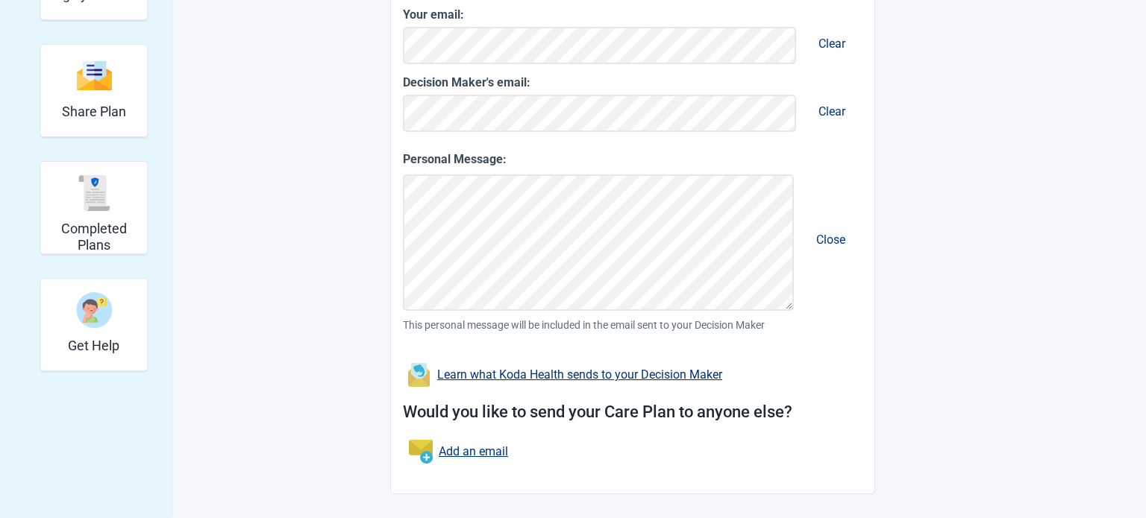
scroll to position [255, 0]
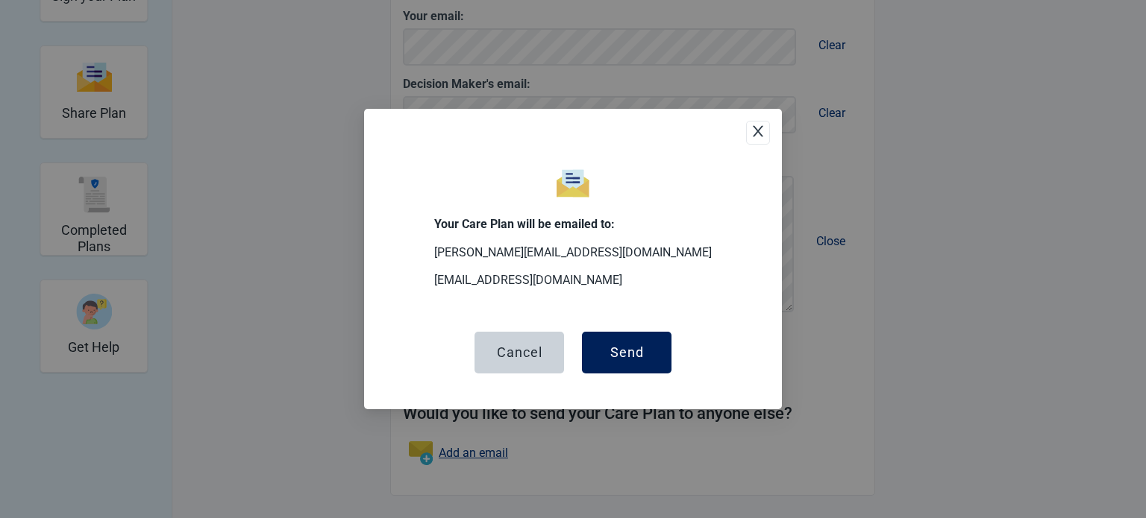
click at [618, 343] on button "Send" at bounding box center [626, 353] width 89 height 42
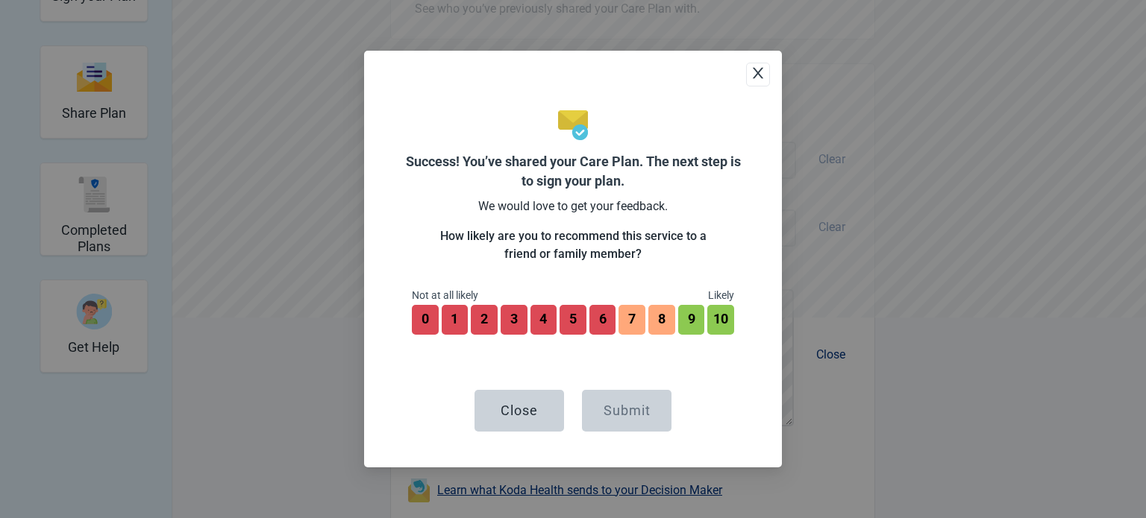
scroll to position [368, 0]
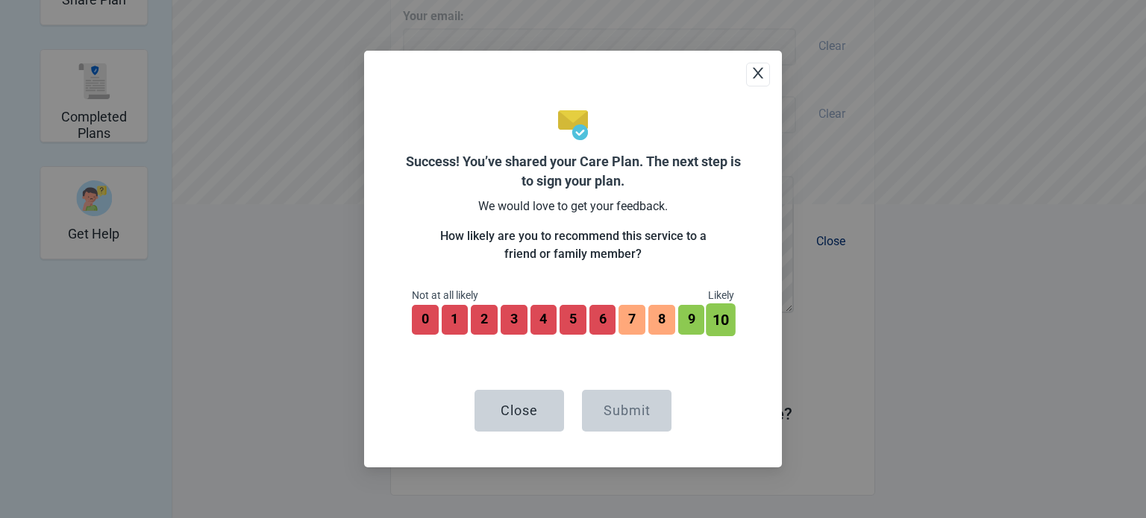
click at [724, 321] on button "10" at bounding box center [720, 320] width 29 height 33
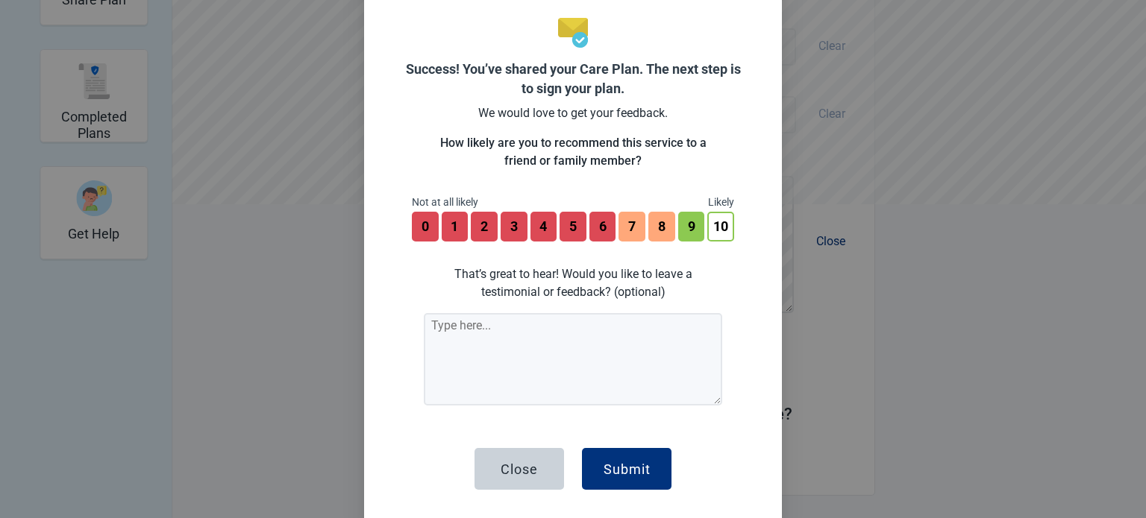
scroll to position [49, 0]
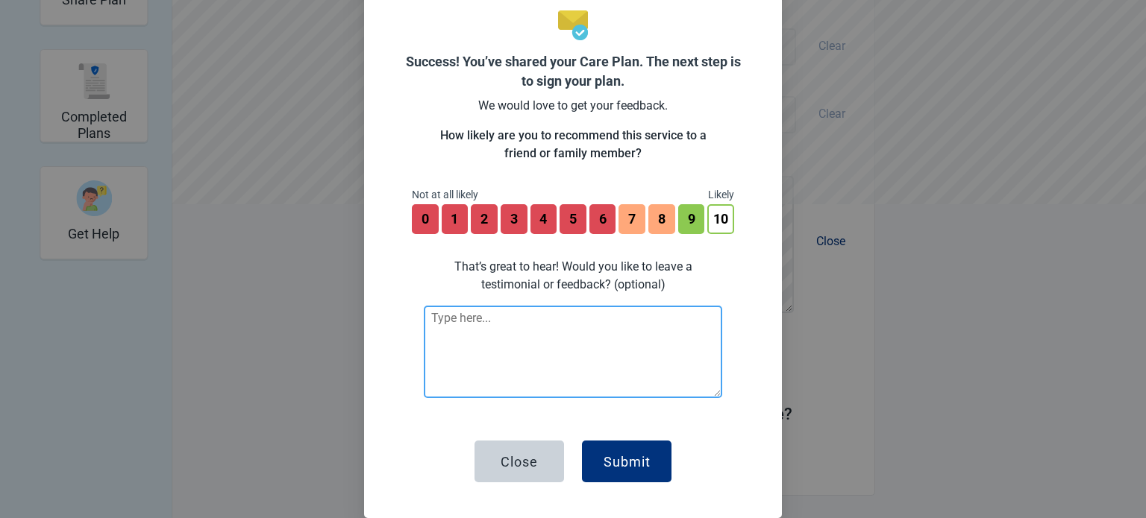
click at [524, 329] on textarea at bounding box center [573, 352] width 298 height 92
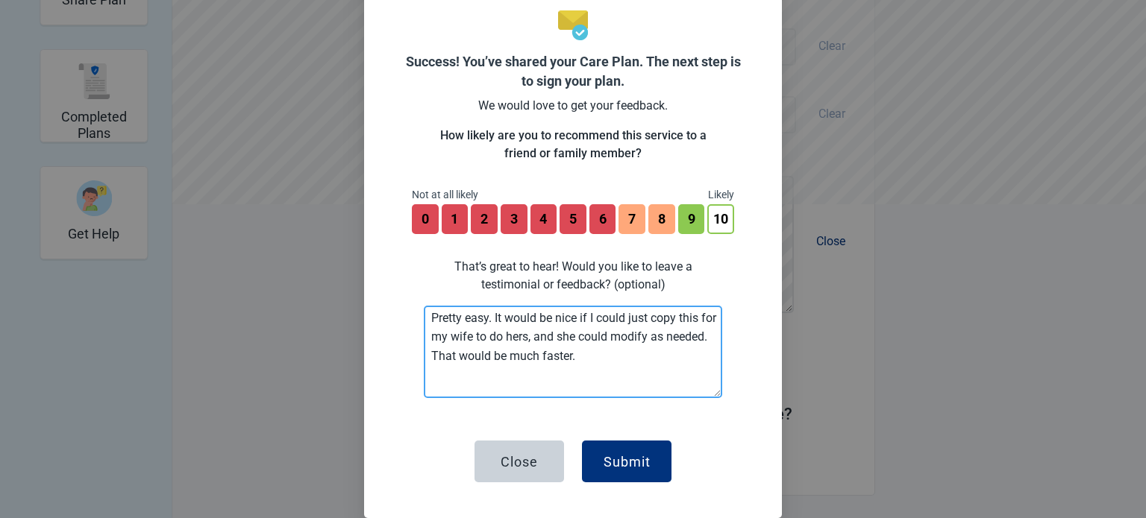
drag, startPoint x: 663, startPoint y: 339, endPoint x: 651, endPoint y: 337, distance: 12.0
click at [651, 337] on textarea "Pretty easy. It would be nice if I could just copy this for my wife to do hers,…" at bounding box center [573, 352] width 298 height 92
type textarea "Pretty easy. It would be nice if I could just copy this for my wife to do hers,…"
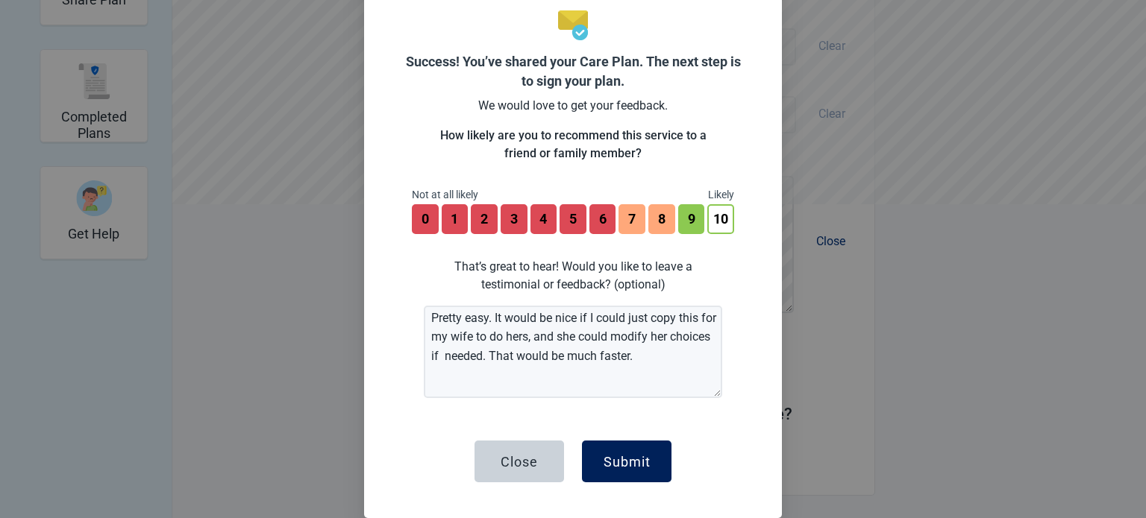
click at [615, 465] on div "Submit" at bounding box center [626, 461] width 47 height 15
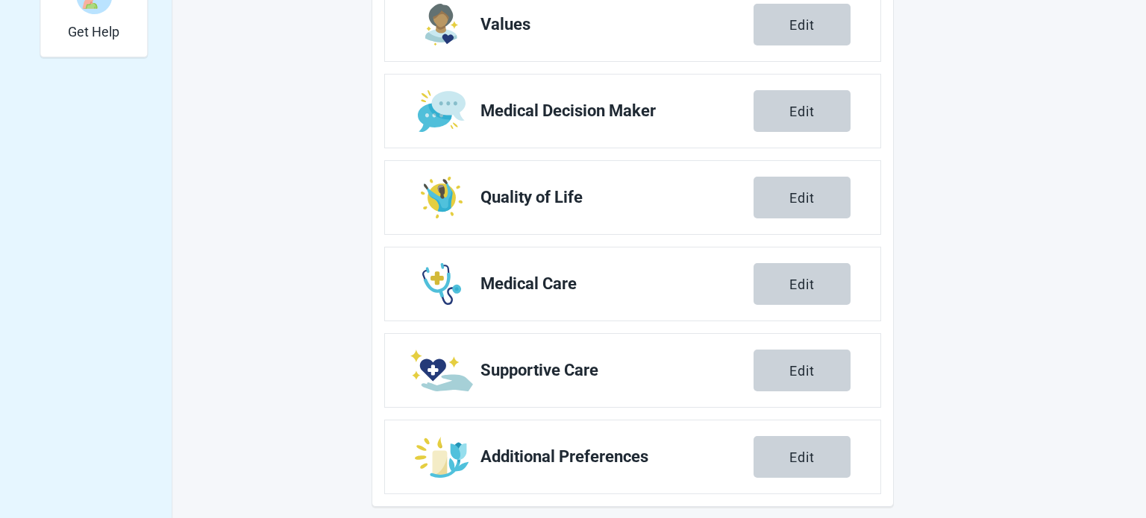
scroll to position [582, 0]
